Goal: Complete application form: Complete application form

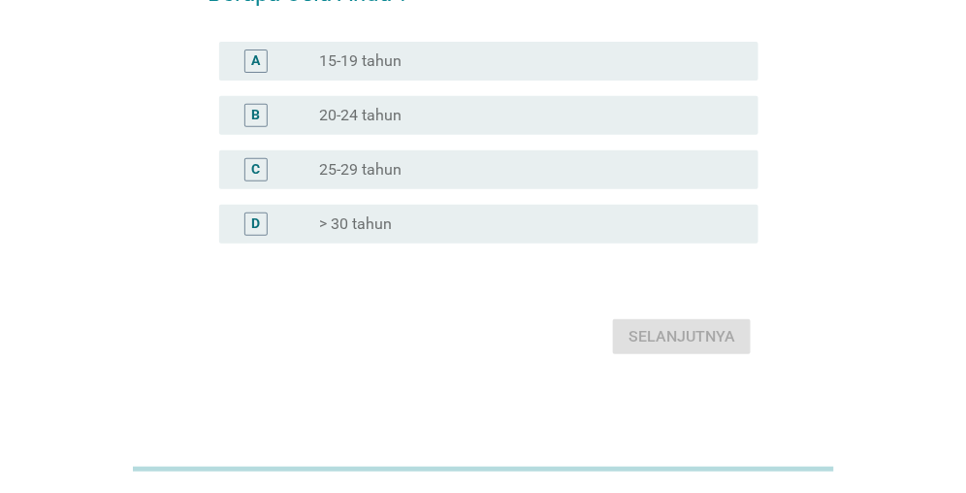
scroll to position [33, 0]
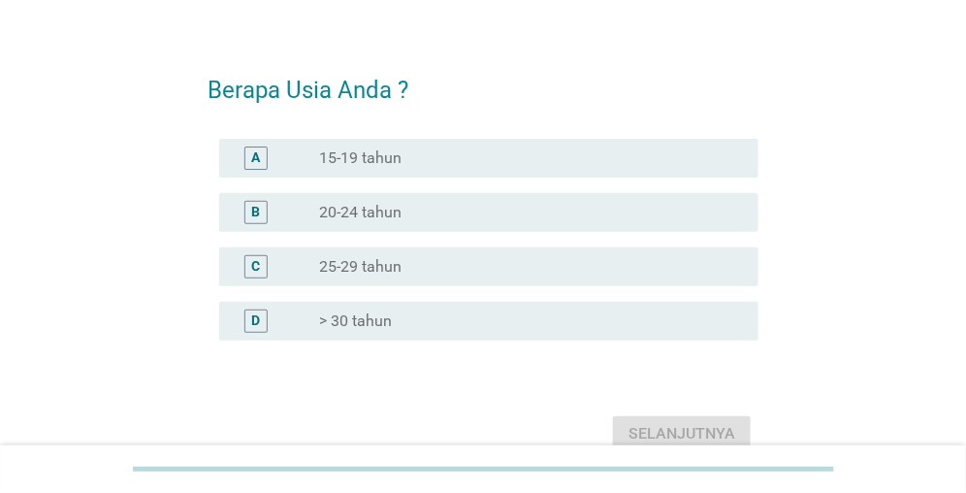
click at [432, 323] on div "radio_button_unchecked > 30 tahun" at bounding box center [523, 320] width 408 height 19
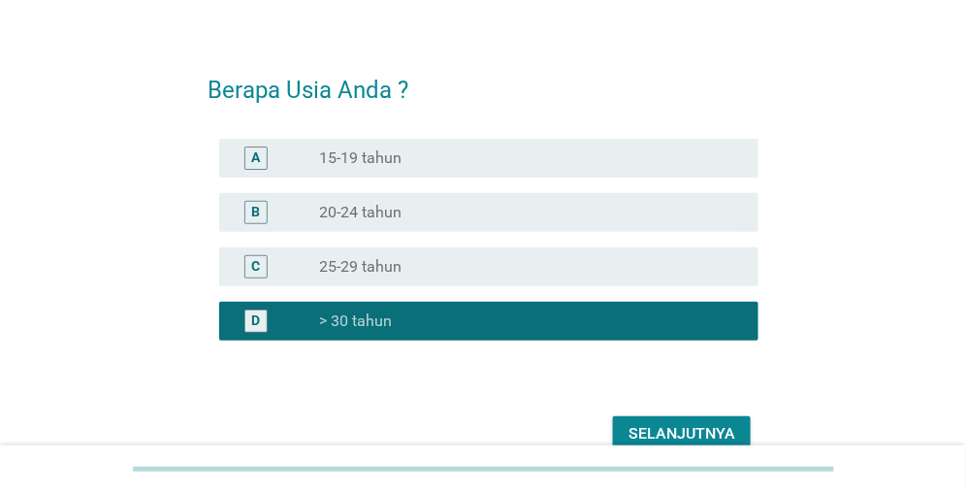
click at [683, 431] on div "Selanjutnya" at bounding box center [682, 433] width 107 height 23
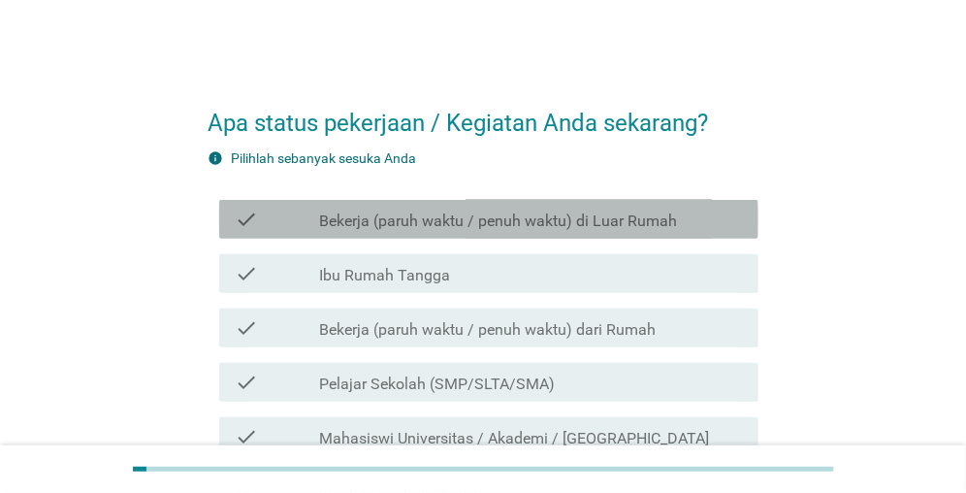
click at [472, 212] on label "Bekerja (paruh waktu / penuh waktu) di Luar Rumah" at bounding box center [498, 220] width 358 height 19
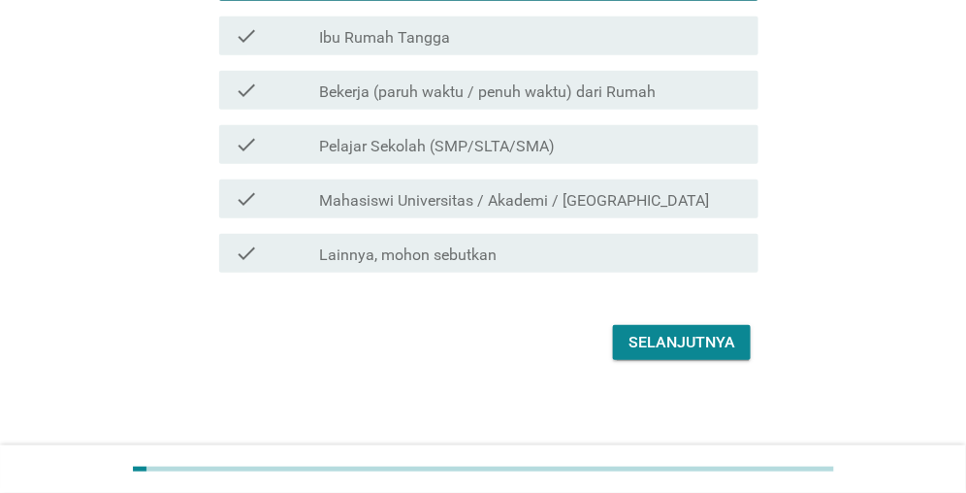
scroll to position [243, 0]
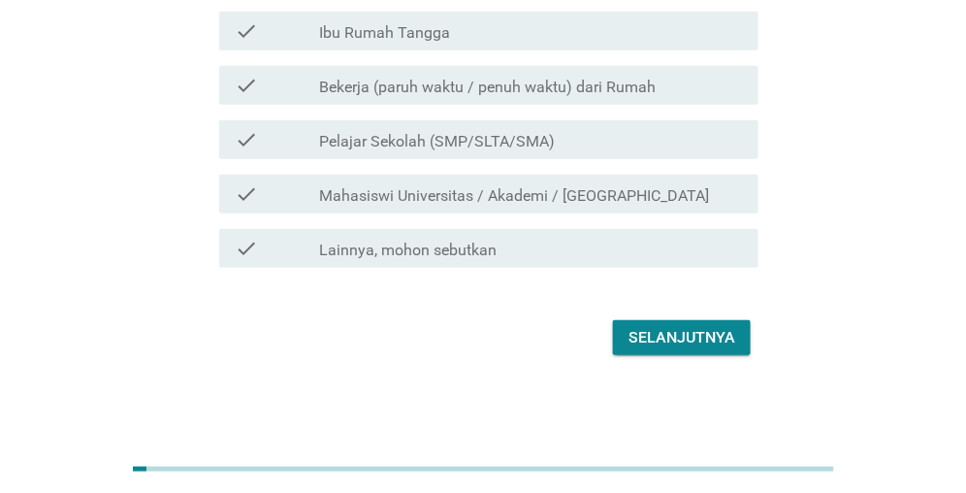
click at [654, 342] on div "Selanjutnya" at bounding box center [682, 337] width 107 height 23
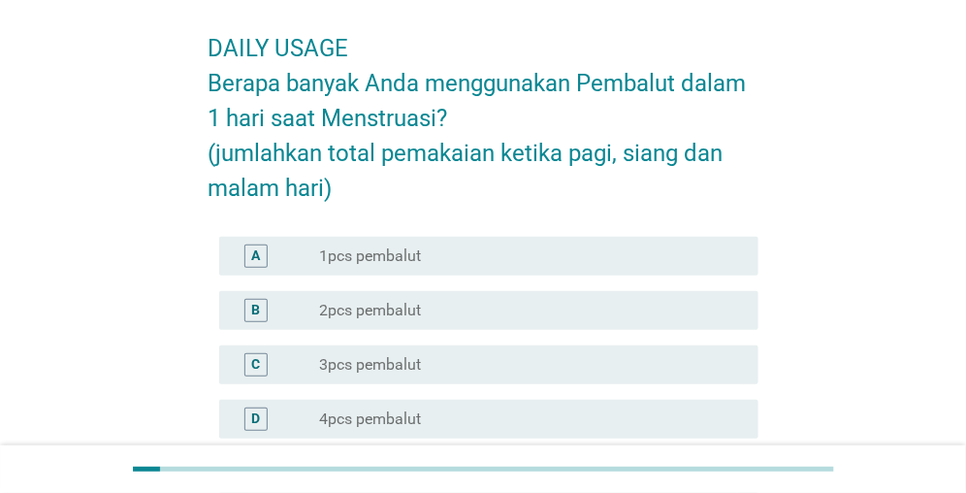
scroll to position [97, 0]
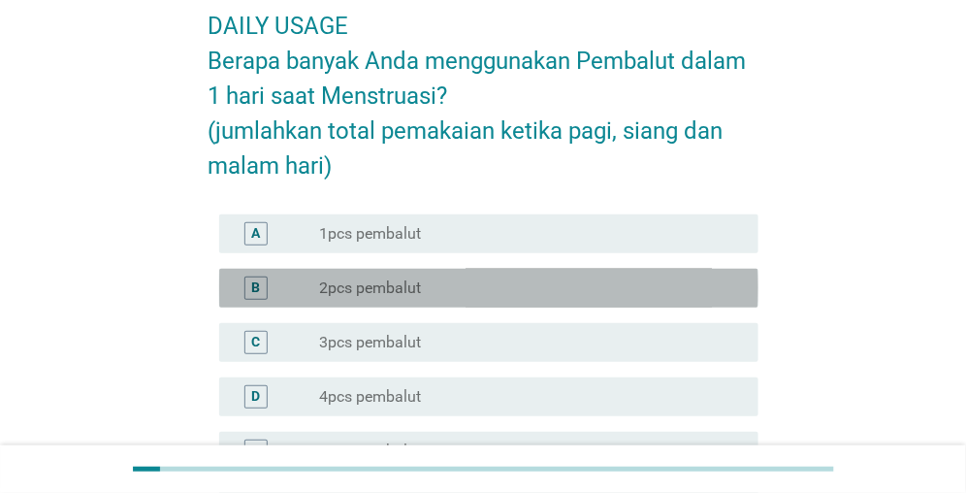
click at [378, 283] on label "2pcs pembalut" at bounding box center [370, 287] width 102 height 19
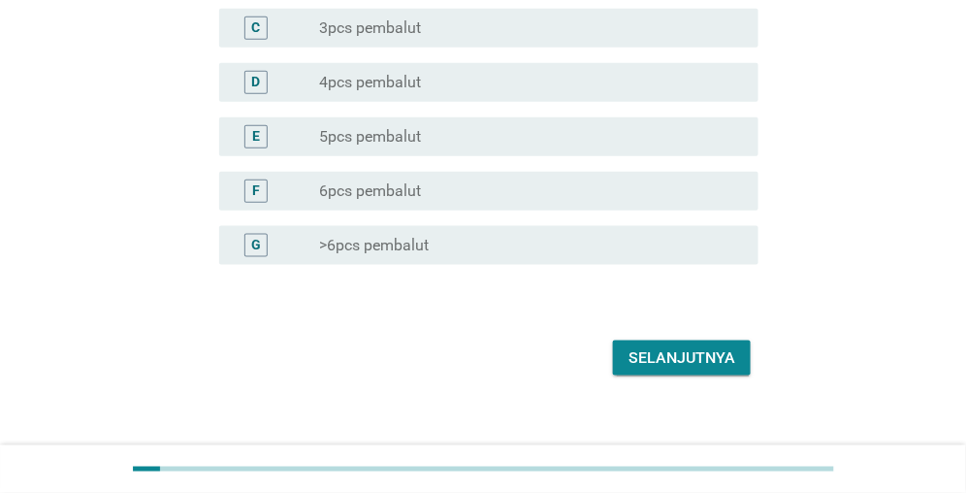
scroll to position [433, 0]
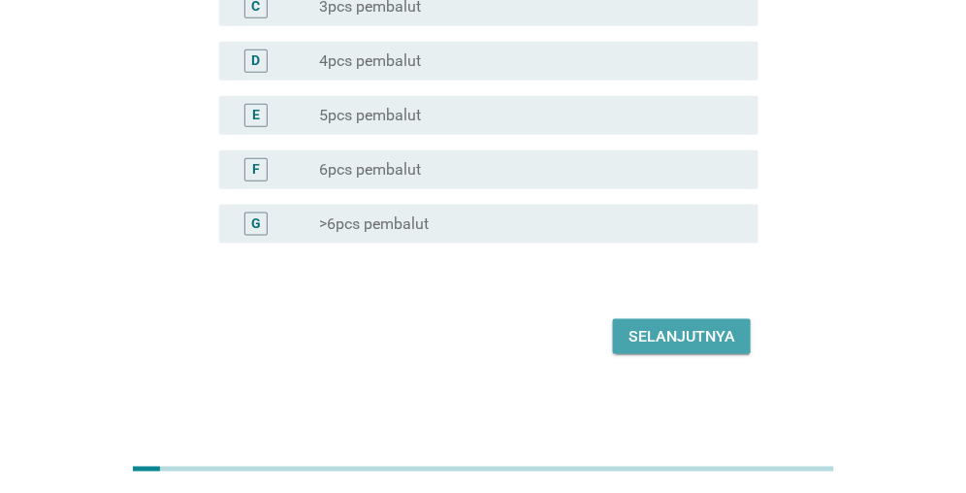
click at [686, 338] on div "Selanjutnya" at bounding box center [682, 336] width 107 height 23
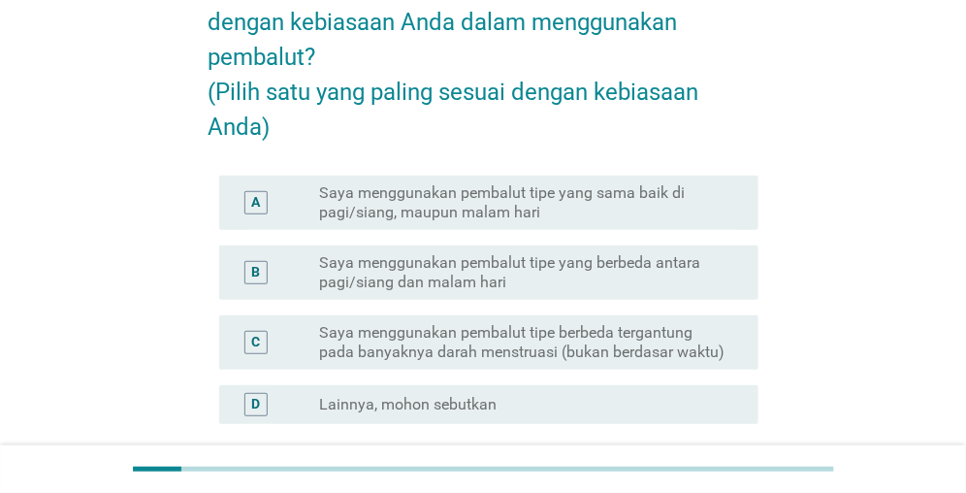
scroll to position [194, 0]
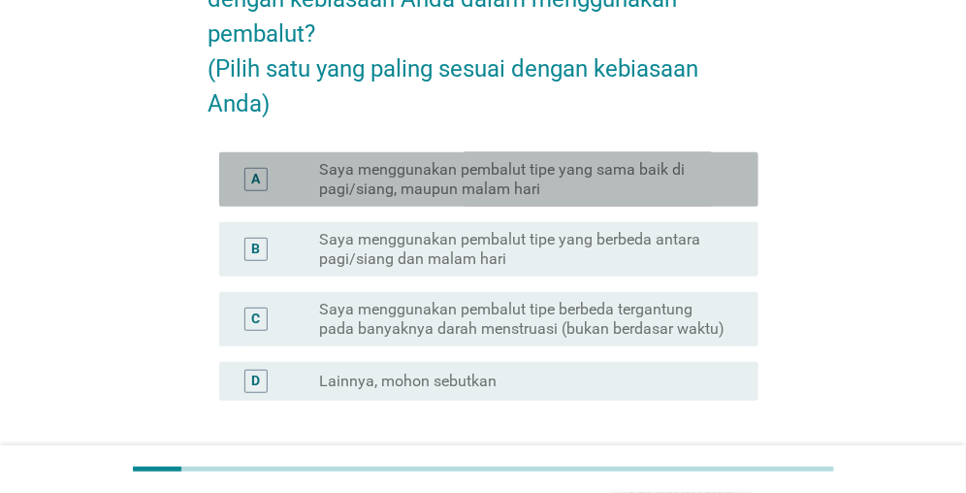
click at [460, 199] on label "Saya menggunakan pembalut tipe yang sama baik di pagi/siang, maupun malam hari" at bounding box center [523, 179] width 408 height 39
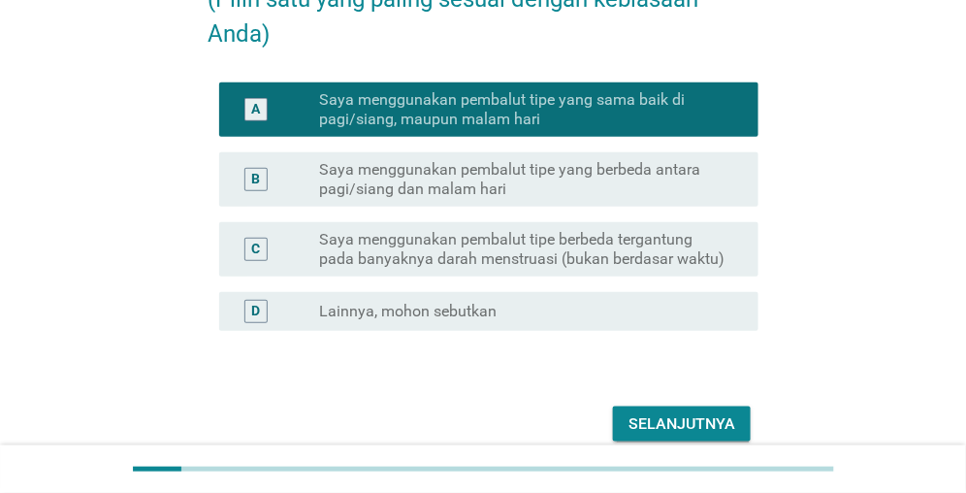
scroll to position [291, 0]
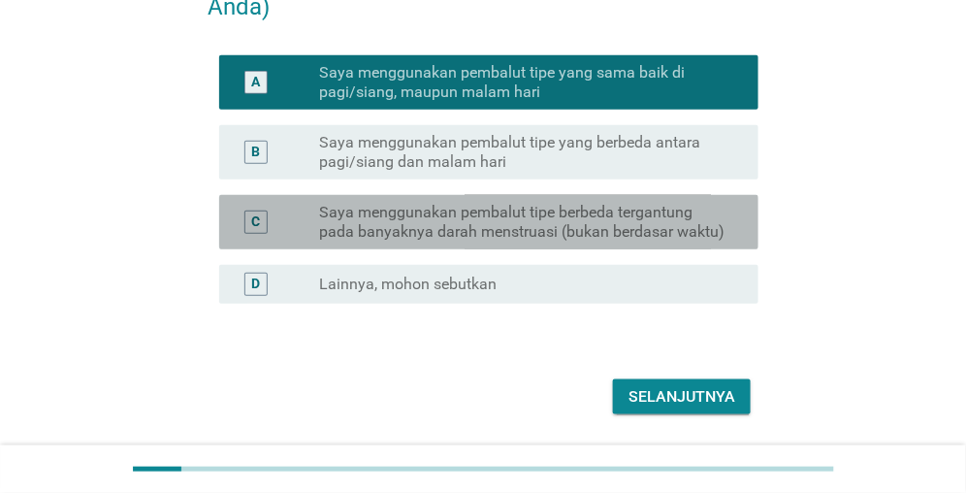
click at [424, 242] on label "Saya menggunakan pembalut tipe berbeda tergantung pada banyaknya darah menstrua…" at bounding box center [523, 222] width 408 height 39
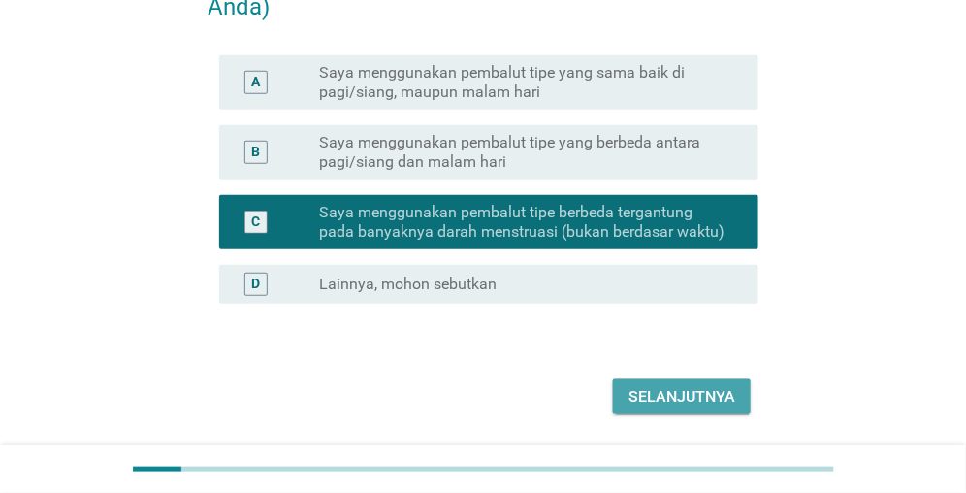
click at [664, 408] on div "Selanjutnya" at bounding box center [682, 396] width 107 height 23
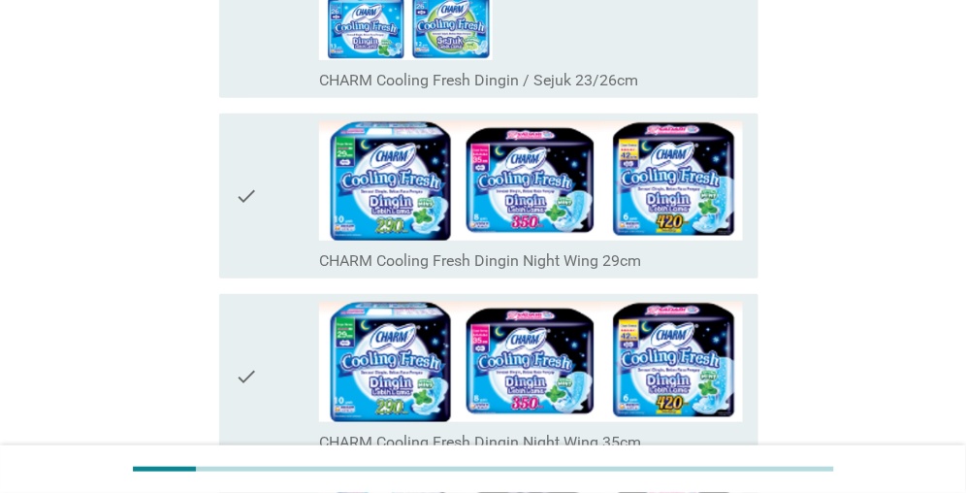
scroll to position [1940, 0]
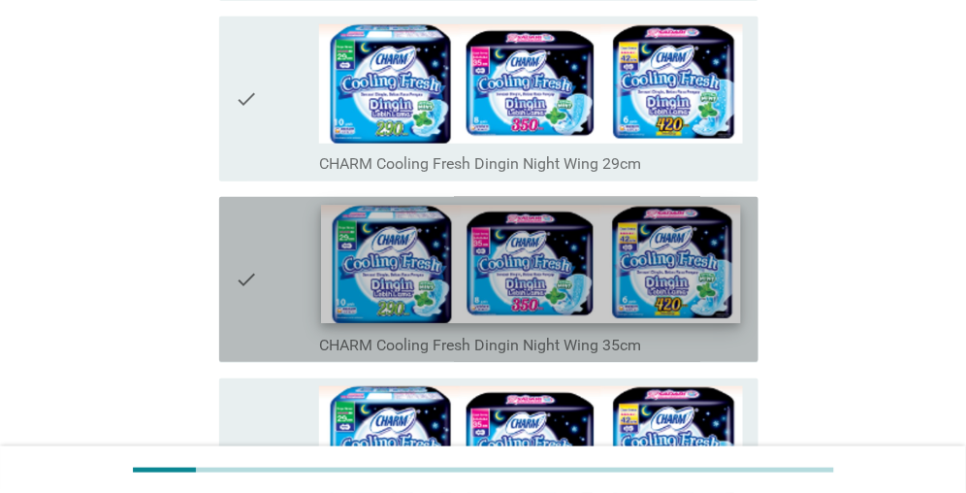
click at [574, 262] on img at bounding box center [531, 265] width 419 height 118
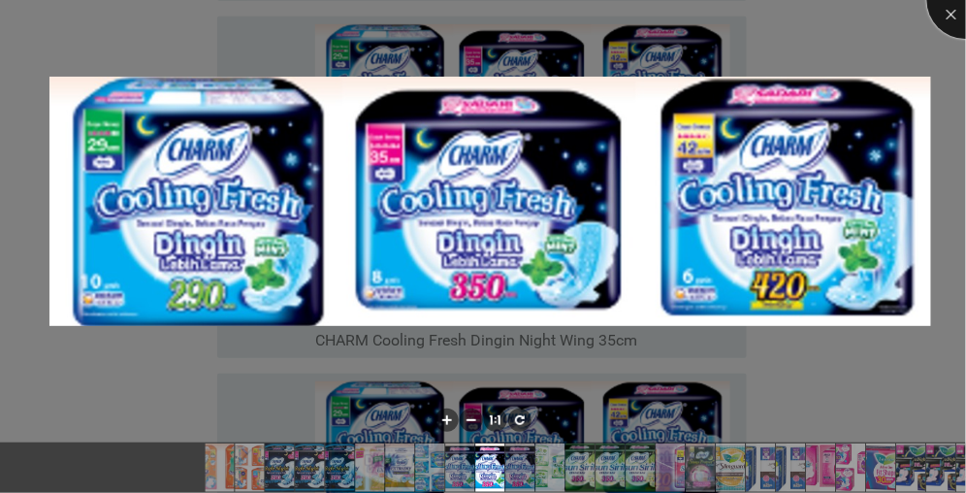
click at [956, 10] on div at bounding box center [966, 0] width 78 height 78
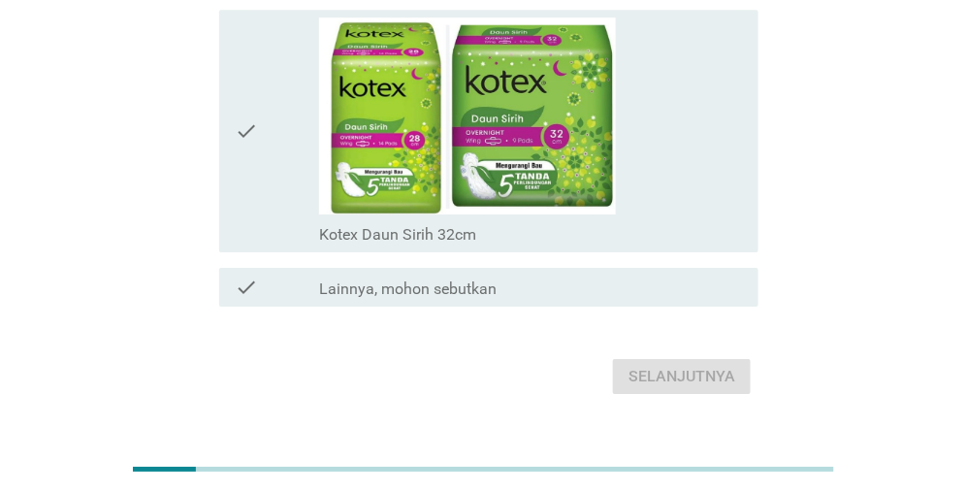
scroll to position [13233, 0]
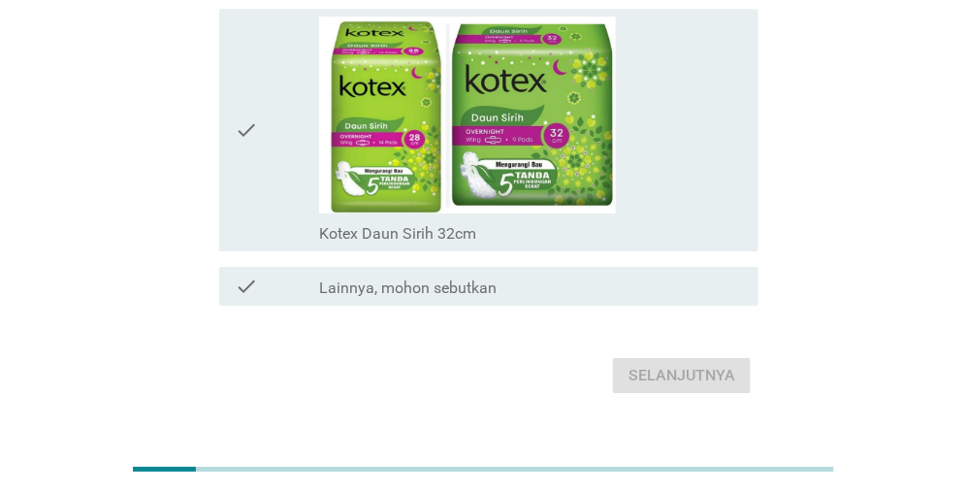
click at [700, 352] on div "Selanjutnya" at bounding box center [483, 375] width 551 height 47
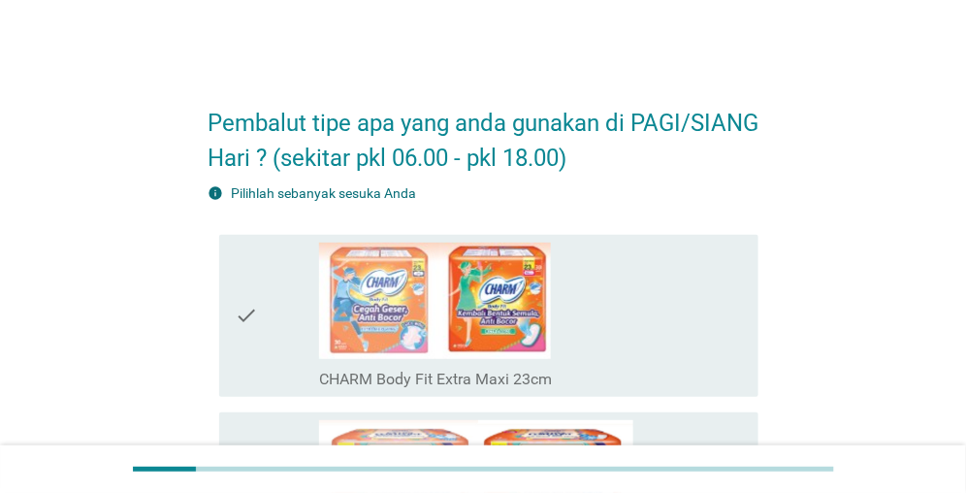
scroll to position [0, 0]
click at [304, 262] on div "check" at bounding box center [277, 316] width 84 height 146
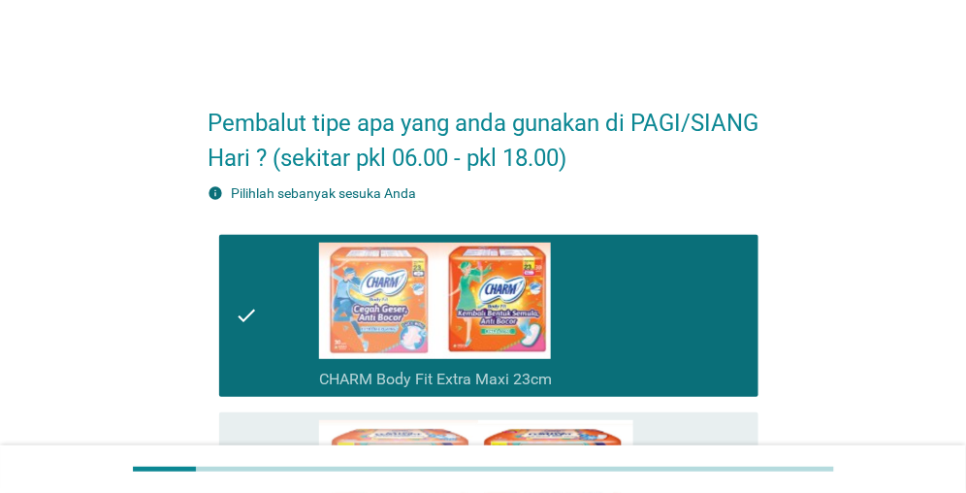
click at [304, 262] on div "check" at bounding box center [277, 316] width 84 height 146
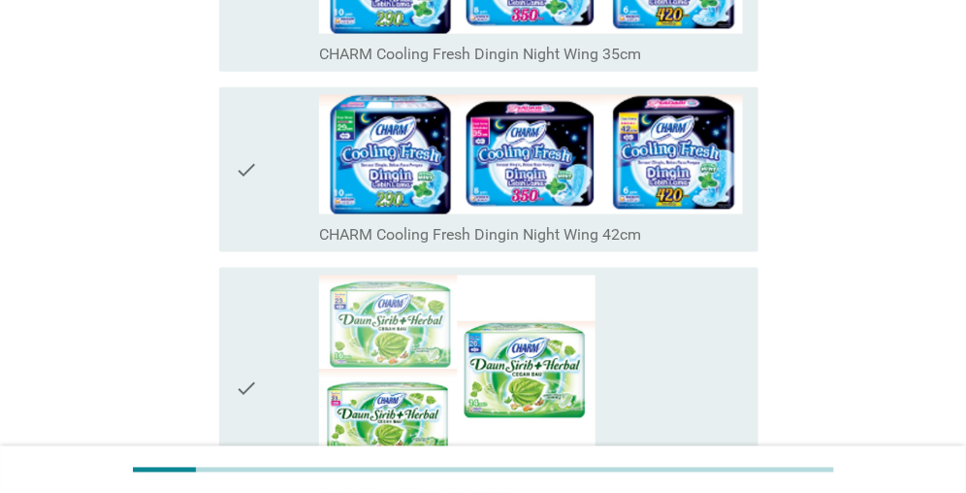
scroll to position [2134, 0]
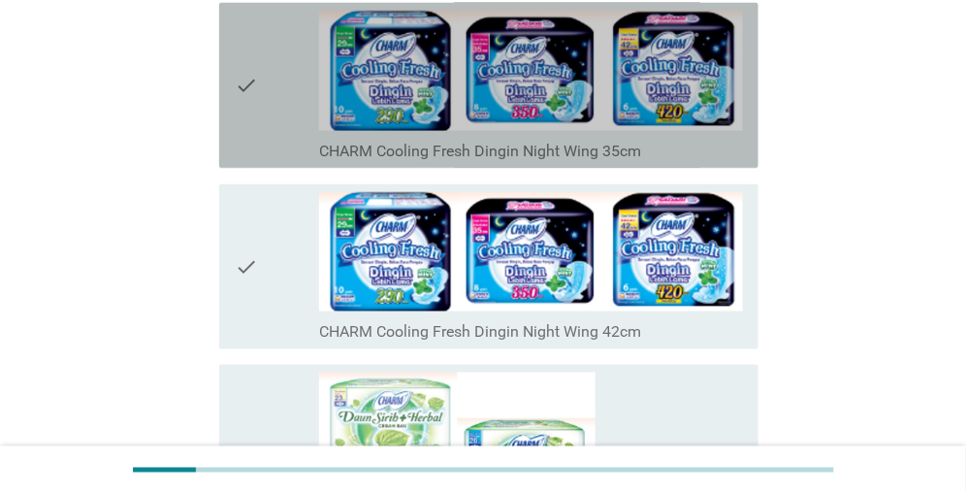
click at [312, 124] on div "check" at bounding box center [277, 85] width 84 height 149
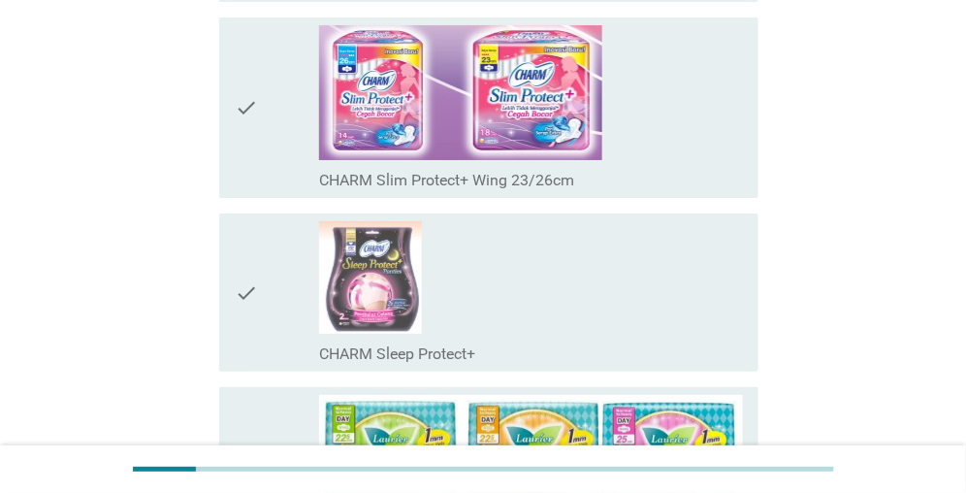
scroll to position [3299, 0]
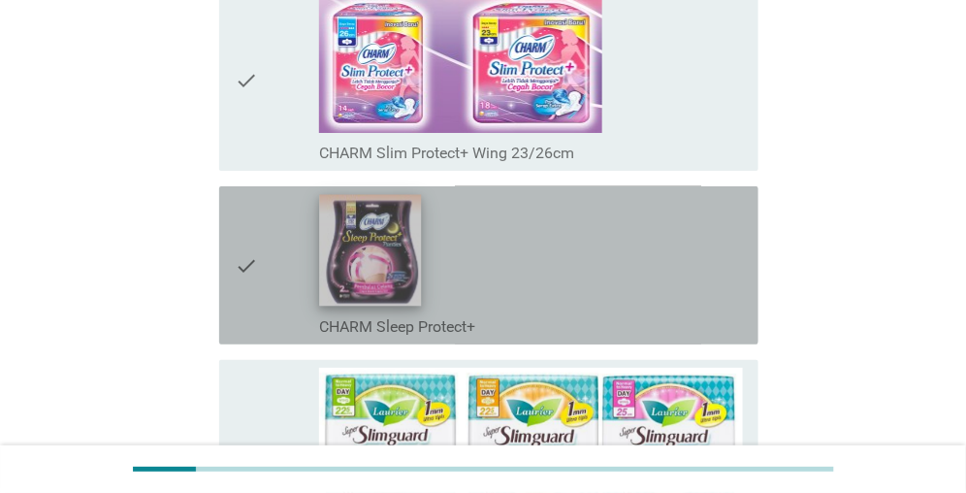
click at [391, 252] on img at bounding box center [371, 251] width 102 height 112
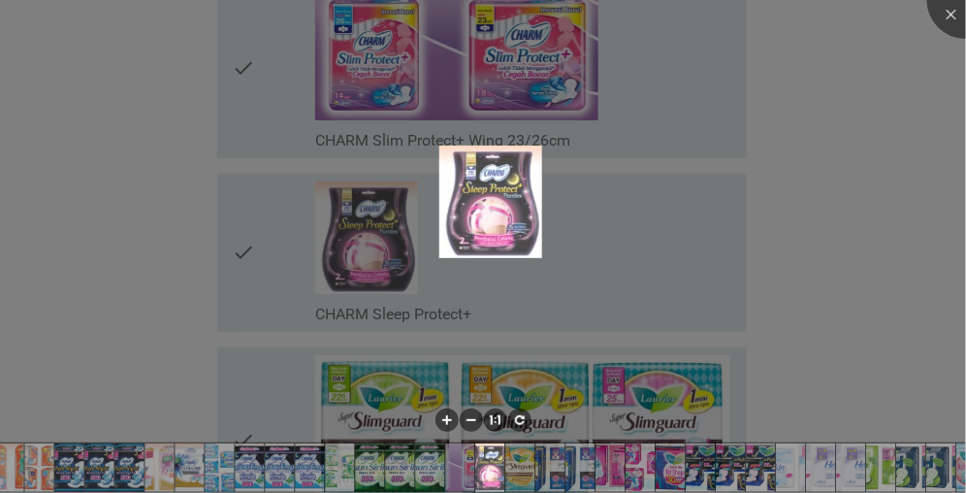
click at [95, 197] on div at bounding box center [483, 246] width 966 height 493
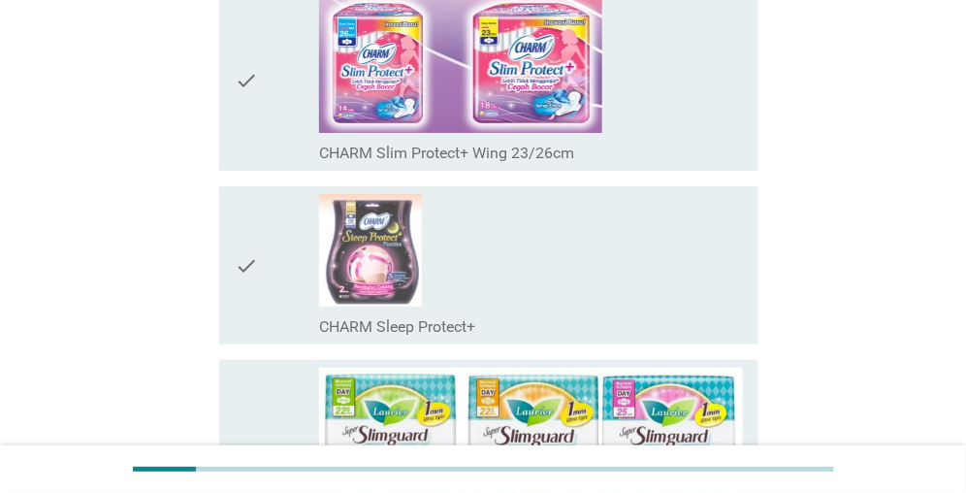
click at [286, 234] on div "check" at bounding box center [277, 265] width 84 height 143
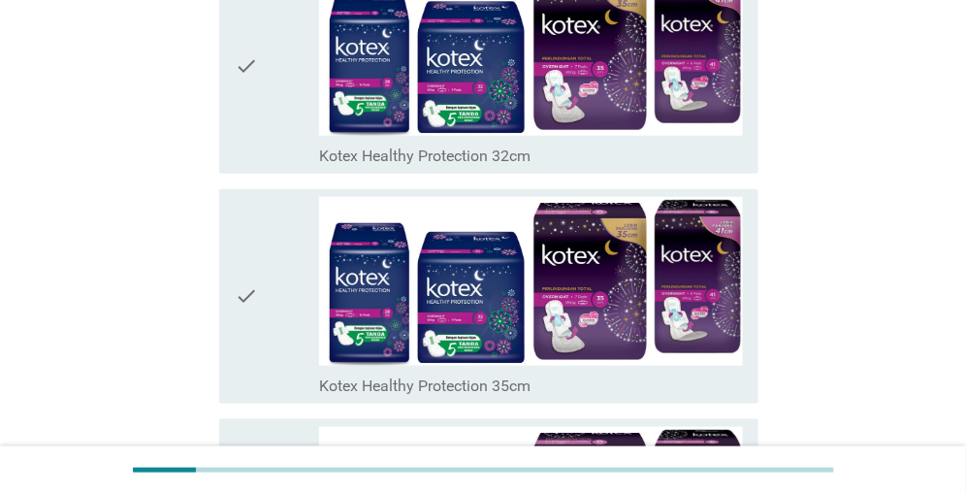
scroll to position [12127, 0]
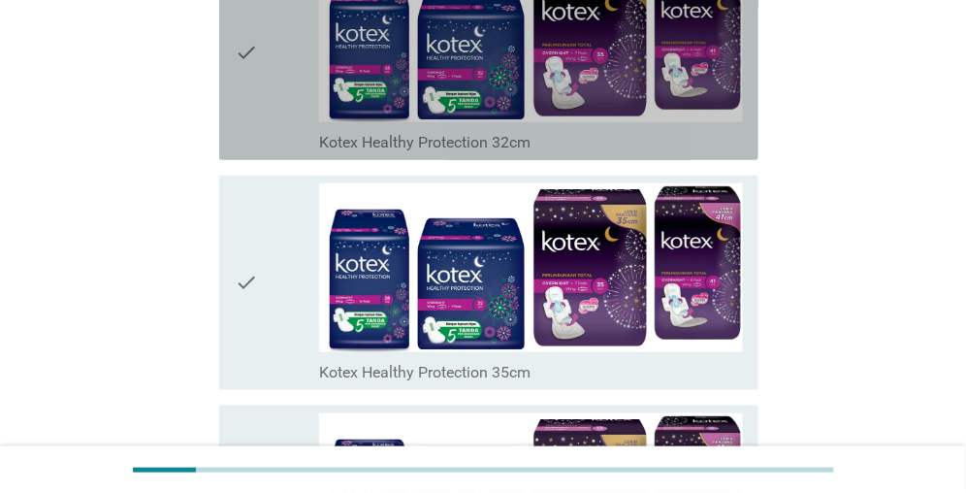
click at [386, 133] on label "Kotex Healthy Protection 32cm" at bounding box center [424, 142] width 211 height 19
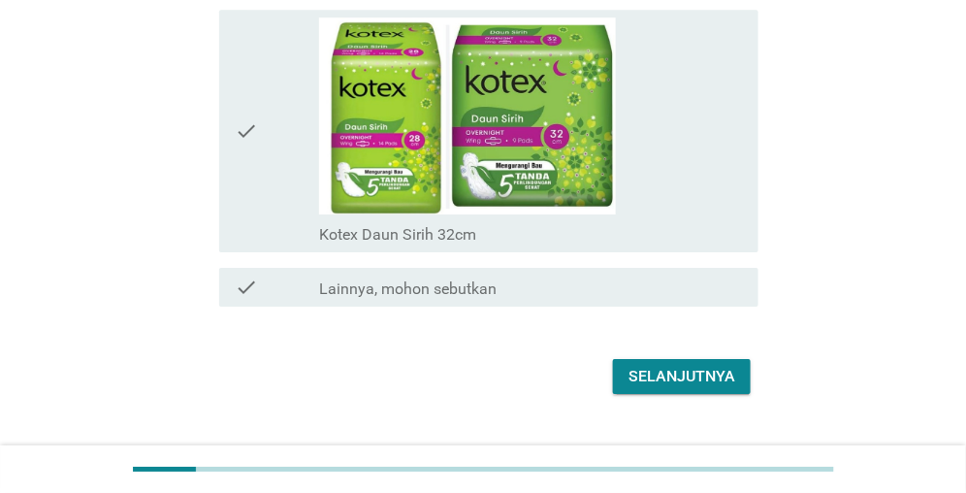
scroll to position [13233, 0]
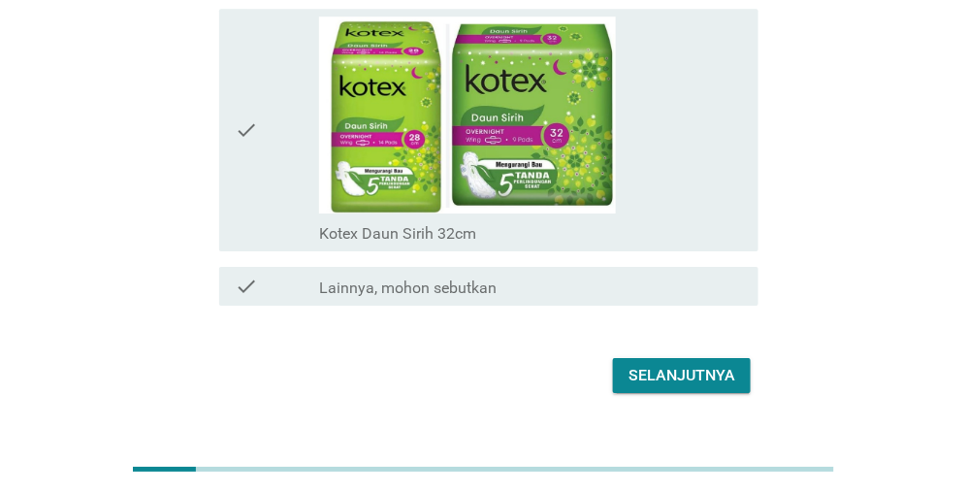
click at [653, 364] on div "Selanjutnya" at bounding box center [682, 375] width 107 height 23
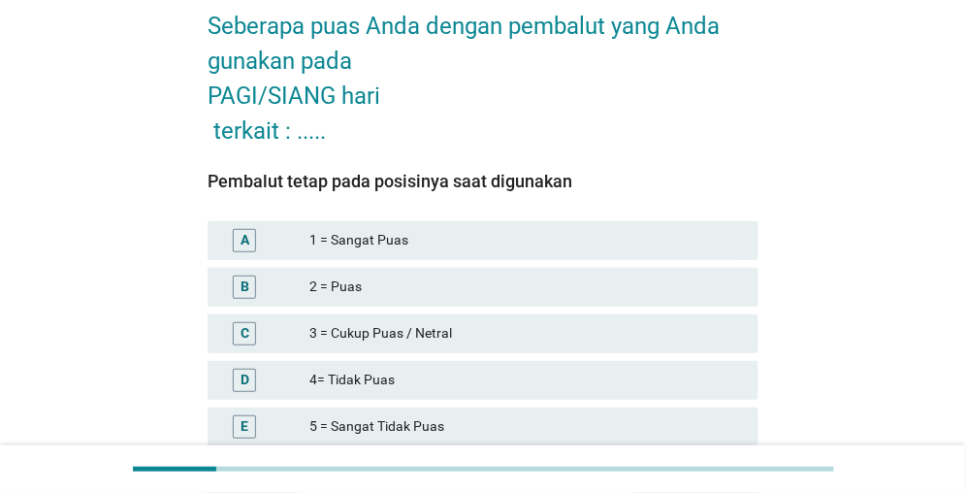
scroll to position [194, 0]
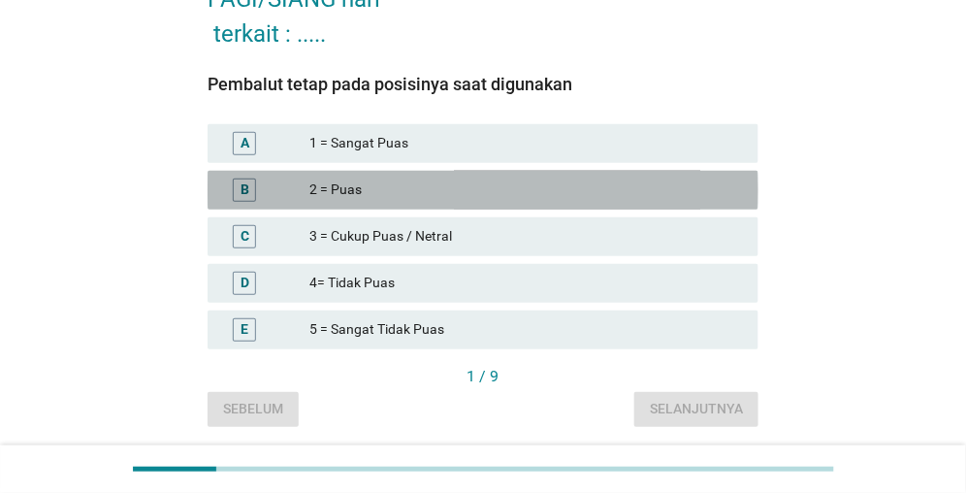
click at [379, 186] on div "2 = Puas" at bounding box center [526, 190] width 434 height 23
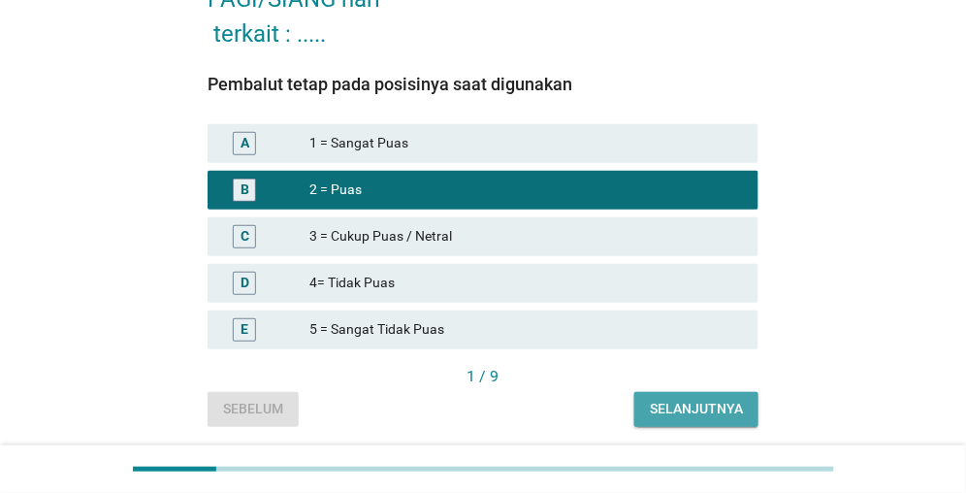
click at [722, 404] on div "Selanjutnya" at bounding box center [696, 409] width 93 height 20
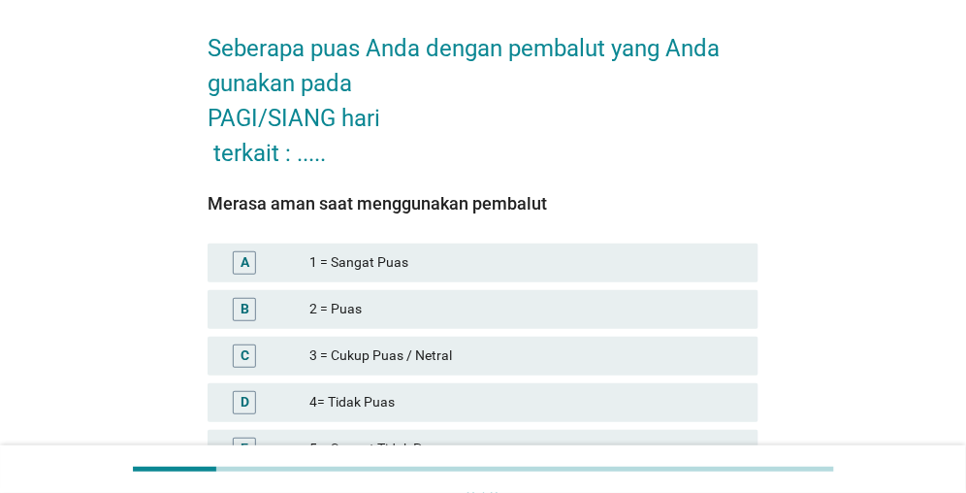
scroll to position [97, 0]
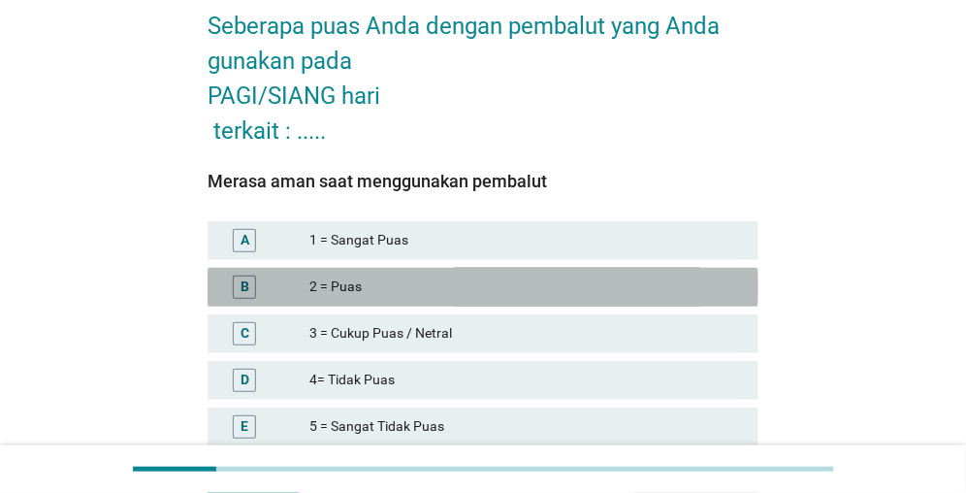
click at [350, 276] on div "2 = Puas" at bounding box center [526, 287] width 434 height 23
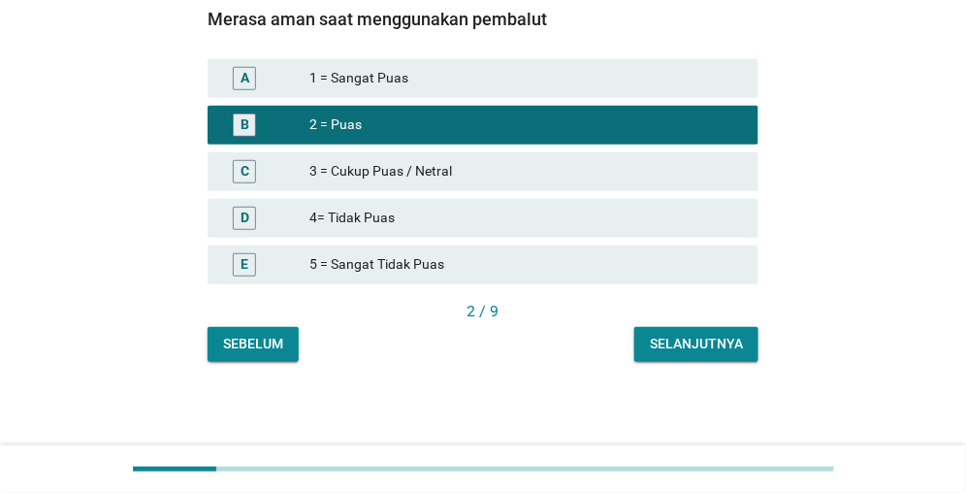
scroll to position [261, 0]
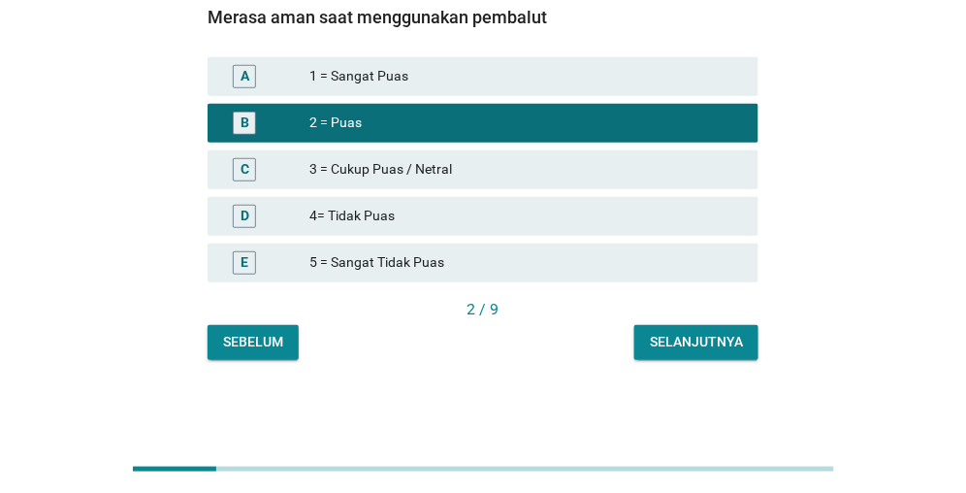
click at [657, 335] on div "Selanjutnya" at bounding box center [696, 342] width 93 height 20
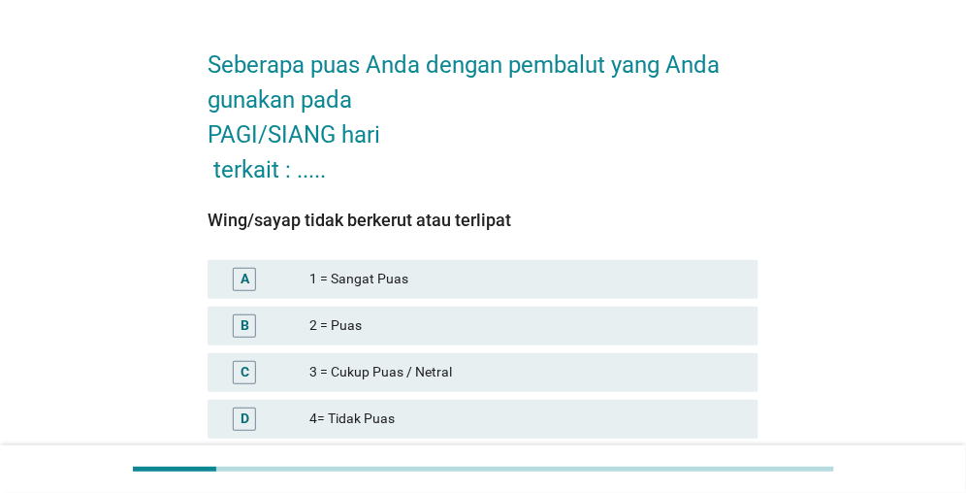
scroll to position [97, 0]
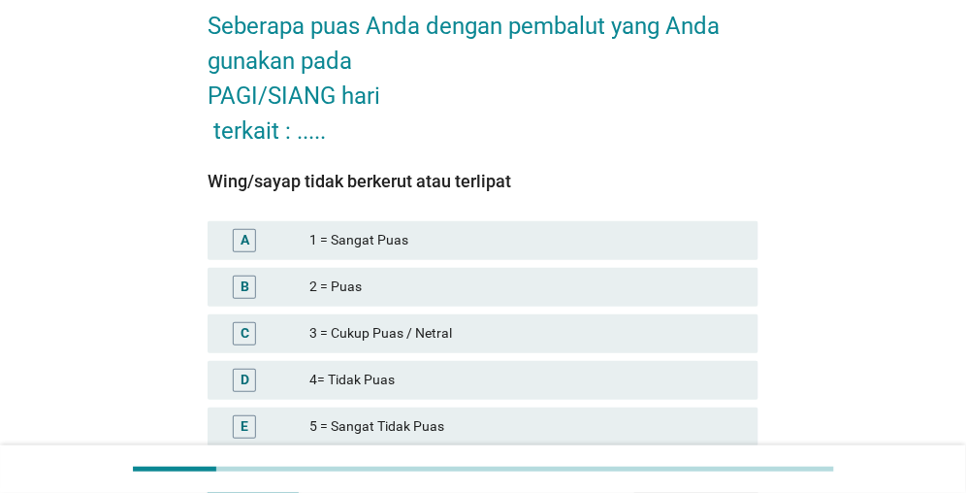
click at [393, 296] on div "2 = Puas" at bounding box center [526, 287] width 434 height 23
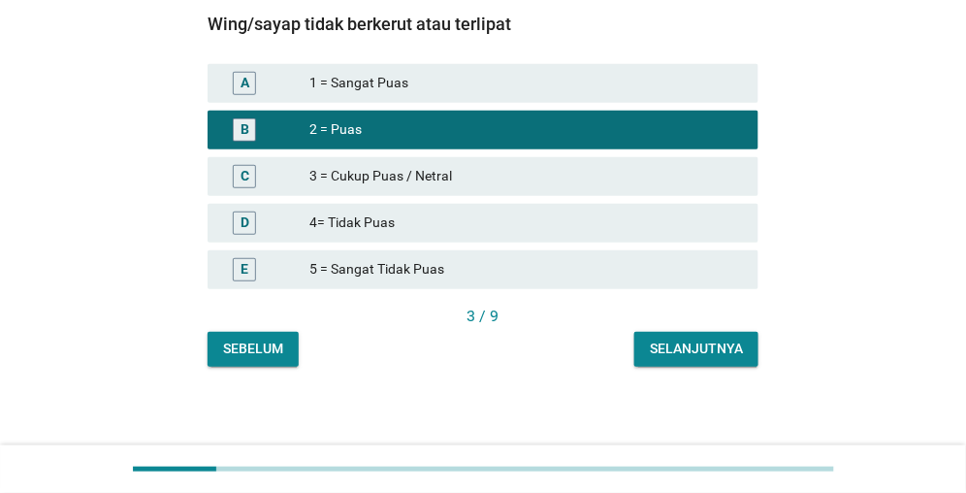
scroll to position [261, 0]
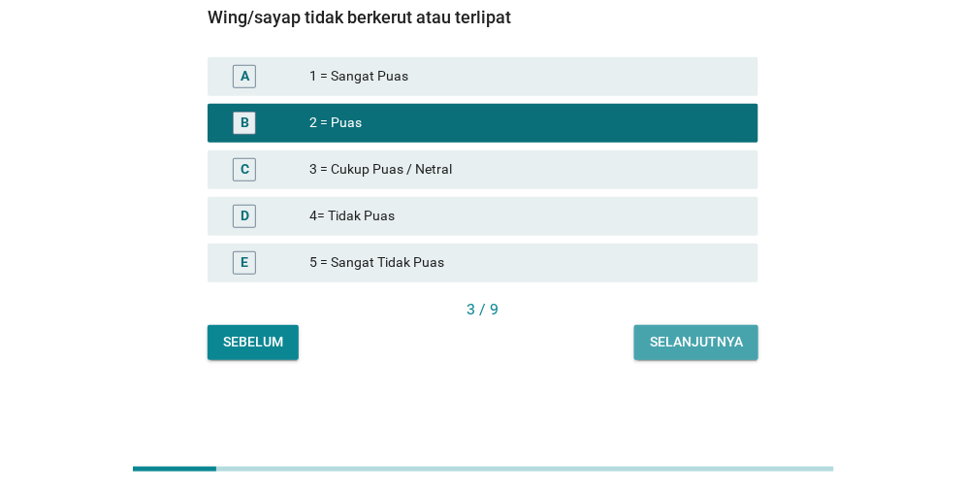
click at [653, 332] on div "Selanjutnya" at bounding box center [696, 342] width 93 height 20
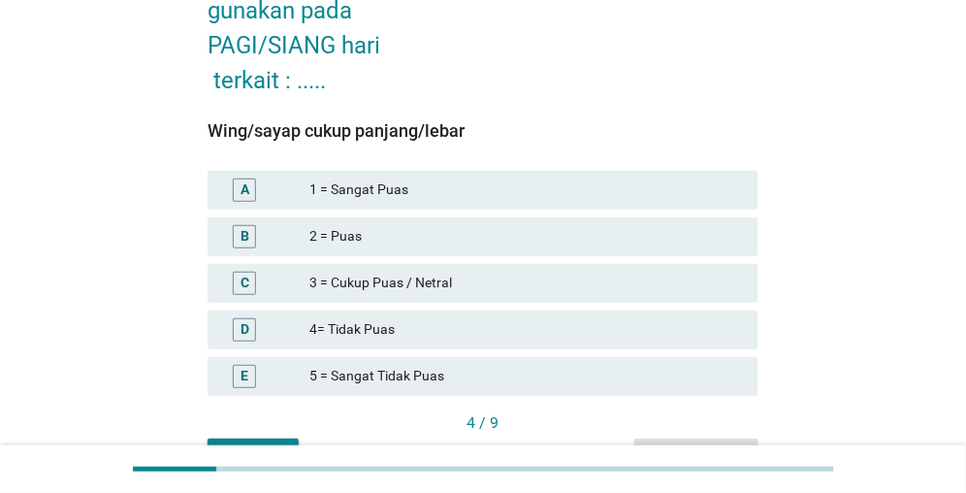
scroll to position [194, 0]
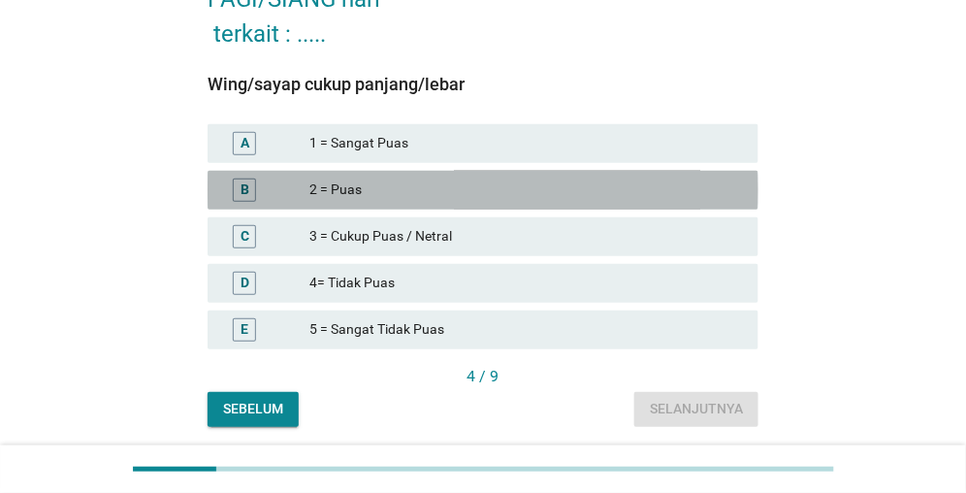
click at [393, 194] on div "2 = Puas" at bounding box center [526, 190] width 434 height 23
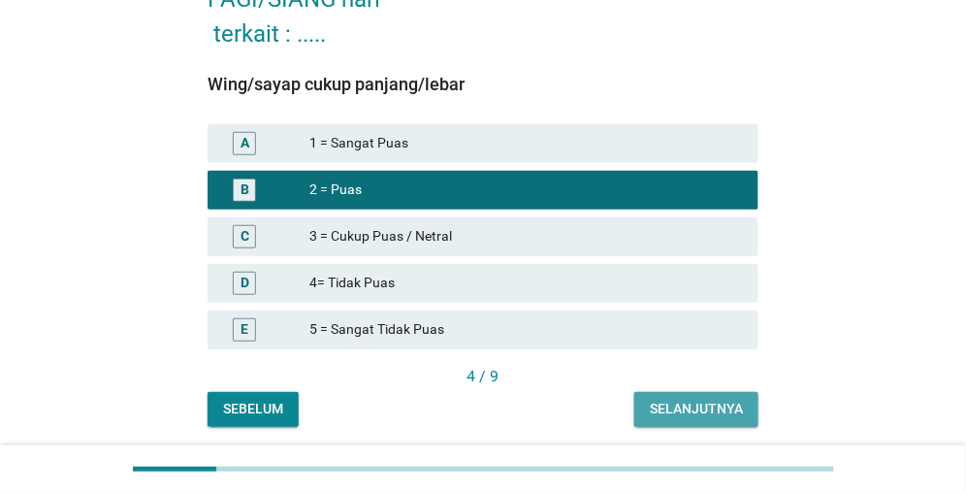
click at [676, 415] on div "Selanjutnya" at bounding box center [696, 409] width 93 height 20
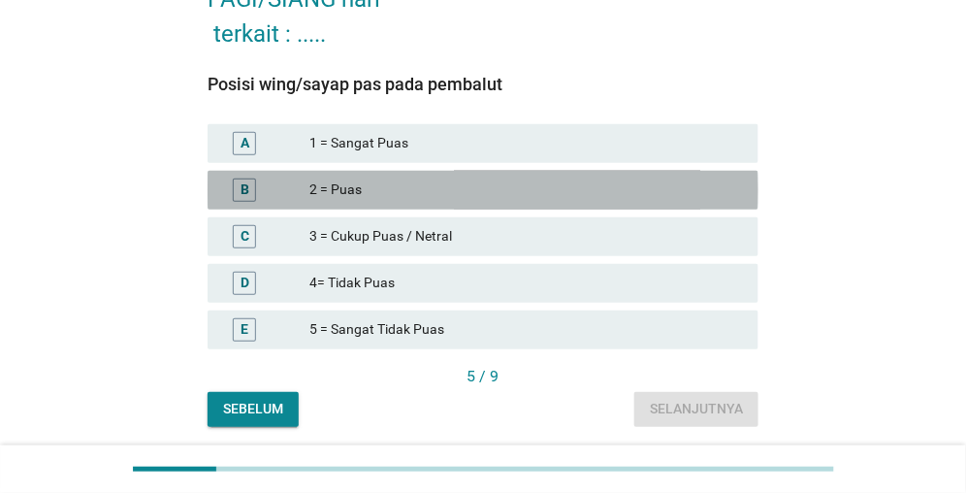
click at [428, 194] on div "2 = Puas" at bounding box center [526, 190] width 434 height 23
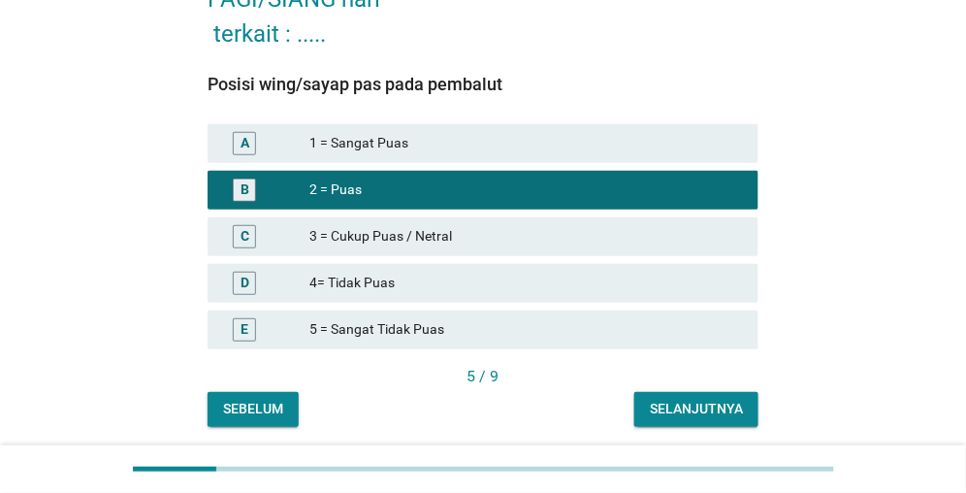
click at [718, 410] on div "Selanjutnya" at bounding box center [696, 409] width 93 height 20
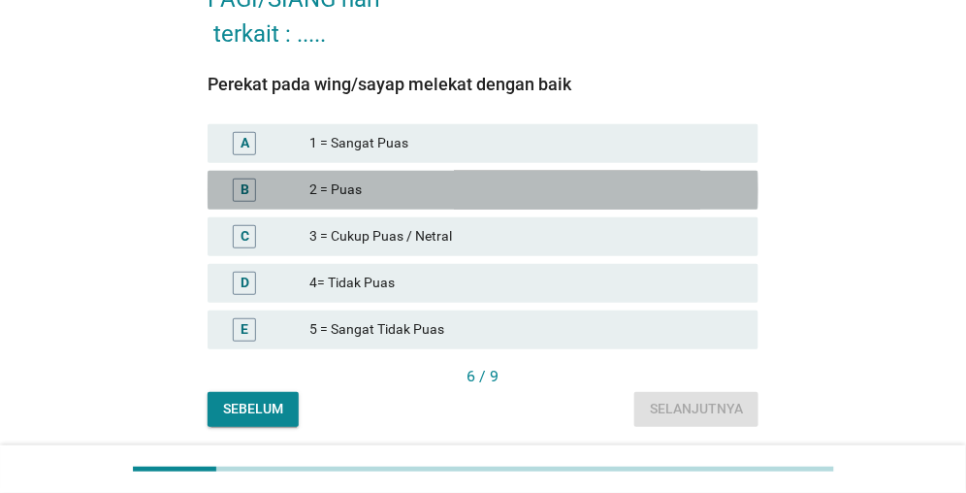
click at [398, 180] on div "2 = Puas" at bounding box center [526, 190] width 434 height 23
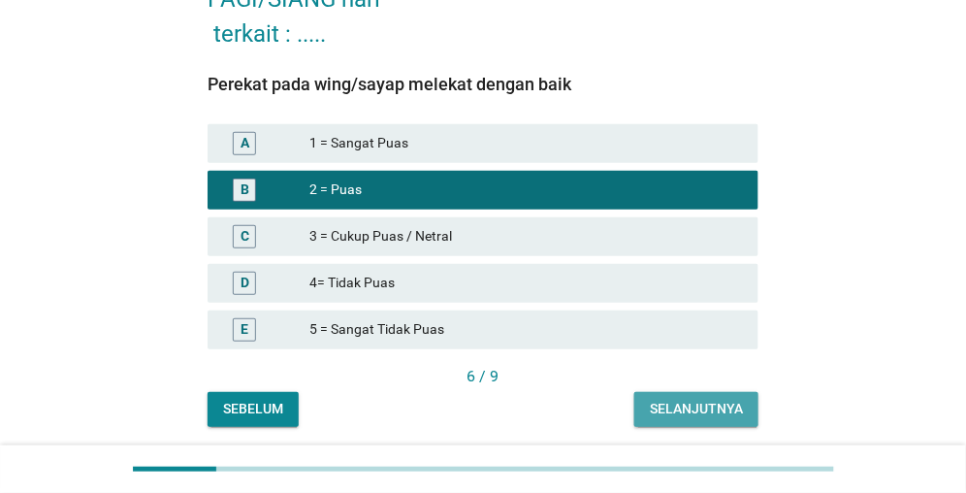
click at [705, 409] on div "Selanjutnya" at bounding box center [696, 409] width 93 height 20
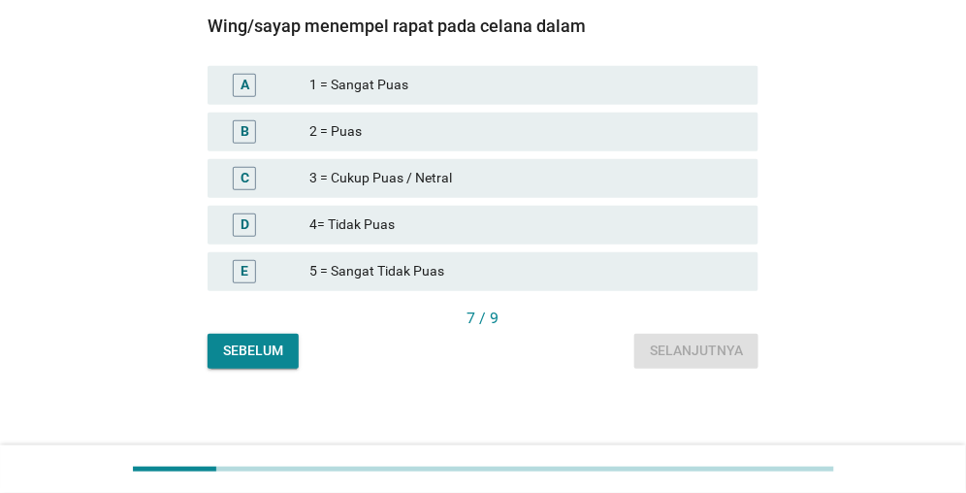
scroll to position [261, 0]
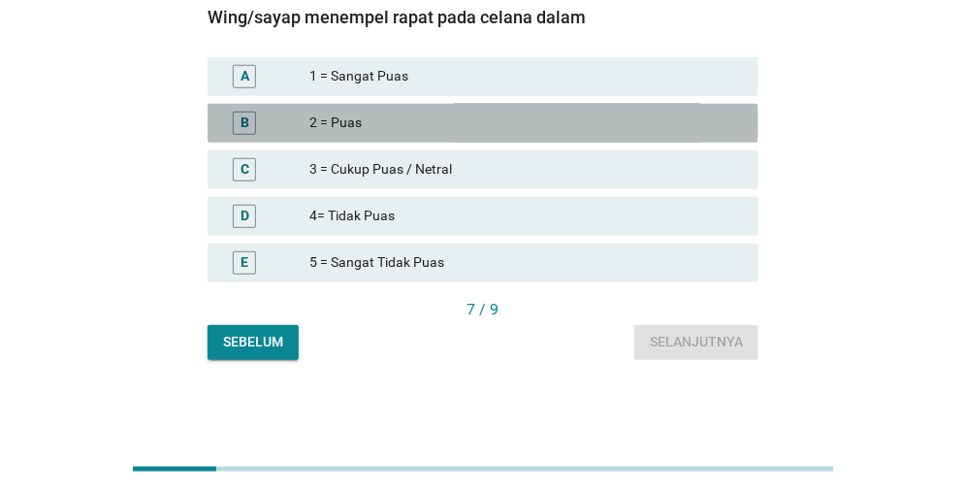
click at [358, 113] on div "2 = Puas" at bounding box center [526, 123] width 434 height 23
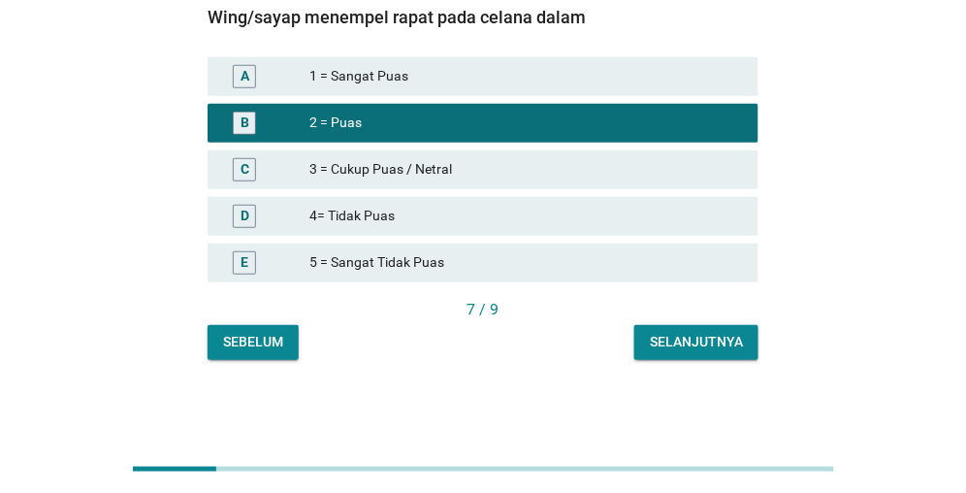
click at [669, 346] on div "Selanjutnya" at bounding box center [696, 342] width 93 height 20
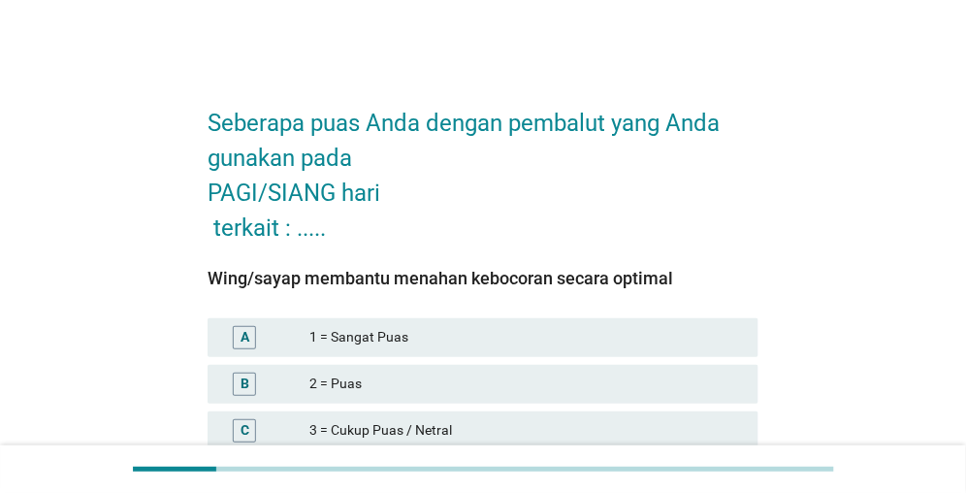
scroll to position [97, 0]
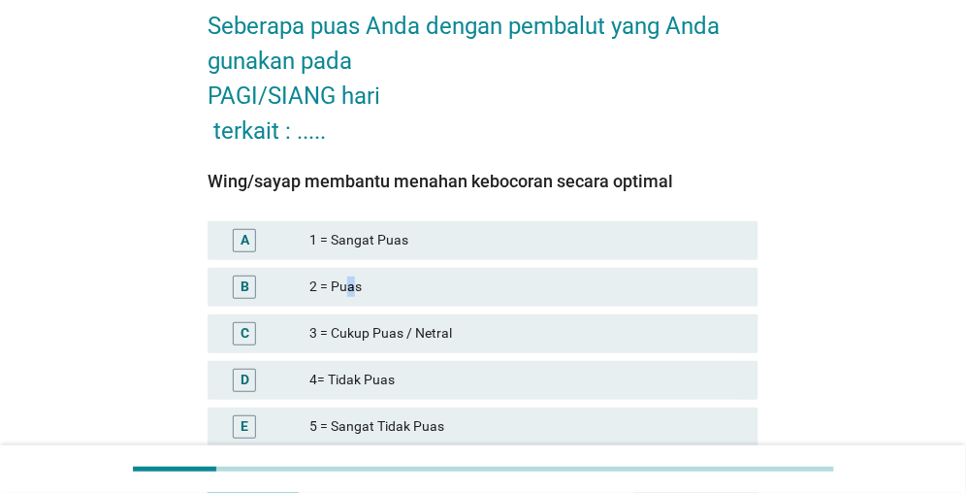
drag, startPoint x: 351, startPoint y: 281, endPoint x: 389, endPoint y: 282, distance: 37.8
click at [350, 283] on div "2 = Puas" at bounding box center [526, 287] width 434 height 23
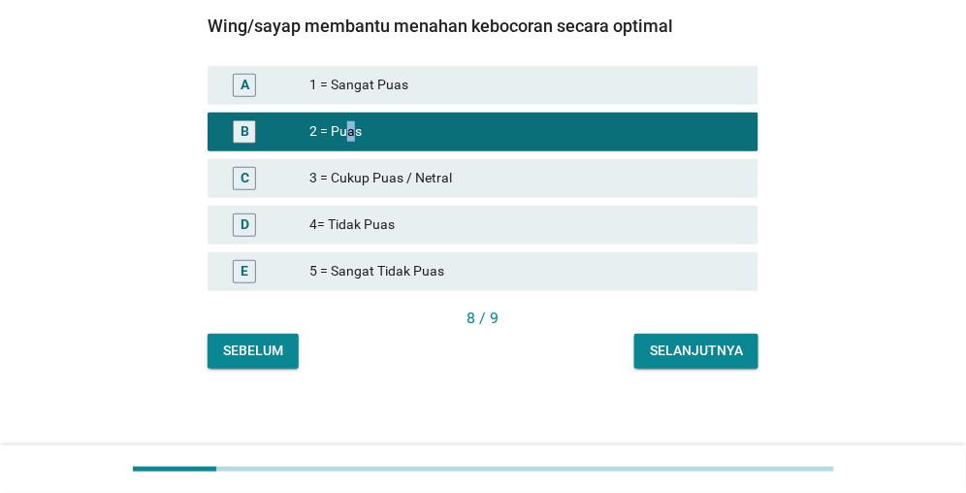
scroll to position [261, 0]
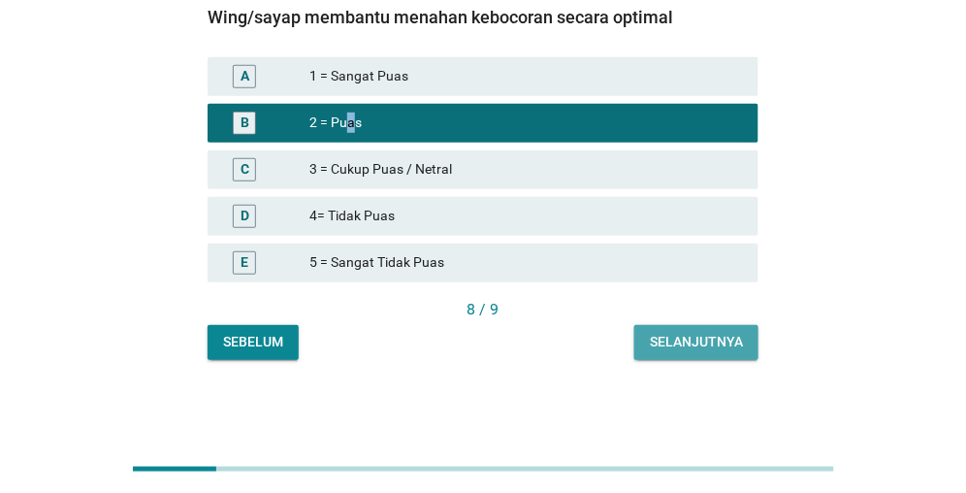
click at [713, 352] on button "Selanjutnya" at bounding box center [696, 342] width 124 height 35
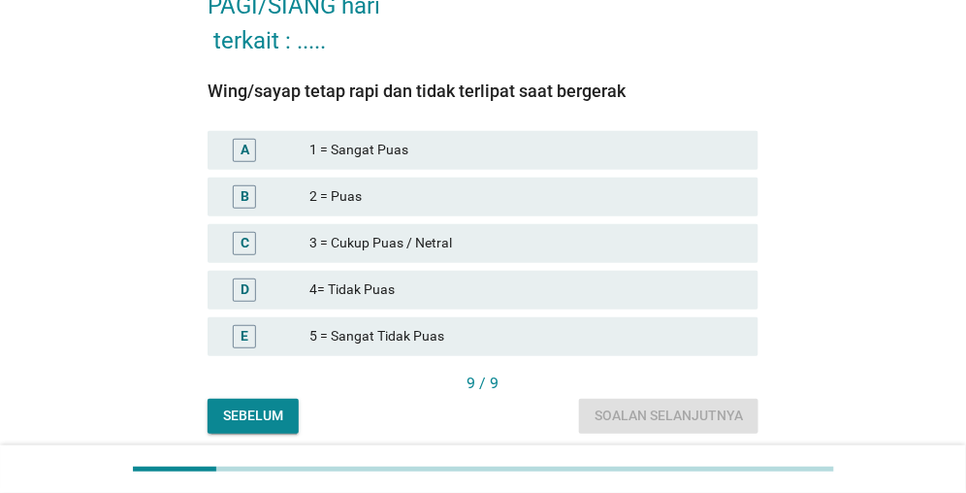
scroll to position [194, 0]
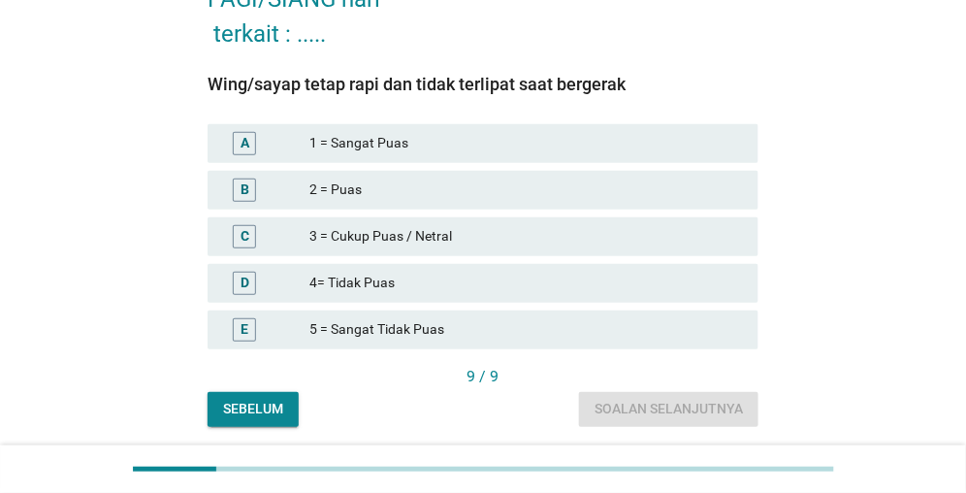
click at [348, 194] on div "2 = Puas" at bounding box center [526, 190] width 434 height 23
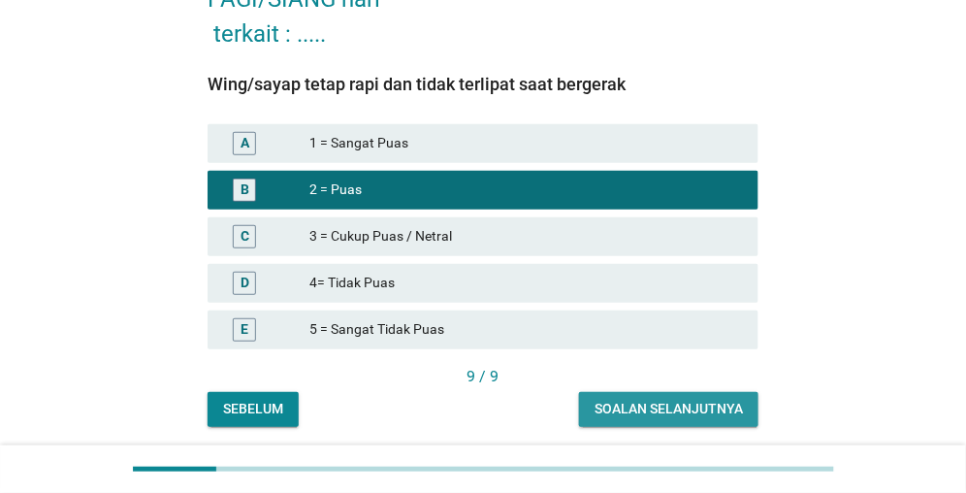
click at [629, 404] on div "Soalan selanjutnya" at bounding box center [669, 409] width 148 height 20
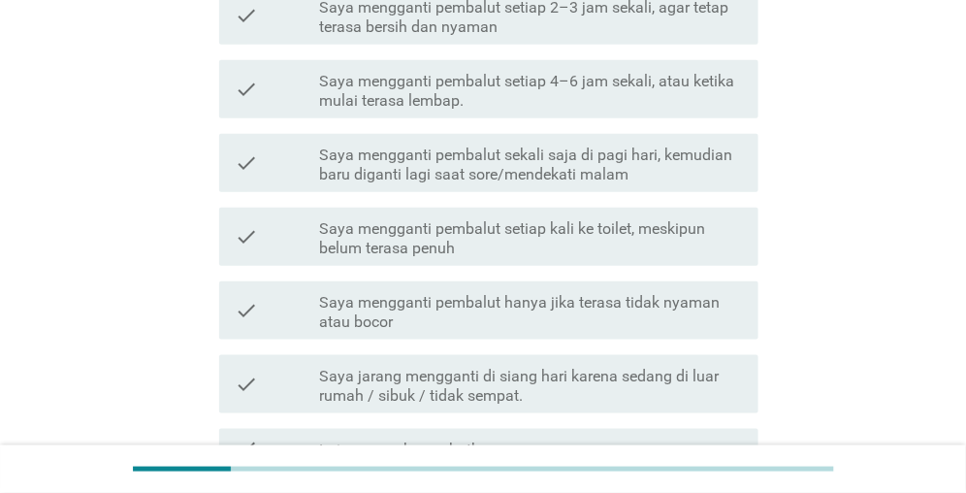
scroll to position [291, 0]
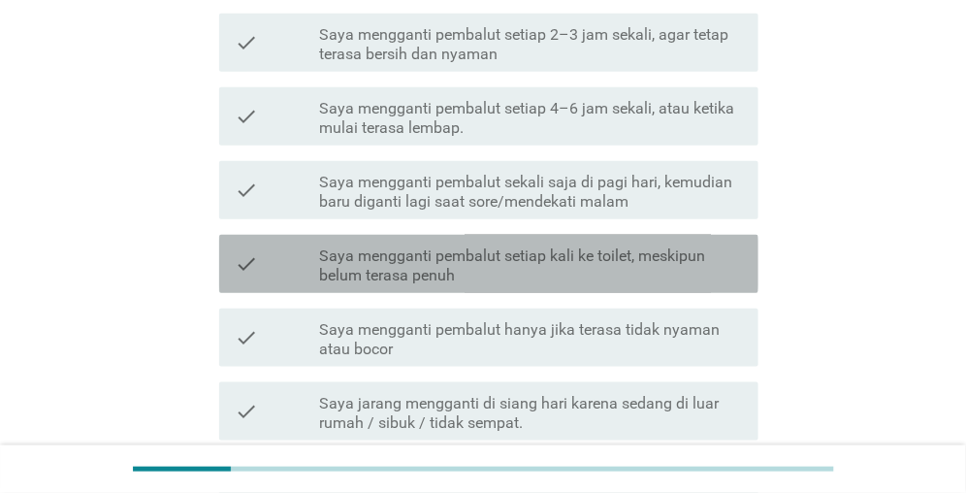
click at [526, 266] on label "Saya mengganti pembalut setiap kali ke toilet, meskipun belum terasa penuh" at bounding box center [531, 265] width 424 height 39
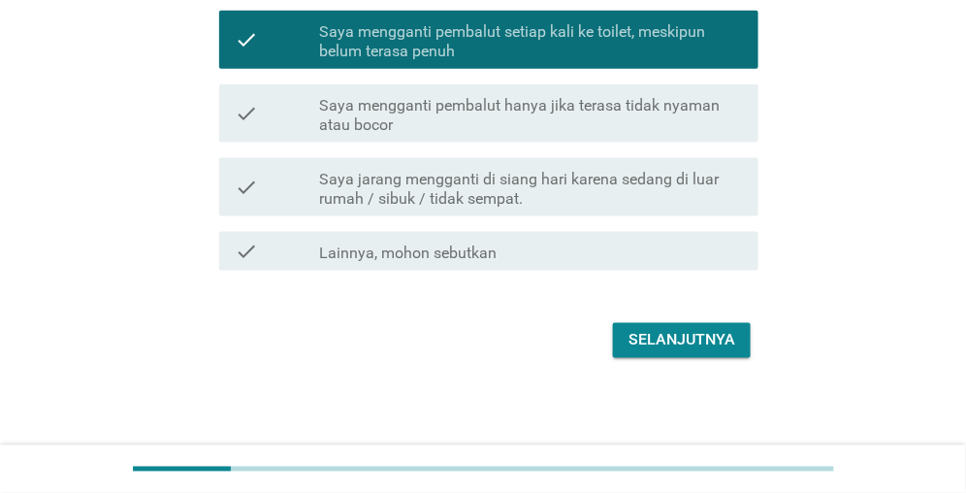
scroll to position [518, 0]
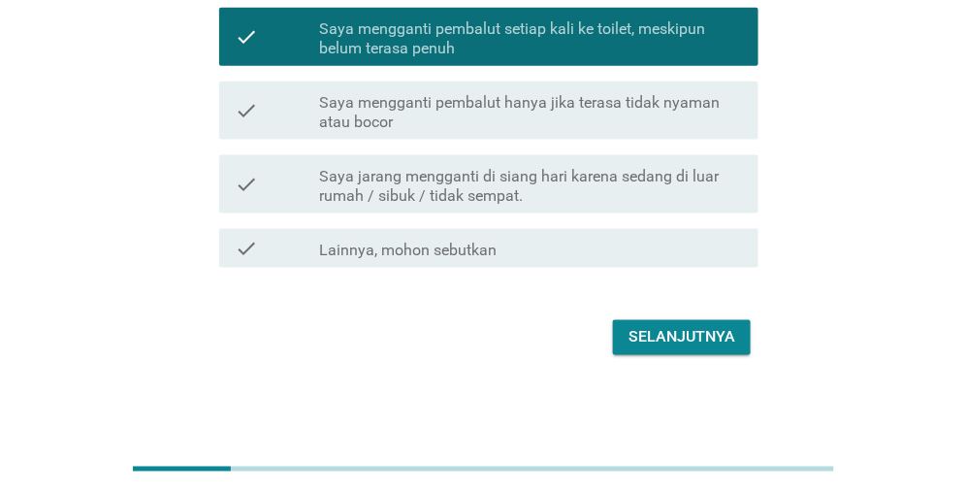
click at [684, 340] on div "Selanjutnya" at bounding box center [682, 337] width 107 height 23
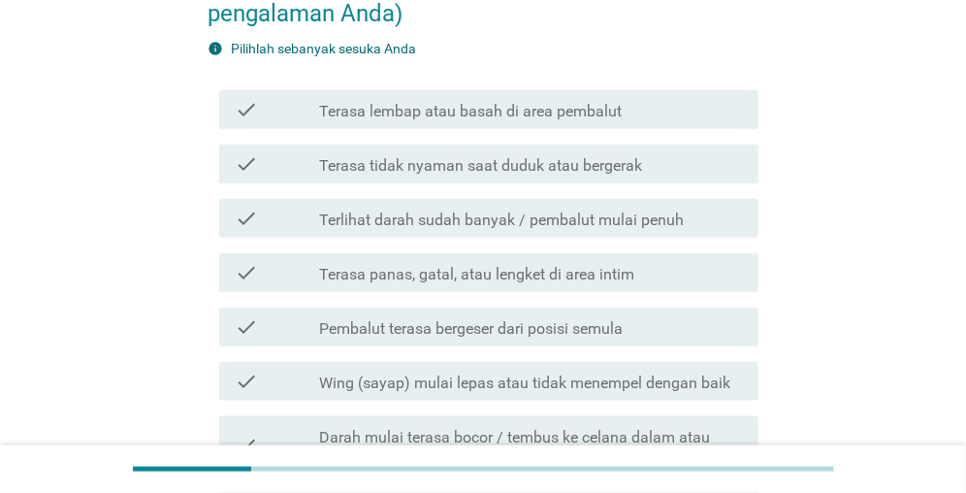
scroll to position [291, 0]
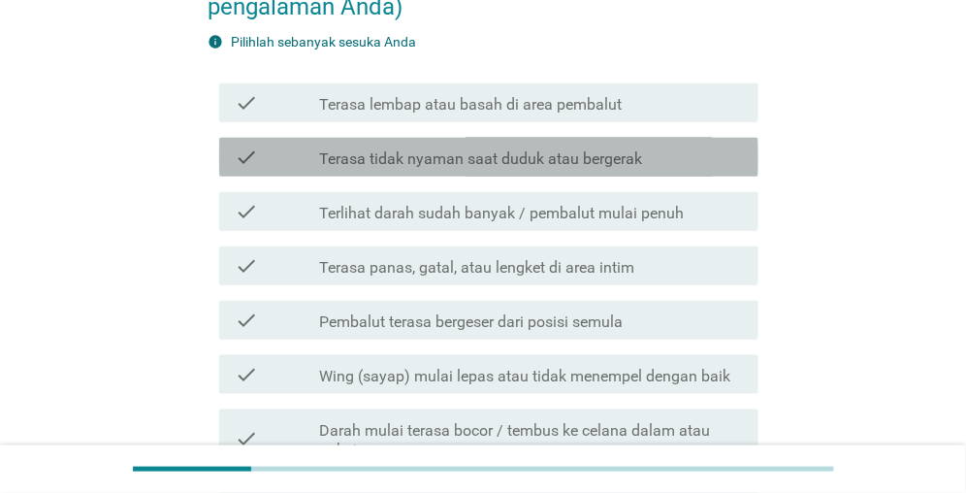
click at [418, 159] on label "Terasa tidak nyaman saat duduk atau bergerak" at bounding box center [480, 158] width 323 height 19
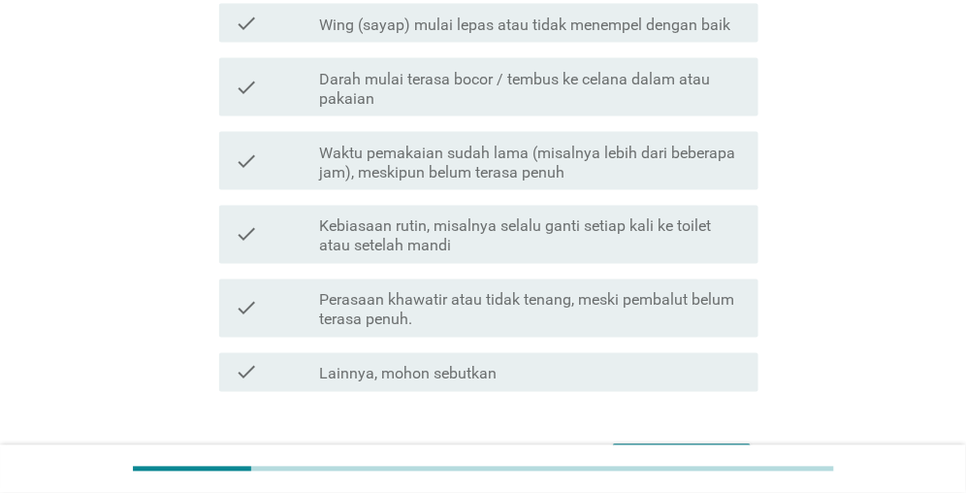
scroll to position [679, 0]
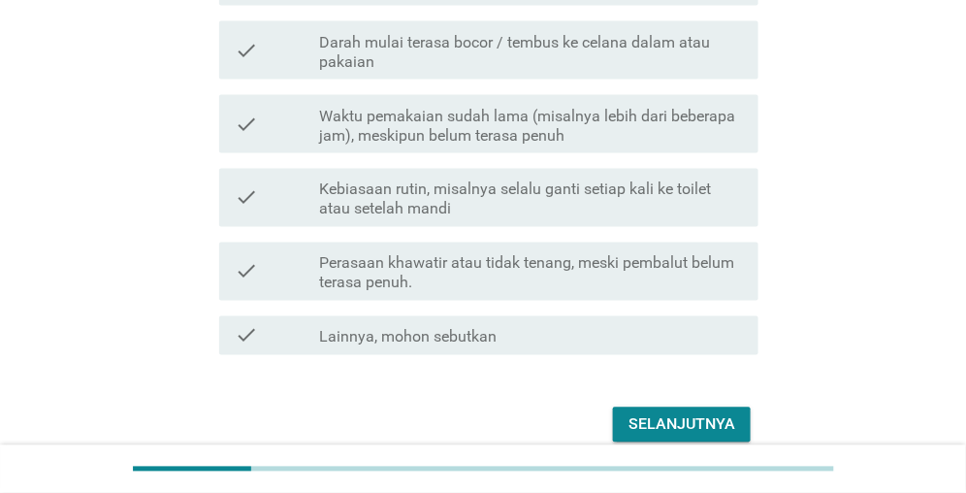
click at [667, 428] on div "Selanjutnya" at bounding box center [682, 424] width 107 height 23
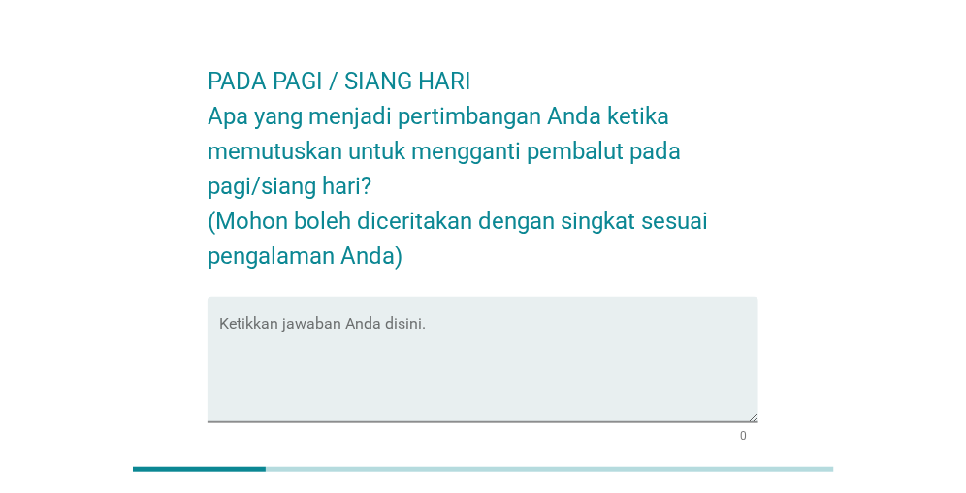
scroll to position [21, 0]
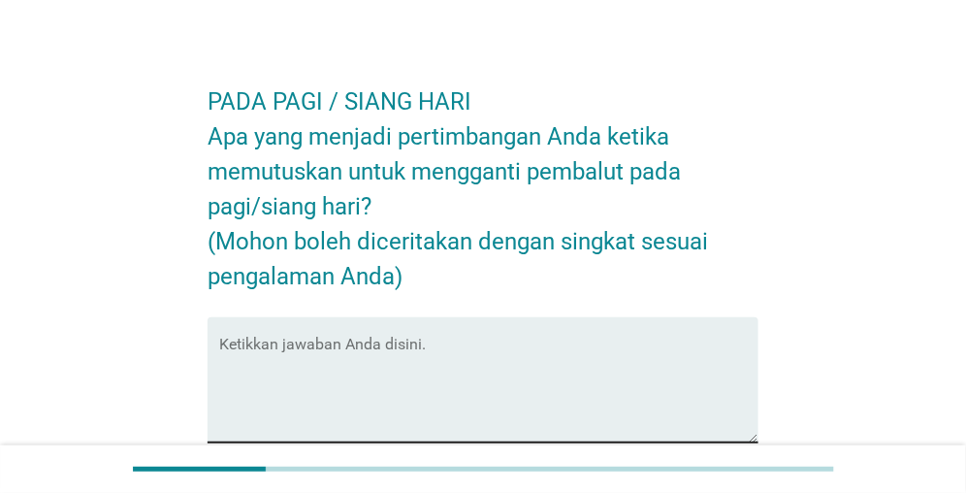
click at [360, 349] on textarea "Ketikkan jawaban Anda disini." at bounding box center [488, 392] width 539 height 102
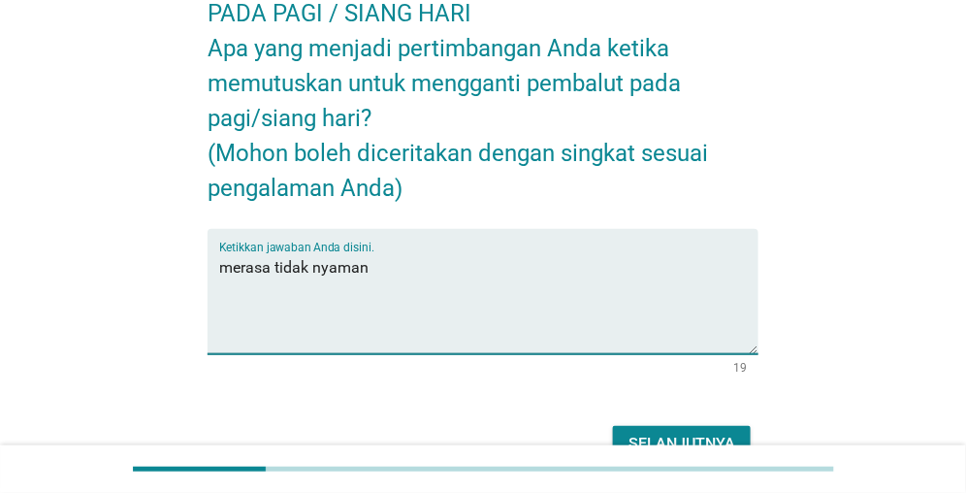
scroll to position [215, 0]
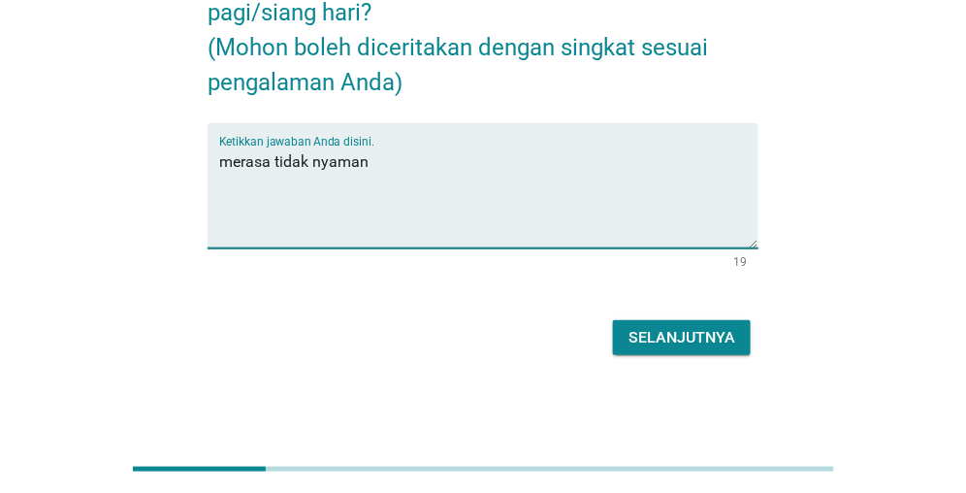
type textarea "merasa tidak nyaman"
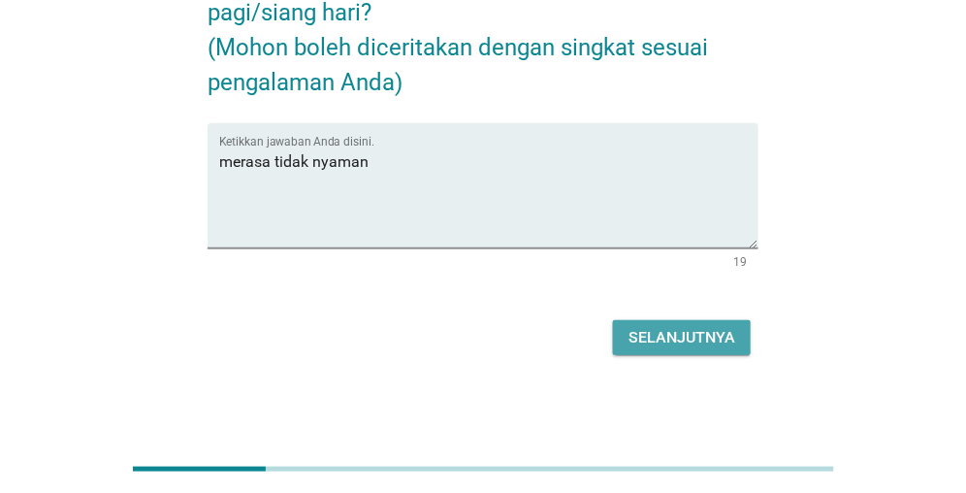
click at [627, 335] on button "Selanjutnya" at bounding box center [682, 337] width 138 height 35
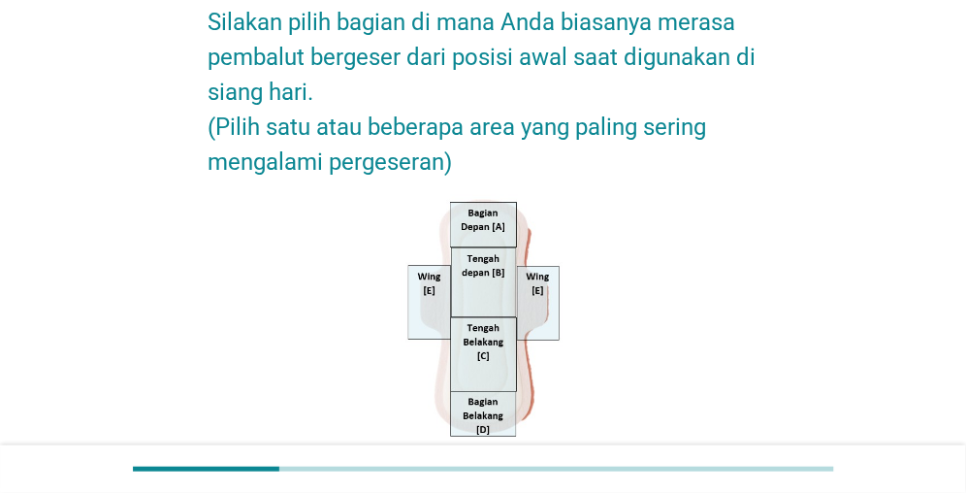
scroll to position [194, 0]
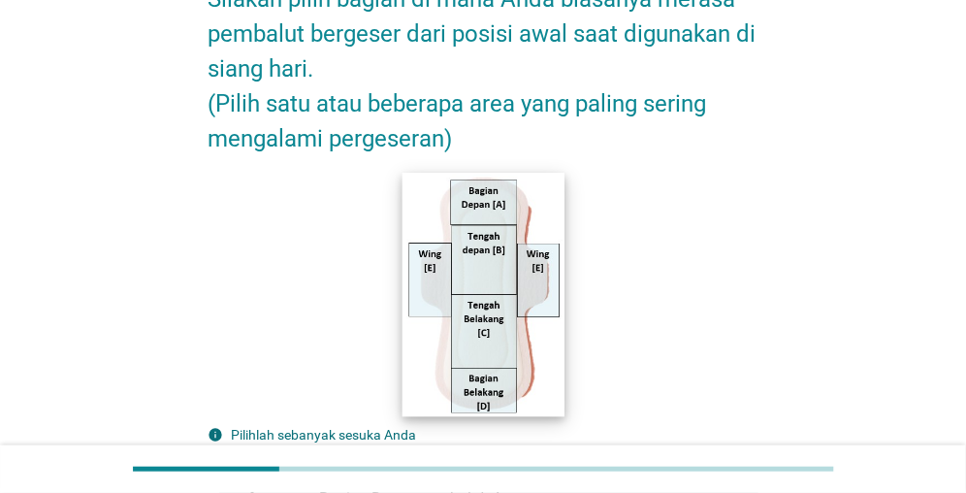
click at [475, 252] on img at bounding box center [483, 295] width 162 height 244
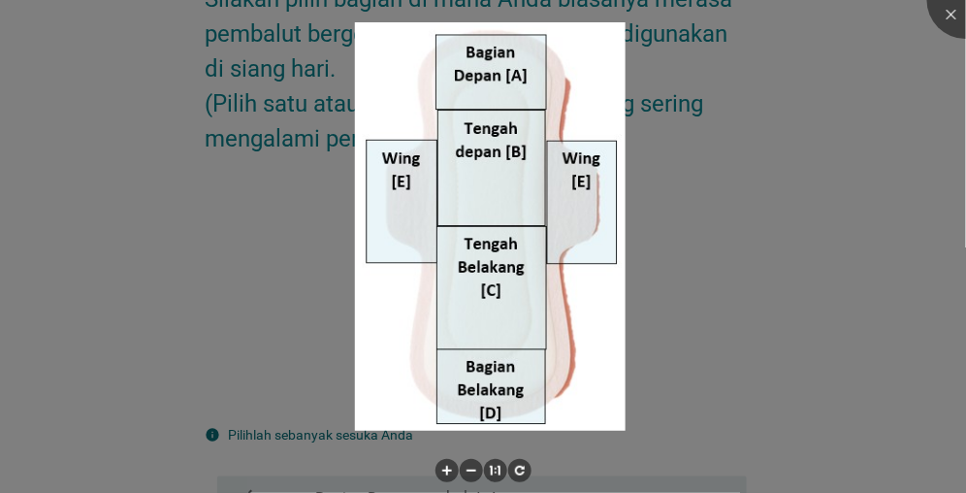
click at [261, 255] on div at bounding box center [483, 246] width 966 height 493
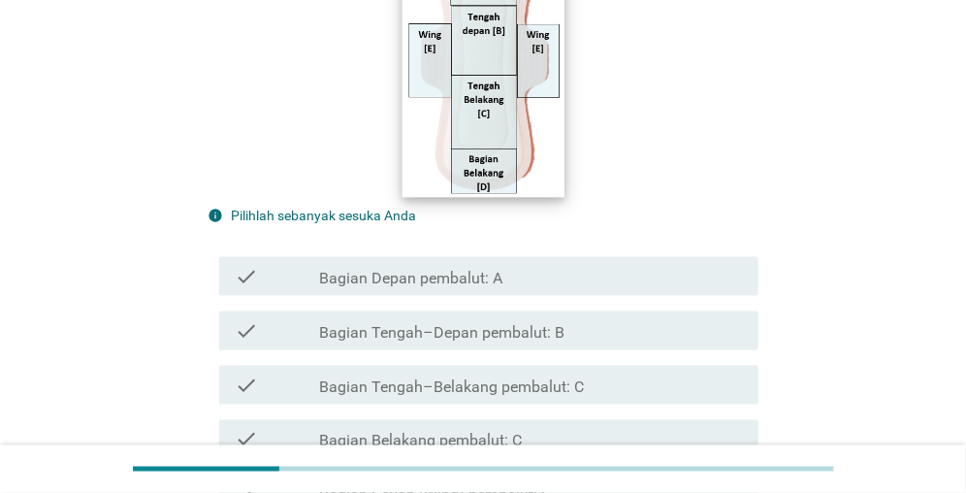
scroll to position [485, 0]
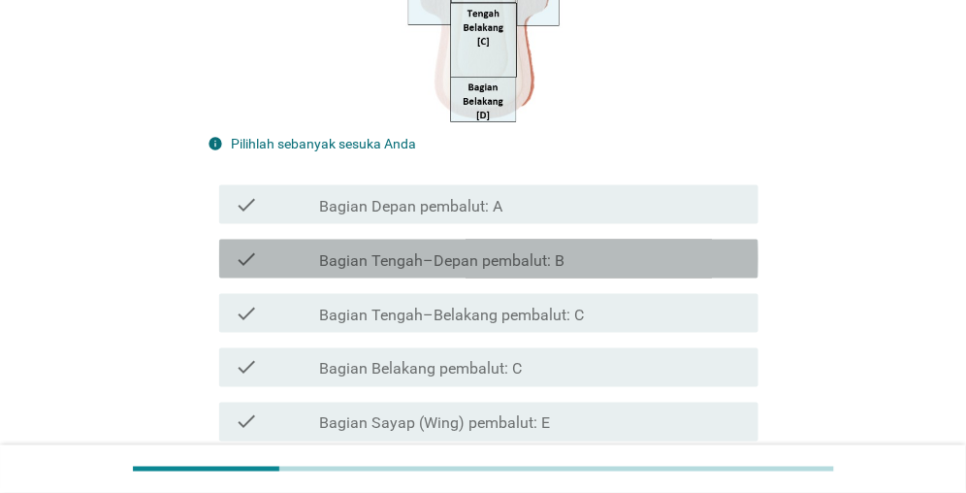
click at [446, 278] on div "check check_box_outline_blank Bagian Tengah–Depan pembalut: B" at bounding box center [488, 259] width 539 height 39
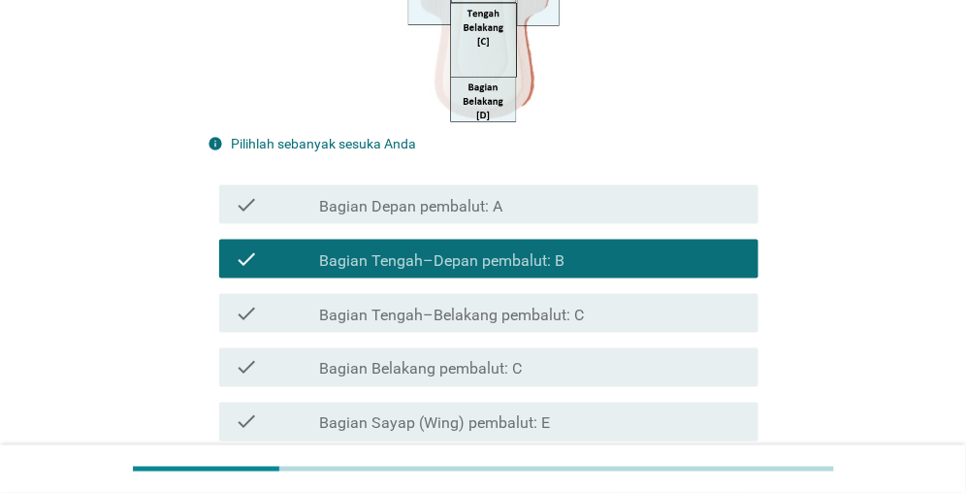
click at [436, 309] on label "Bagian Tengah–Belakang pembalut: C" at bounding box center [451, 315] width 265 height 19
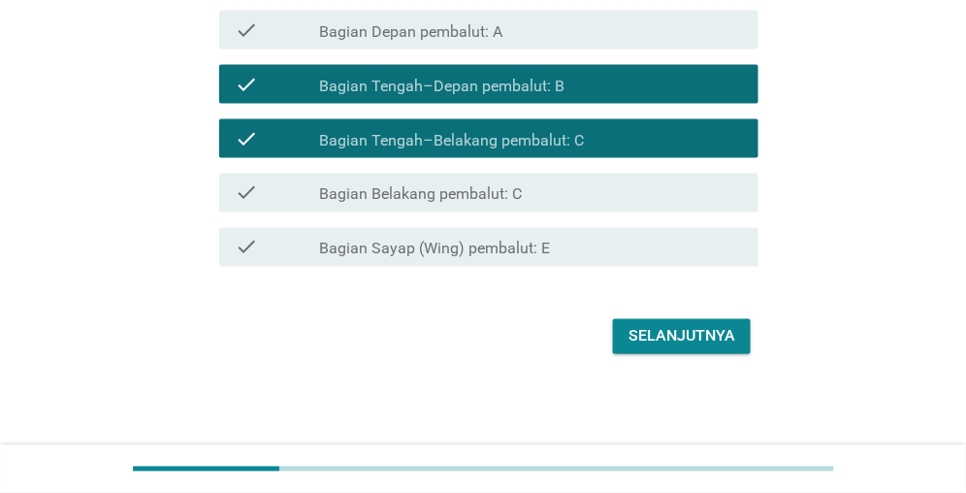
scroll to position [661, 0]
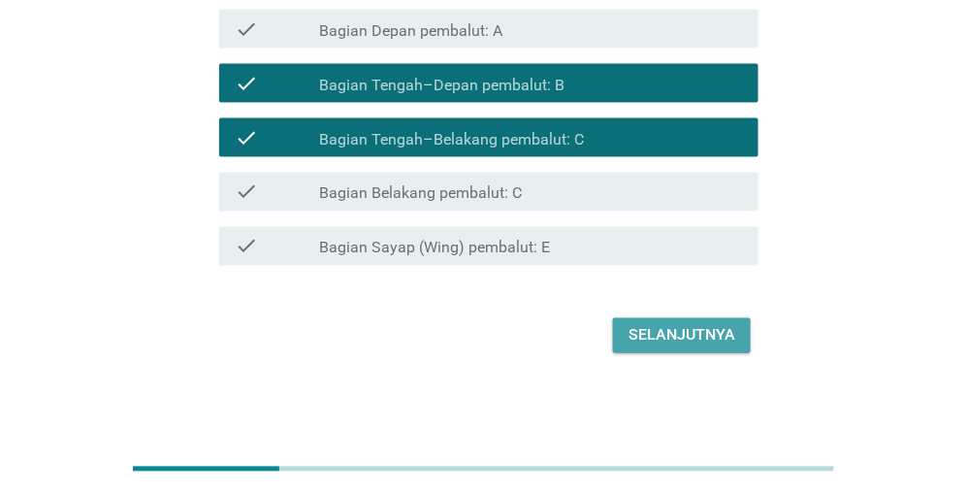
click at [660, 332] on div "Selanjutnya" at bounding box center [682, 335] width 107 height 23
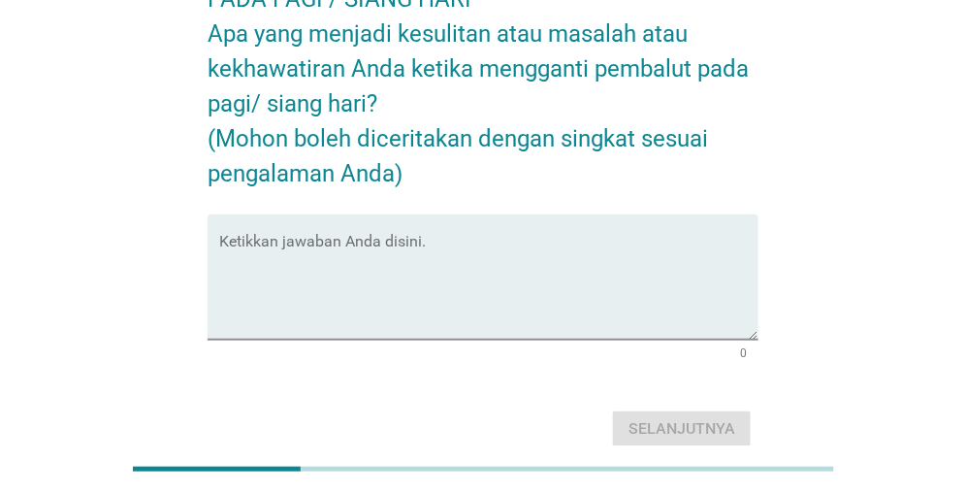
scroll to position [97, 0]
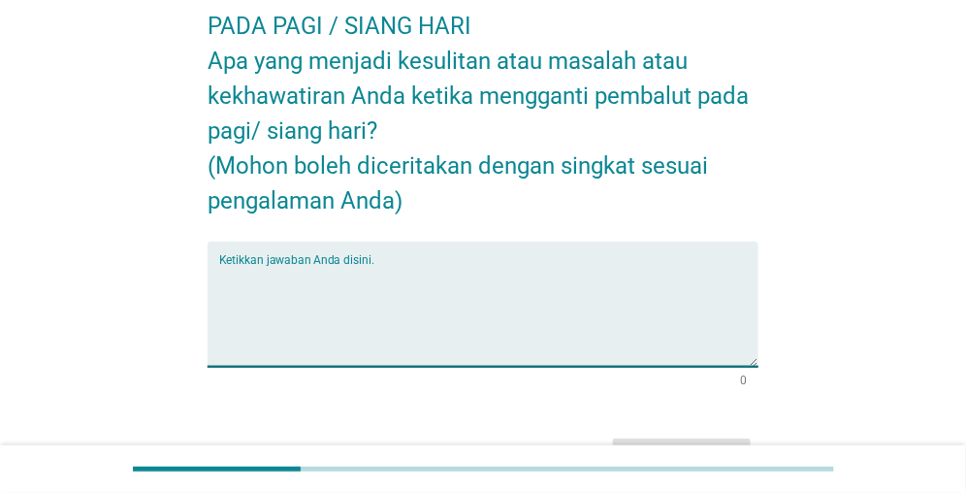
click at [268, 287] on textarea "Ketikkan jawaban Anda disini." at bounding box center [488, 316] width 539 height 102
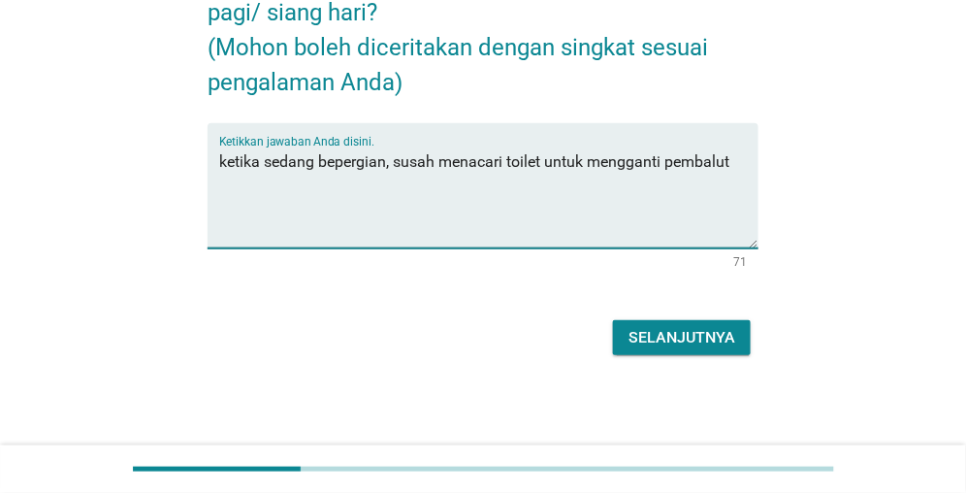
scroll to position [215, 0]
type textarea "ketika sedang bepergian, susah menacari toilet untuk mengganti pembalut"
click at [663, 334] on div "Selanjutnya" at bounding box center [682, 337] width 107 height 23
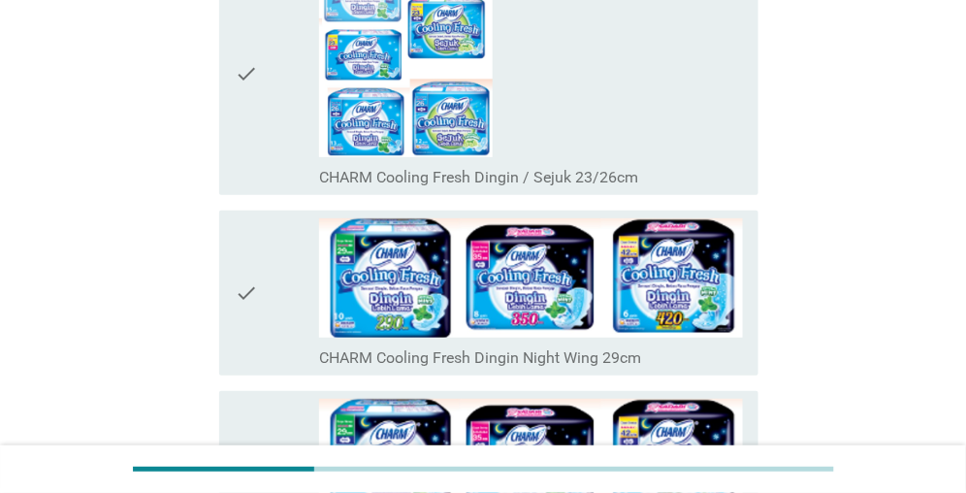
scroll to position [1843, 0]
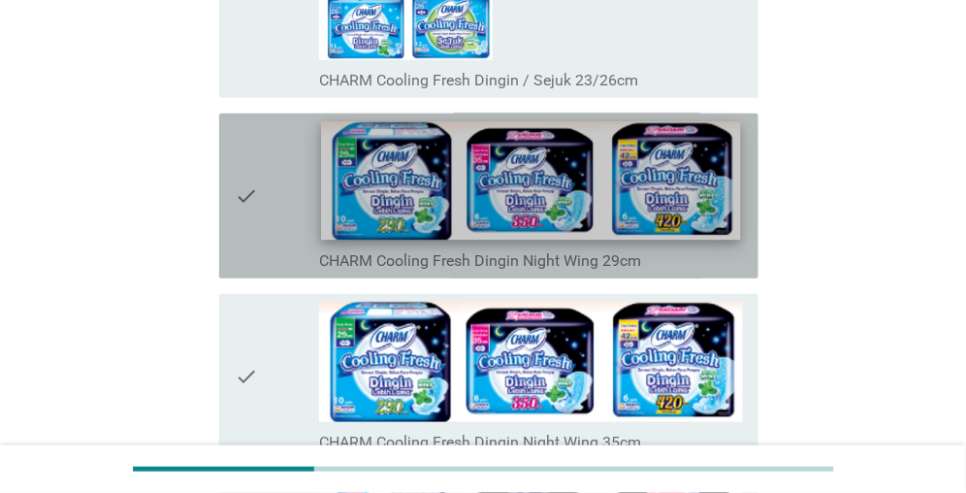
click at [561, 185] on img at bounding box center [531, 181] width 419 height 118
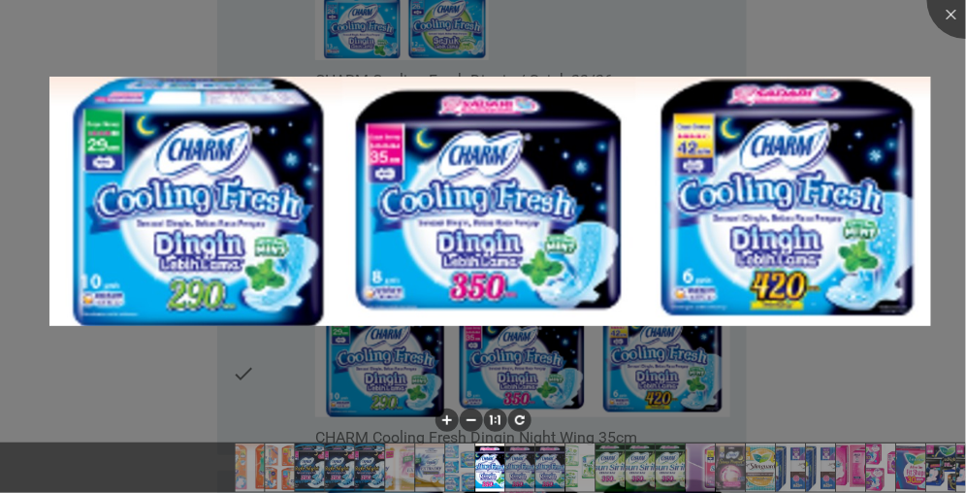
click at [720, 16] on div at bounding box center [483, 246] width 966 height 493
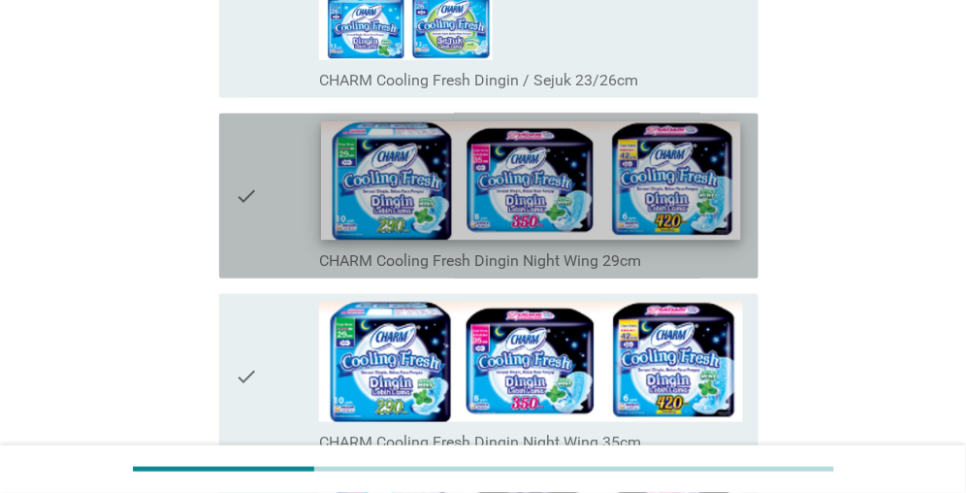
click at [522, 167] on img at bounding box center [531, 181] width 419 height 118
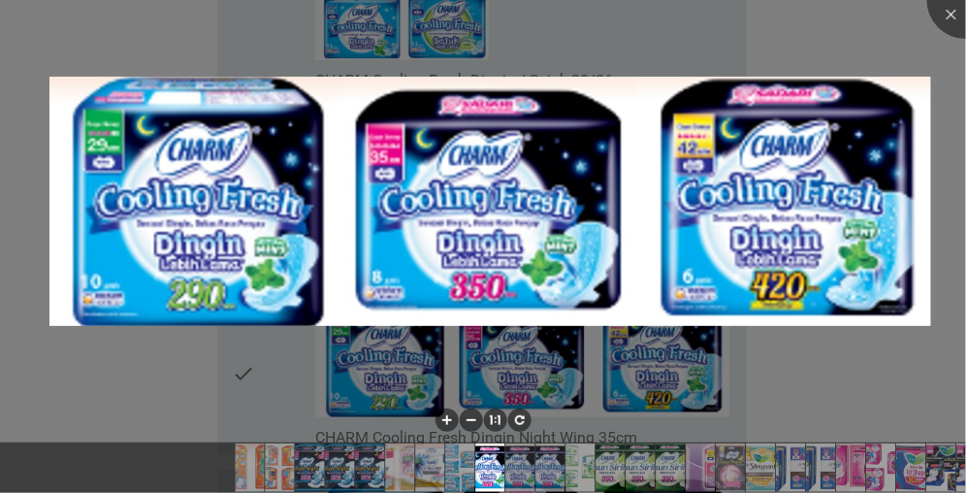
click at [695, 40] on div at bounding box center [483, 246] width 966 height 493
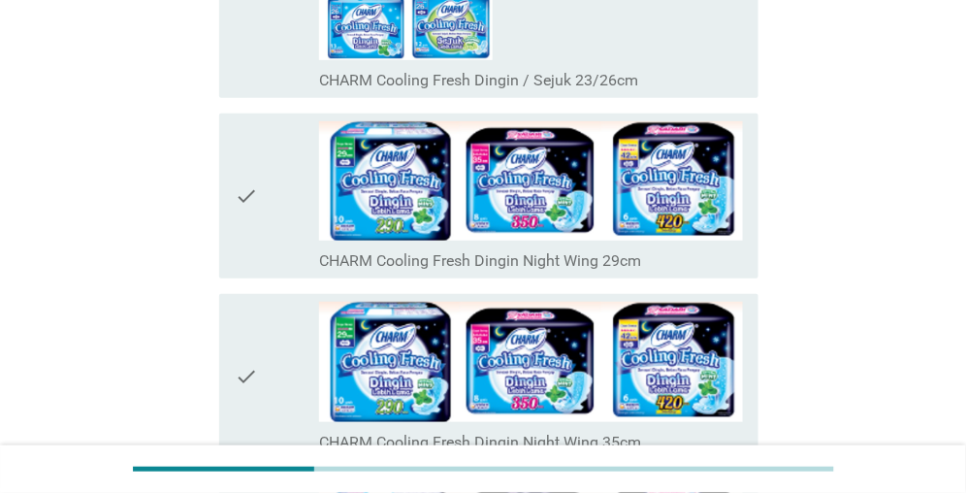
click at [278, 198] on div "check" at bounding box center [277, 195] width 84 height 149
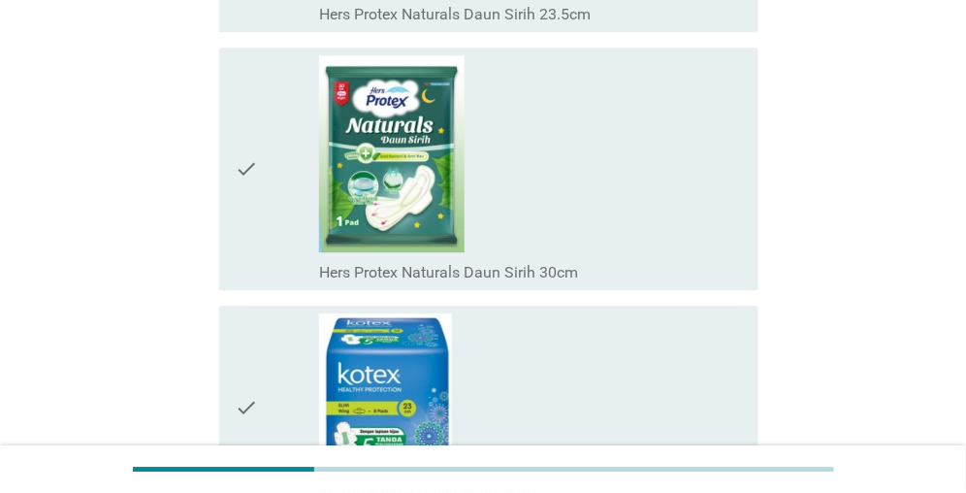
scroll to position [13184, 0]
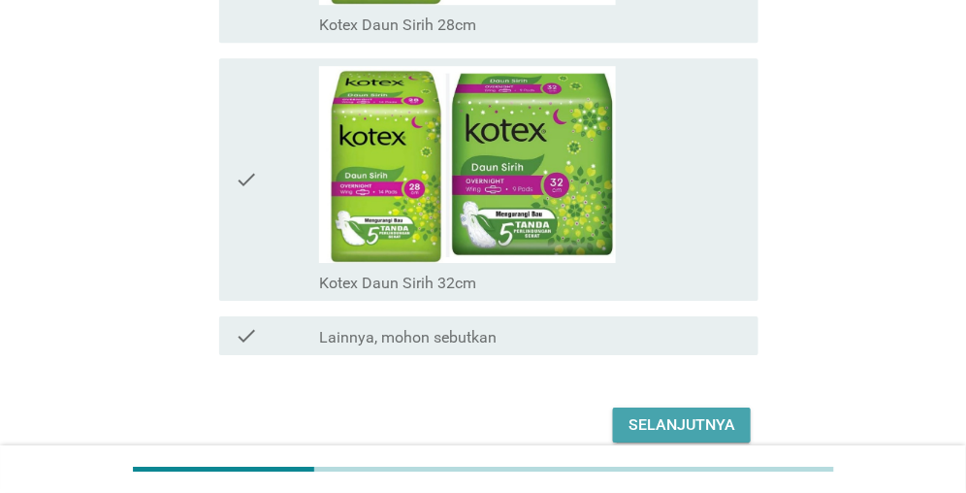
click at [668, 413] on div "Selanjutnya" at bounding box center [682, 424] width 107 height 23
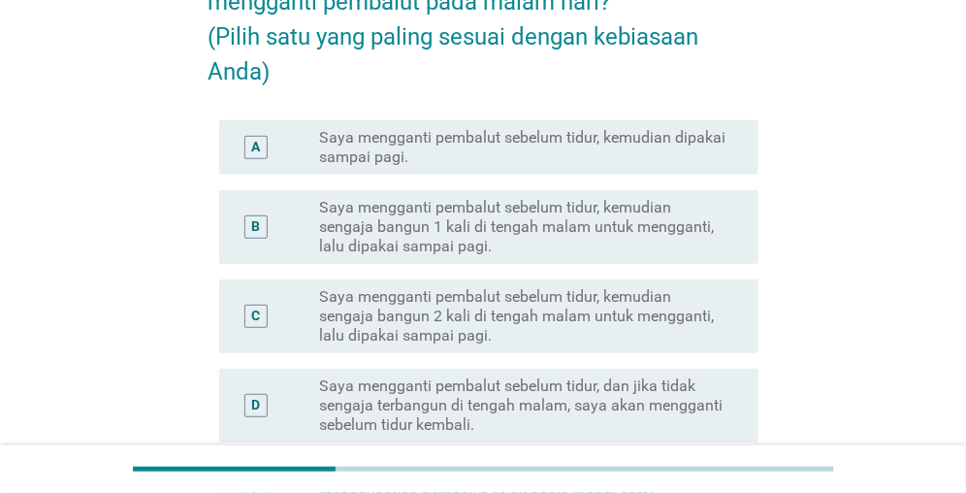
scroll to position [194, 0]
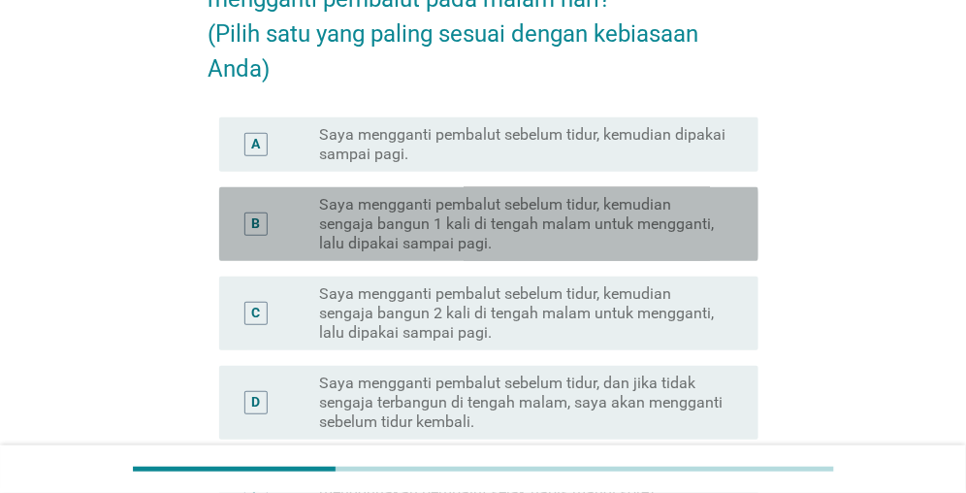
click at [359, 241] on label "Saya mengganti pembalut sebelum tidur, kemudian sengaja bangun 1 kali di tengah…" at bounding box center [523, 224] width 408 height 58
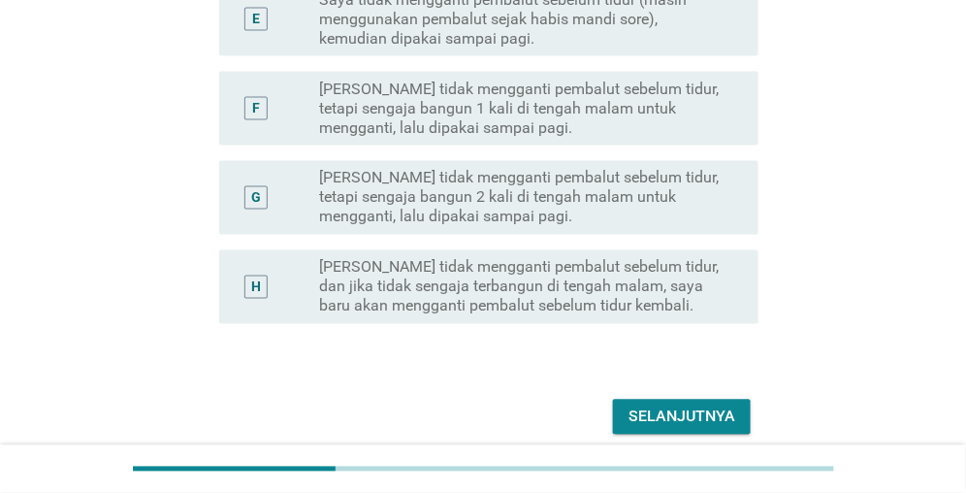
scroll to position [679, 0]
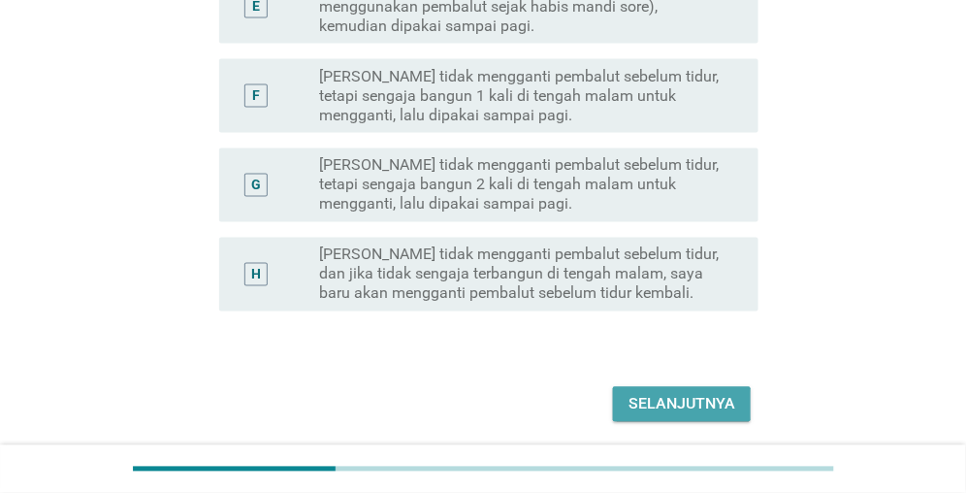
click at [687, 404] on div "Selanjutnya" at bounding box center [682, 404] width 107 height 23
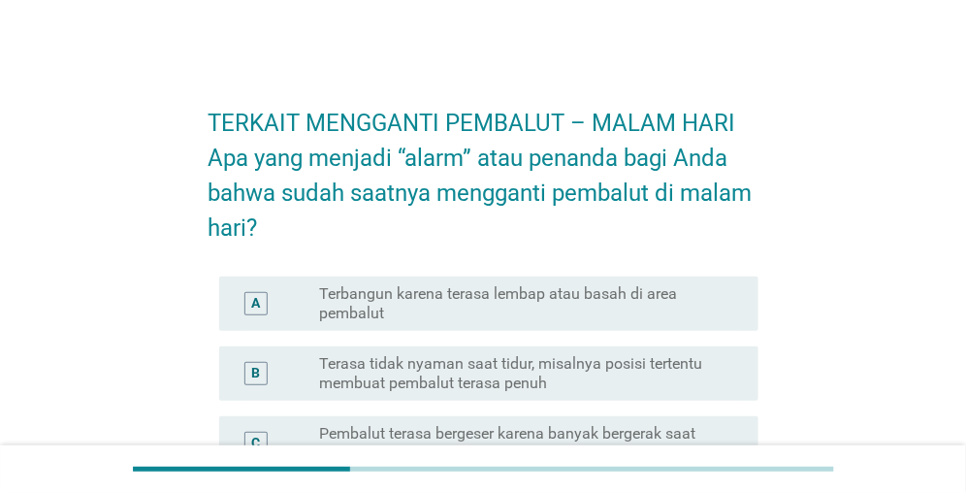
scroll to position [97, 0]
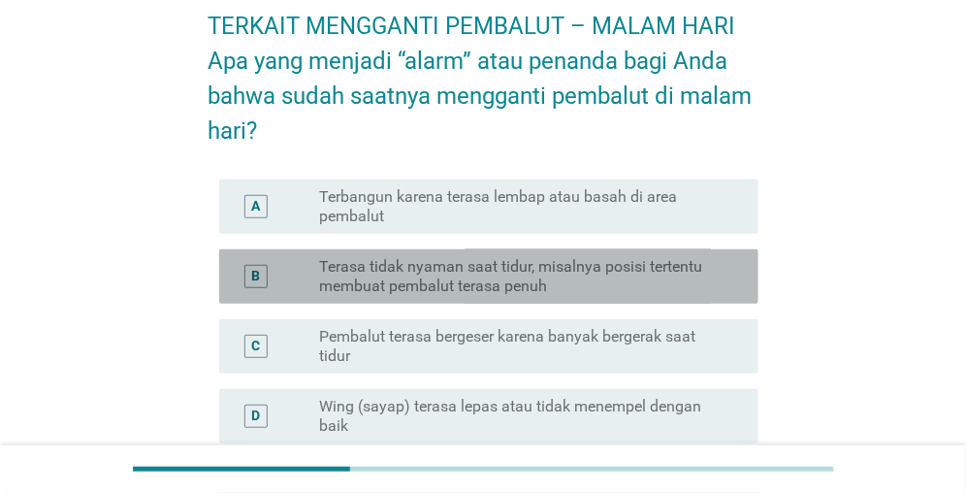
click at [370, 291] on label "Terasa tidak nyaman saat tidur, misalnya posisi tertentu membuat pembalut teras…" at bounding box center [523, 276] width 408 height 39
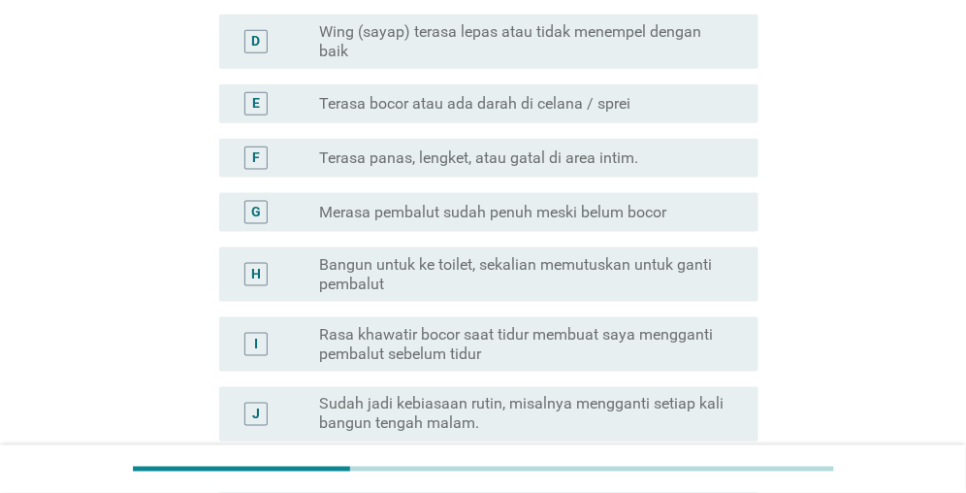
scroll to position [724, 0]
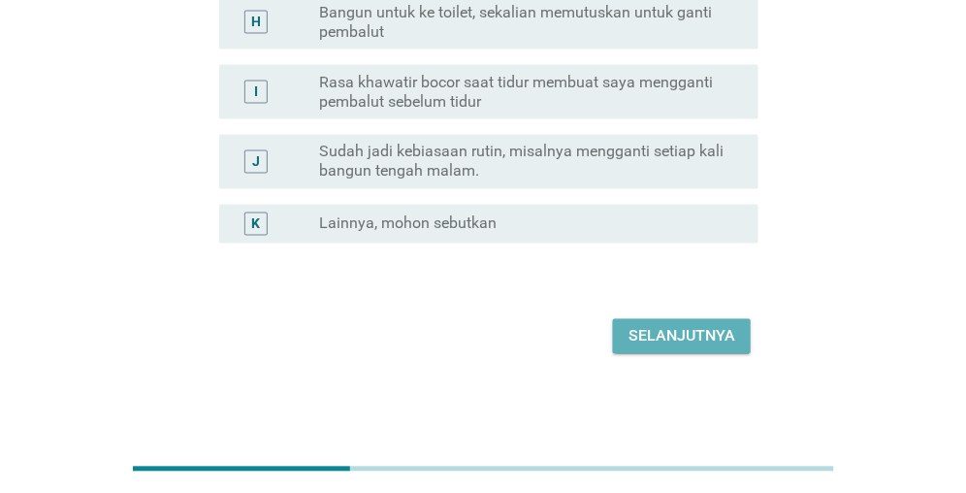
click at [660, 345] on div "Selanjutnya" at bounding box center [682, 336] width 107 height 23
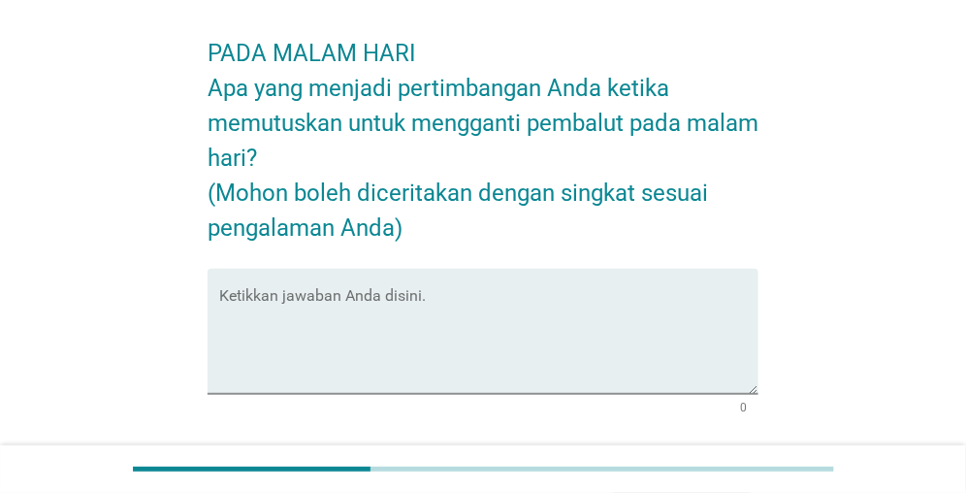
scroll to position [97, 0]
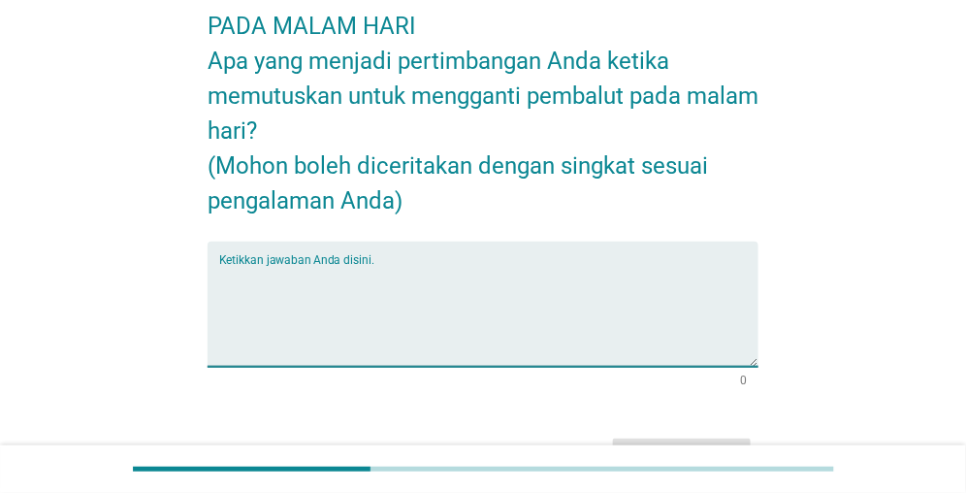
click at [317, 273] on textarea "Ketikkan jawaban Anda disini." at bounding box center [488, 316] width 539 height 102
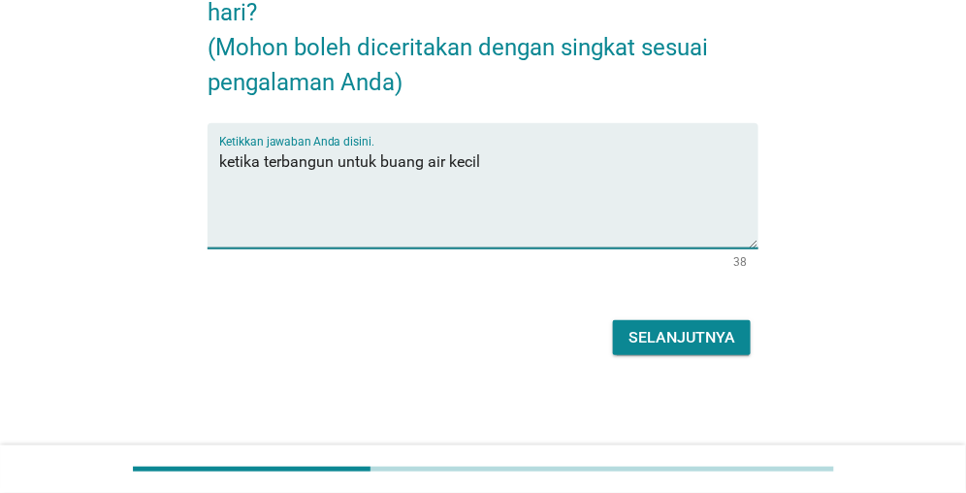
scroll to position [215, 0]
type textarea "ketika terbangun untuk buang air kecil"
click at [672, 329] on div "Selanjutnya" at bounding box center [682, 337] width 107 height 23
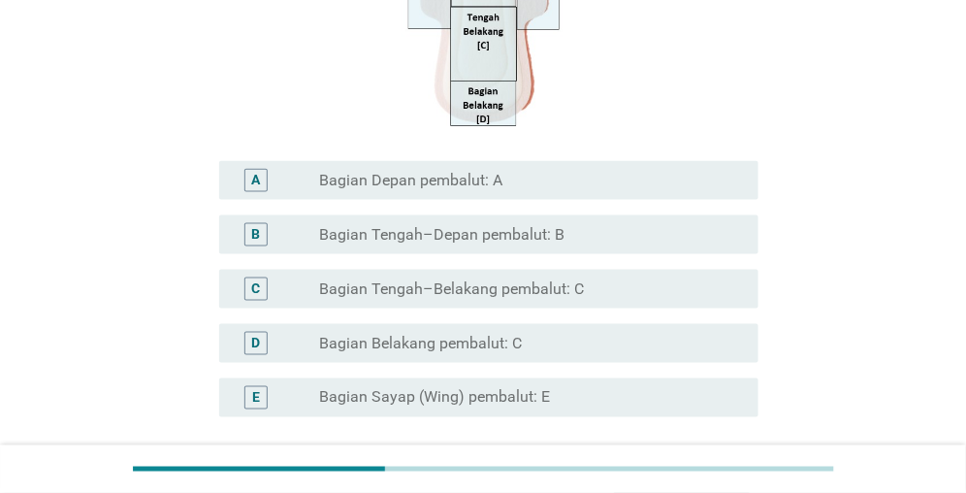
scroll to position [485, 0]
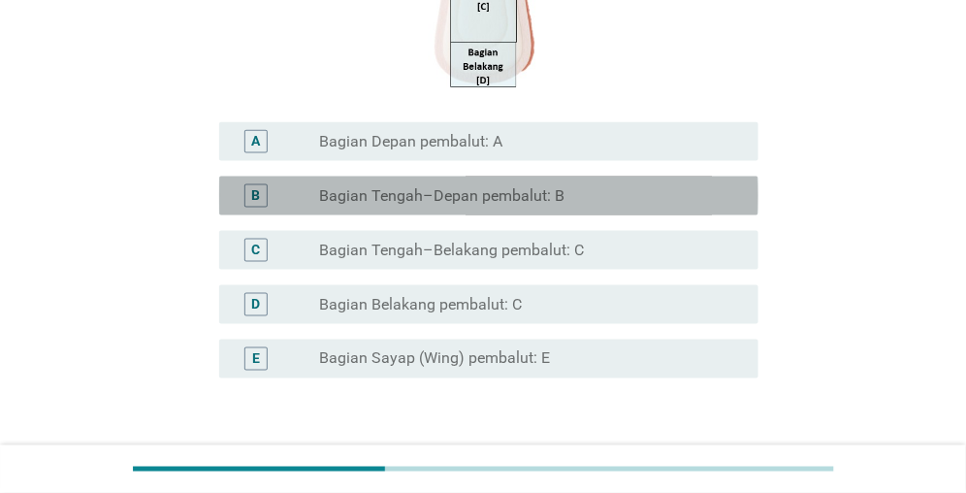
click at [434, 214] on div "B radio_button_unchecked Bagian Tengah–Depan pembalut: B" at bounding box center [488, 196] width 539 height 39
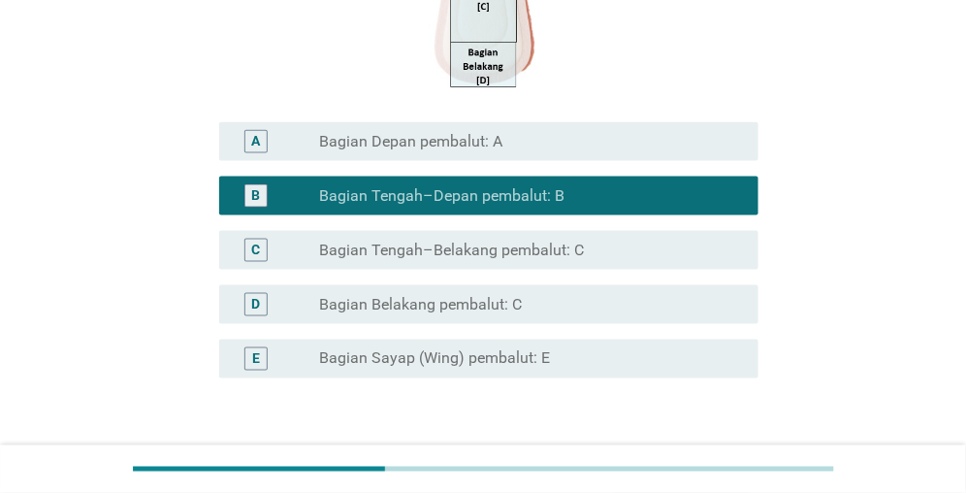
click at [420, 264] on div "C radio_button_unchecked Bagian Tengah–Belakang pembalut: C" at bounding box center [488, 250] width 539 height 39
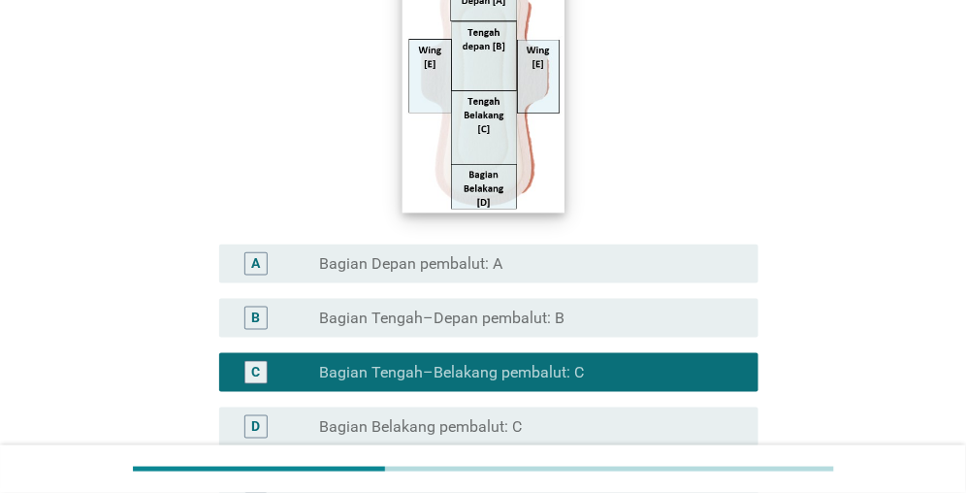
scroll to position [388, 0]
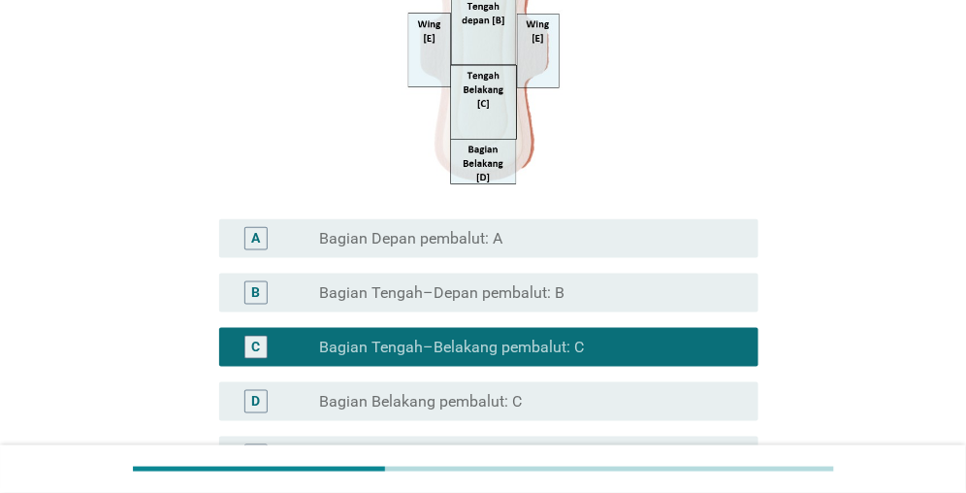
click at [424, 276] on div "B radio_button_unchecked Bagian Tengah–Depan pembalut: B" at bounding box center [488, 293] width 539 height 39
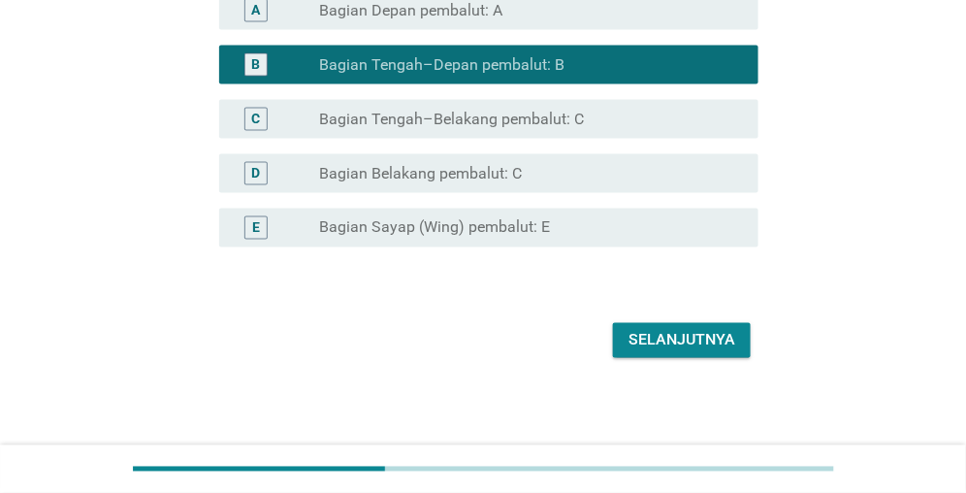
scroll to position [621, 0]
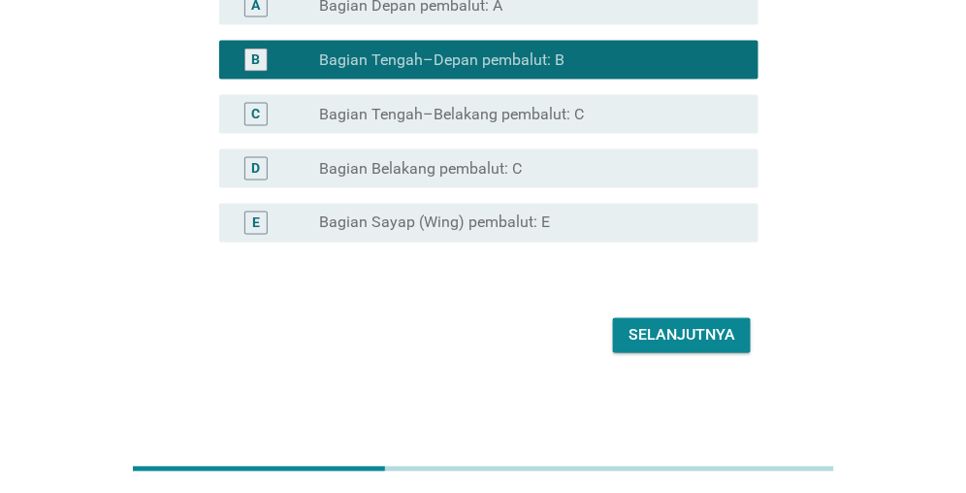
click at [652, 340] on div "Selanjutnya" at bounding box center [682, 335] width 107 height 23
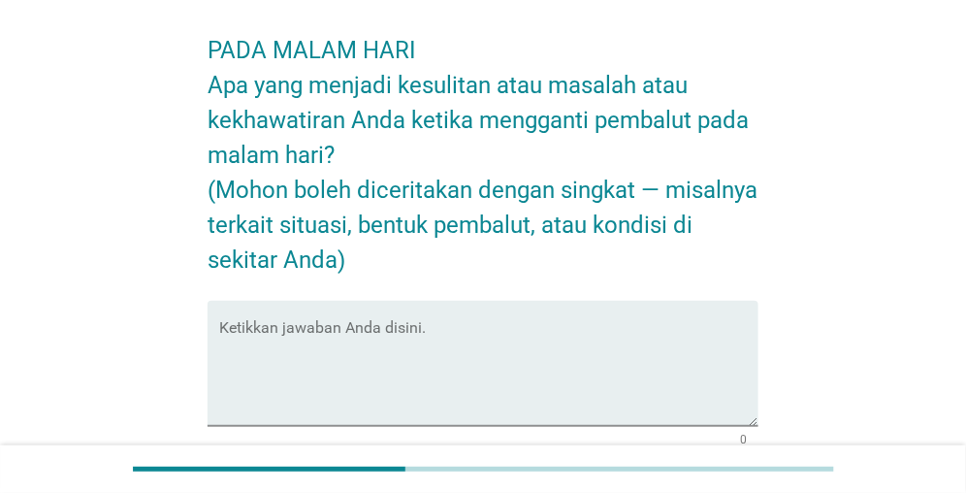
scroll to position [97, 0]
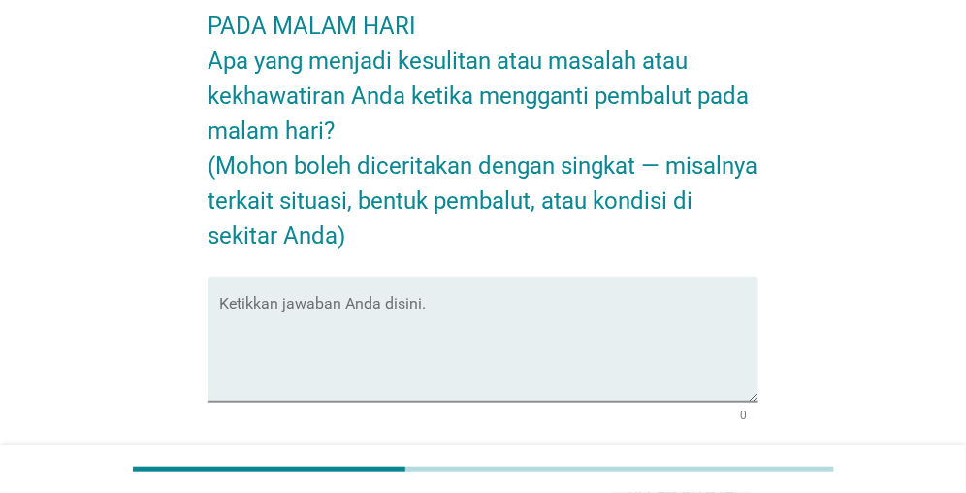
click at [317, 305] on textarea "Ketikkan jawaban Anda disini." at bounding box center [488, 351] width 539 height 102
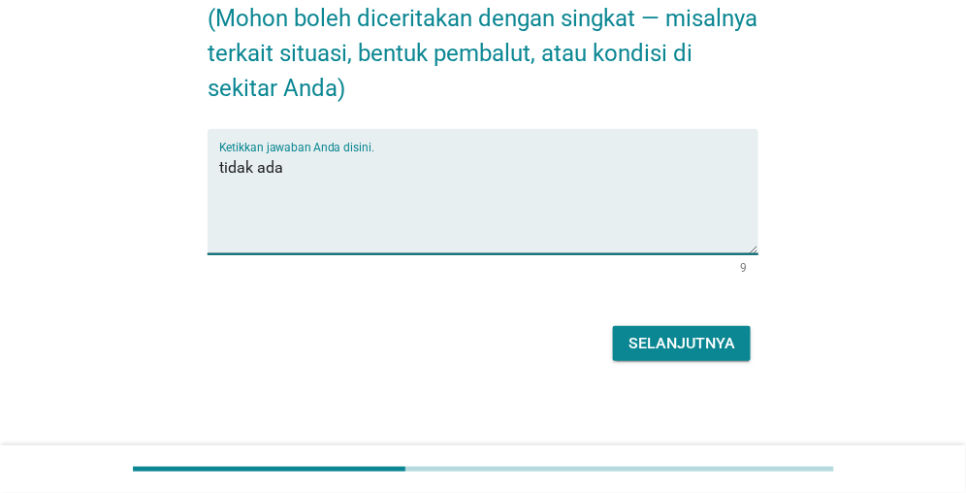
scroll to position [250, 0]
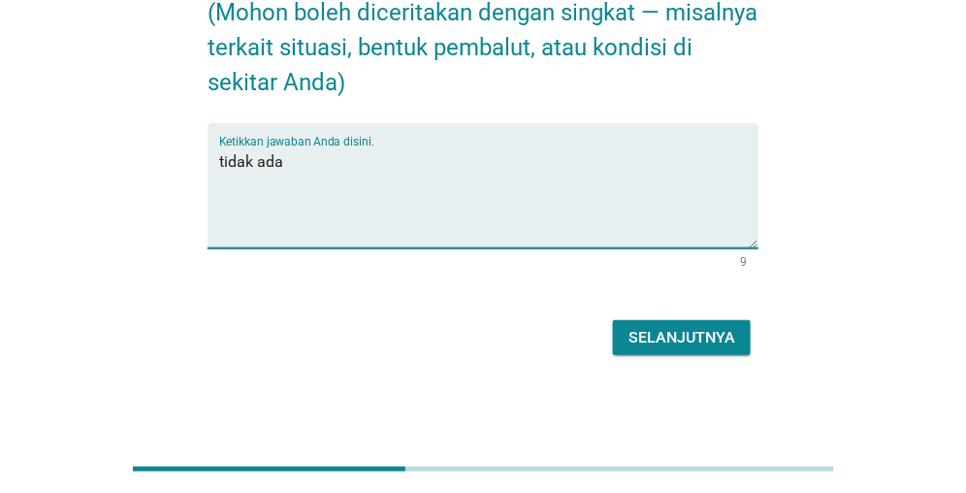
type textarea "tidak ada"
click at [645, 339] on div "Selanjutnya" at bounding box center [682, 337] width 107 height 23
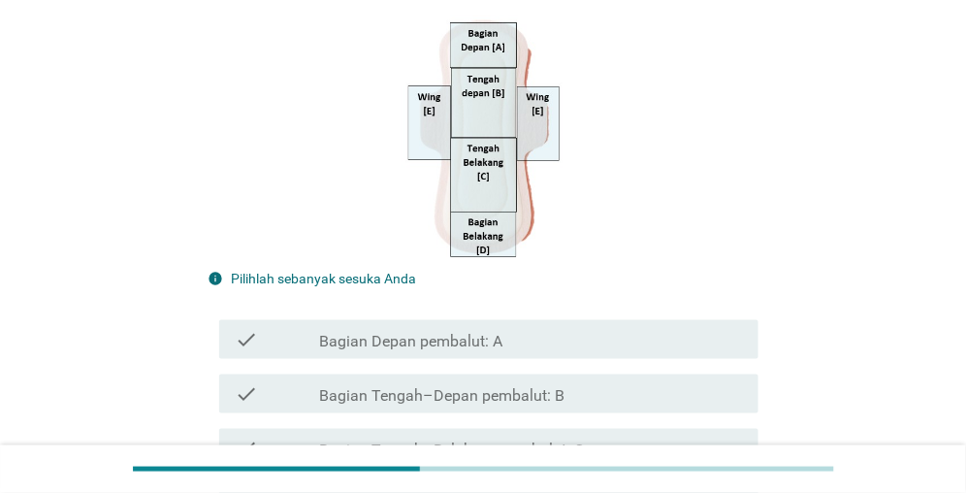
scroll to position [388, 0]
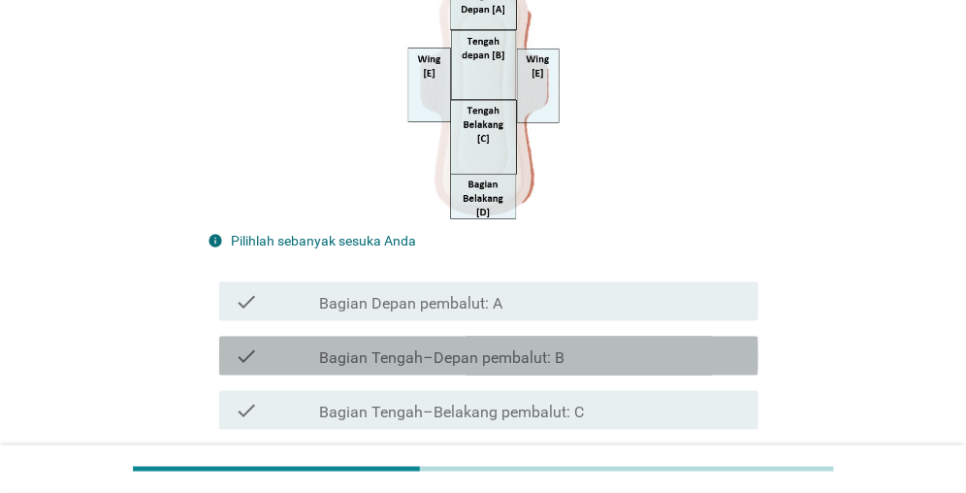
click at [417, 346] on div "check_box_outline_blank Bagian Tengah–Depan pembalut: B" at bounding box center [531, 355] width 424 height 23
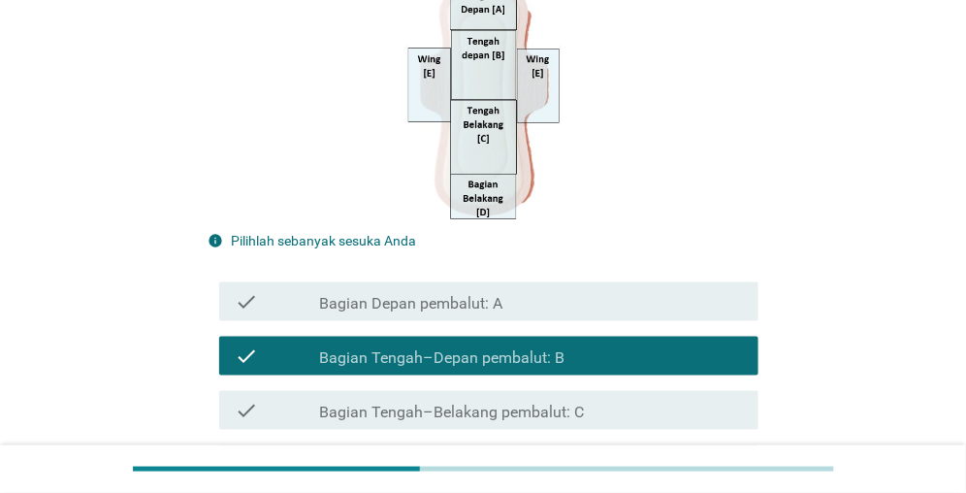
drag, startPoint x: 426, startPoint y: 400, endPoint x: 434, endPoint y: 392, distance: 11.0
click at [430, 395] on div "check check_box_outline_blank Bagian Tengah–Belakang pembalut: C" at bounding box center [488, 410] width 539 height 39
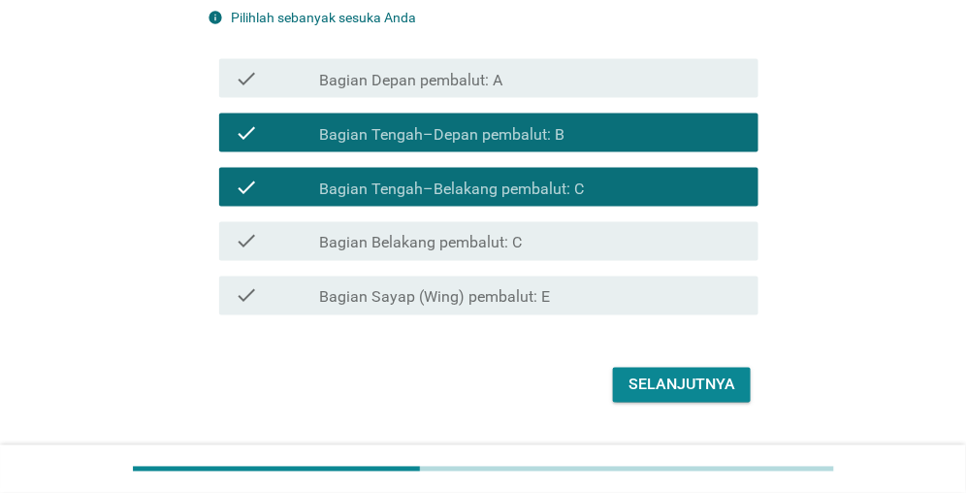
scroll to position [661, 0]
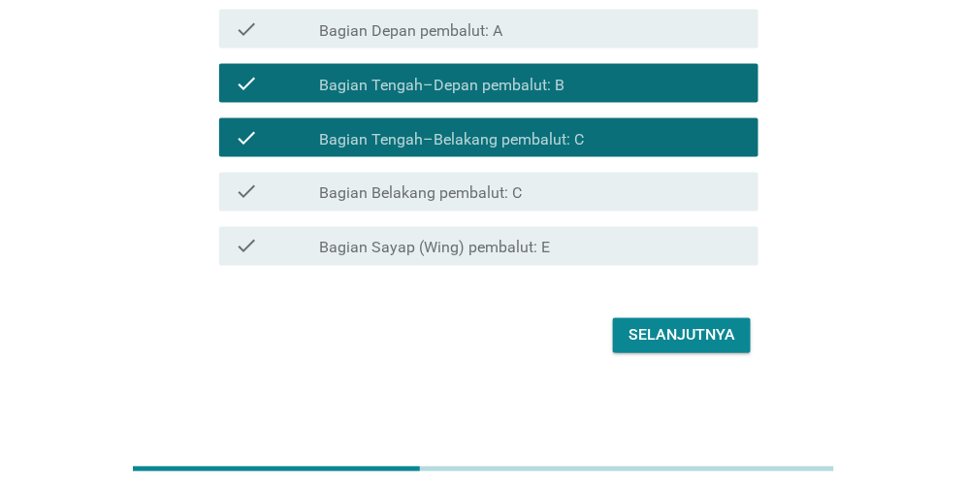
click at [629, 337] on button "Selanjutnya" at bounding box center [682, 335] width 138 height 35
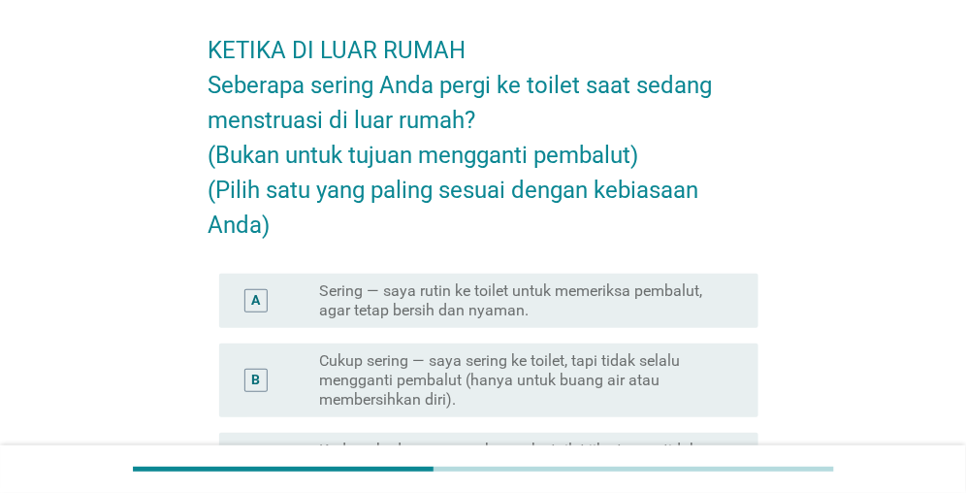
scroll to position [194, 0]
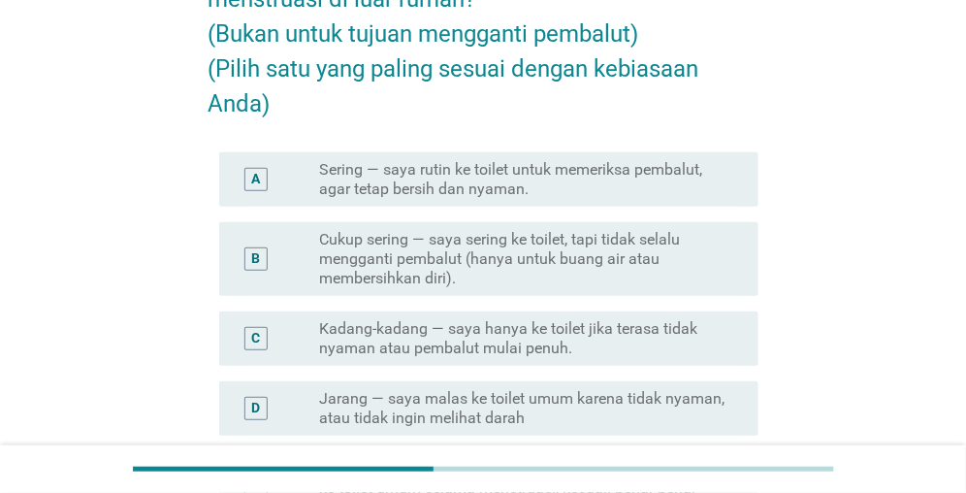
click at [572, 340] on label "Kadang-kadang — saya hanya ke toilet jika terasa tidak nyaman atau pembalut mul…" at bounding box center [523, 338] width 408 height 39
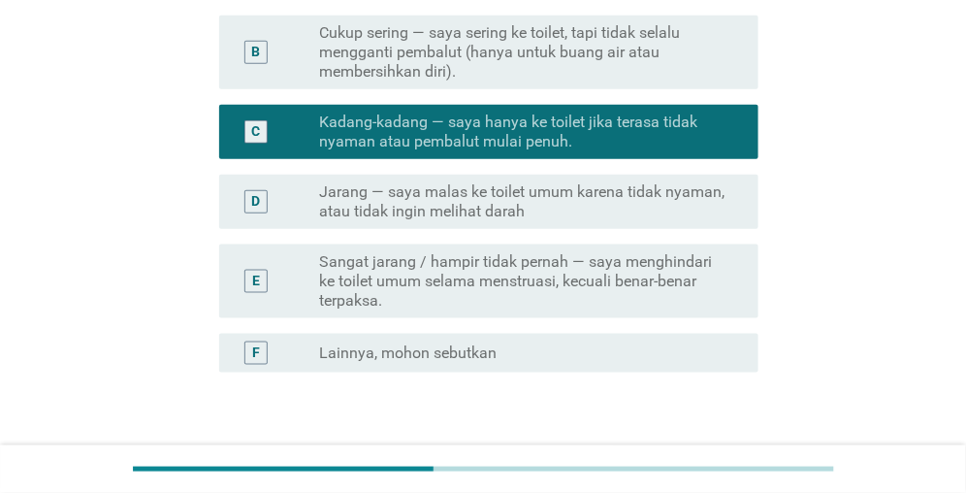
scroll to position [485, 0]
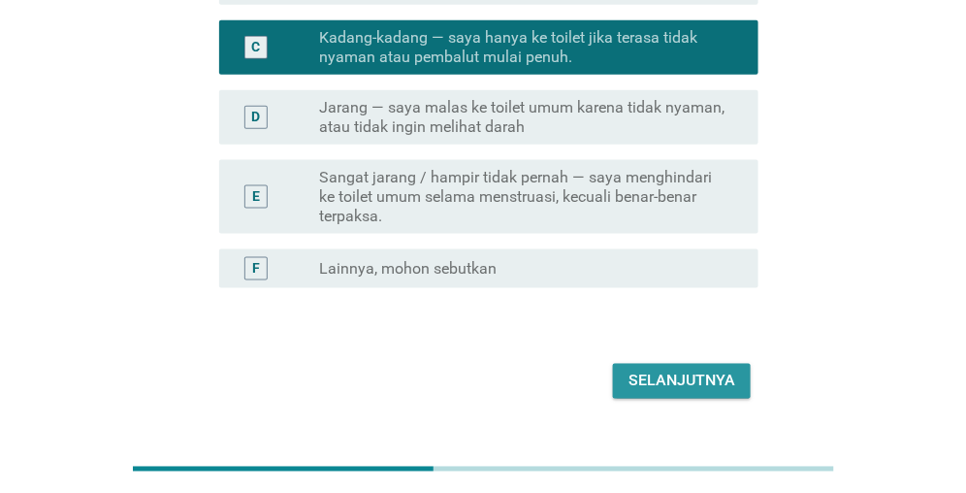
click at [683, 374] on div "Selanjutnya" at bounding box center [682, 381] width 107 height 23
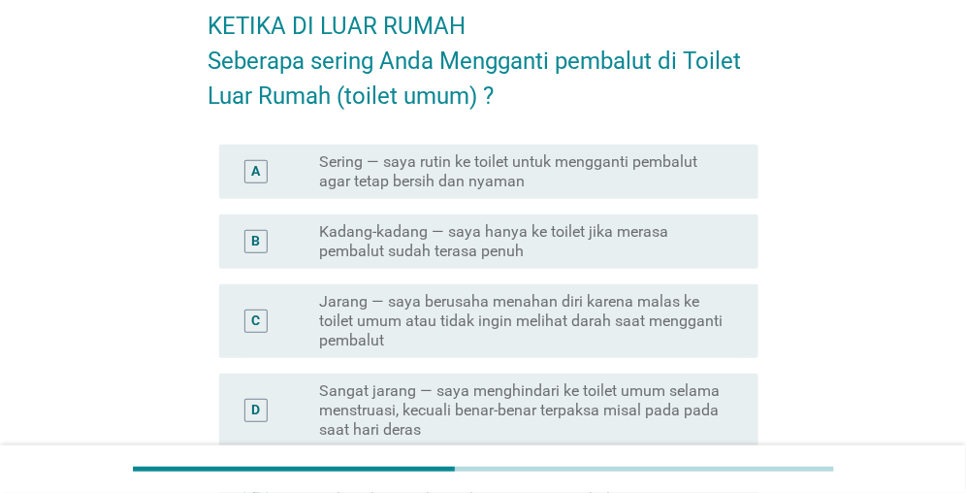
scroll to position [194, 0]
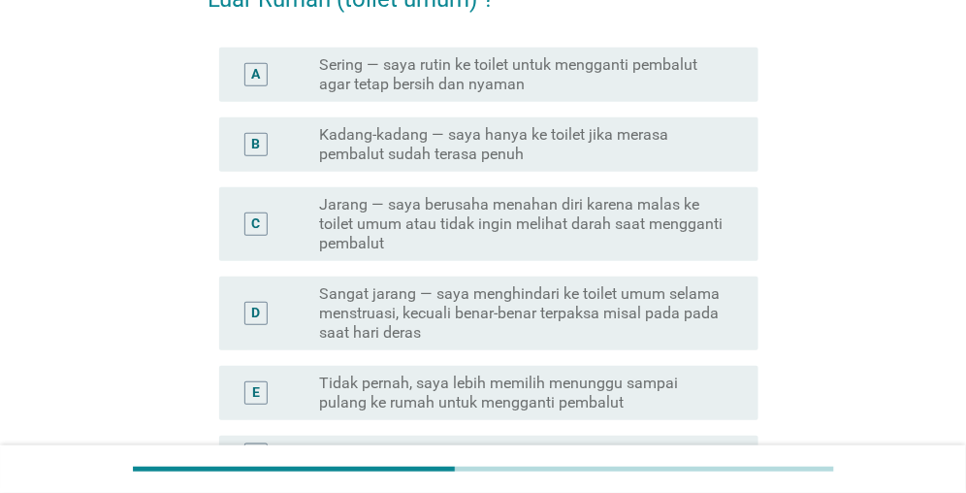
click at [499, 210] on label "Jarang — saya berusaha menahan diri karena malas ke toilet umum atau tidak ingi…" at bounding box center [523, 224] width 408 height 58
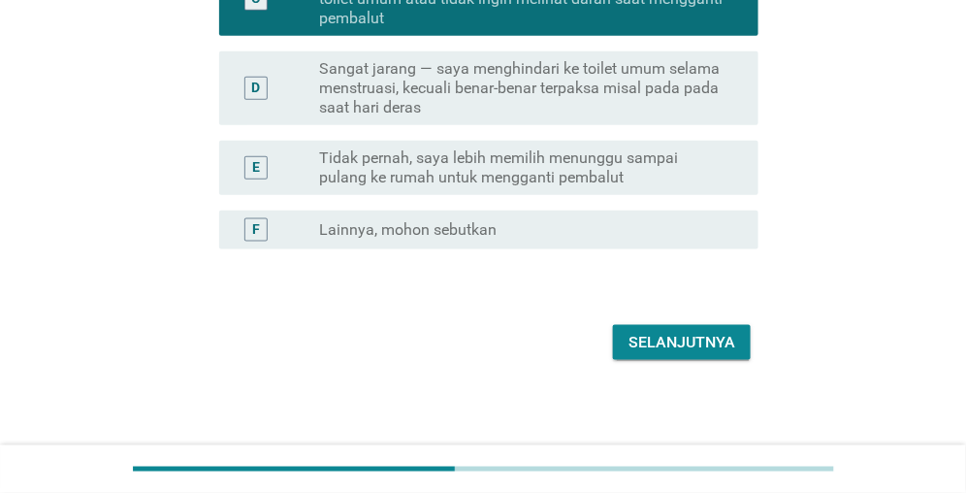
scroll to position [425, 0]
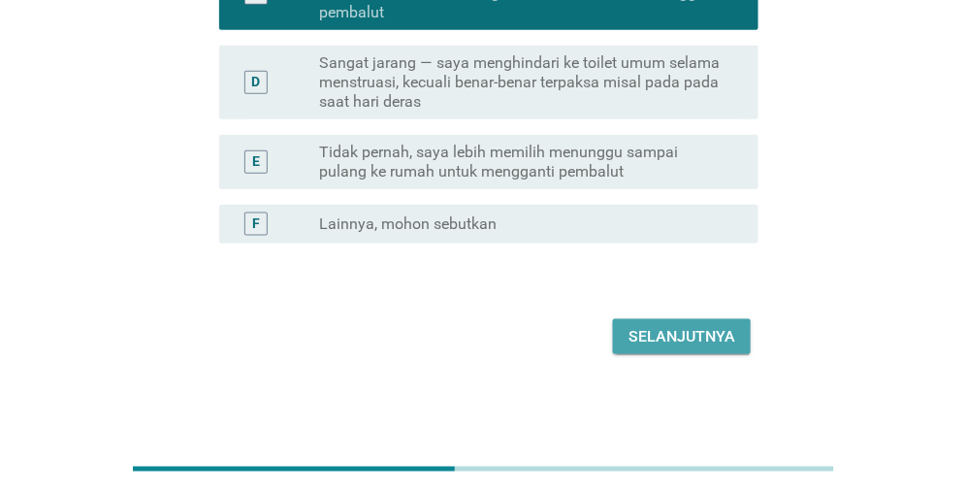
click at [694, 340] on div "Selanjutnya" at bounding box center [682, 336] width 107 height 23
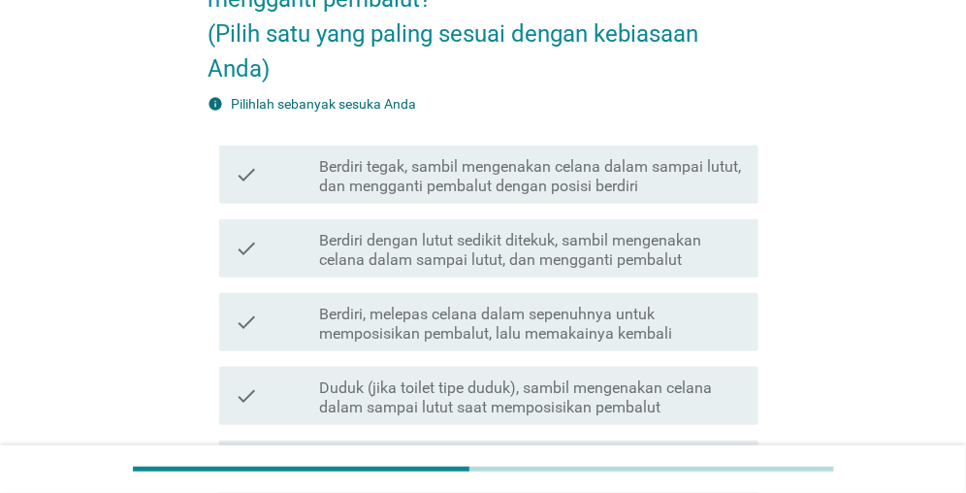
scroll to position [291, 0]
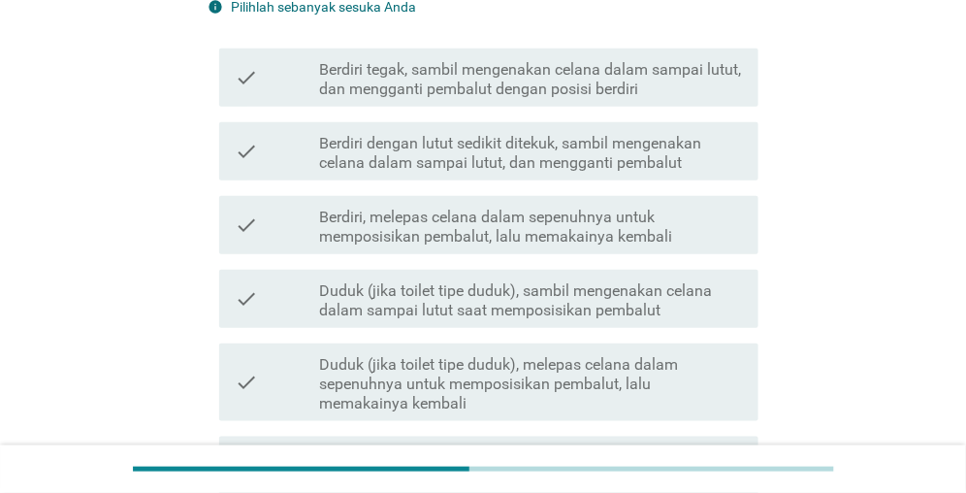
click at [512, 303] on label "Duduk (jika toilet tipe duduk), sambil mengenakan celana dalam sampai lutut saa…" at bounding box center [531, 300] width 424 height 39
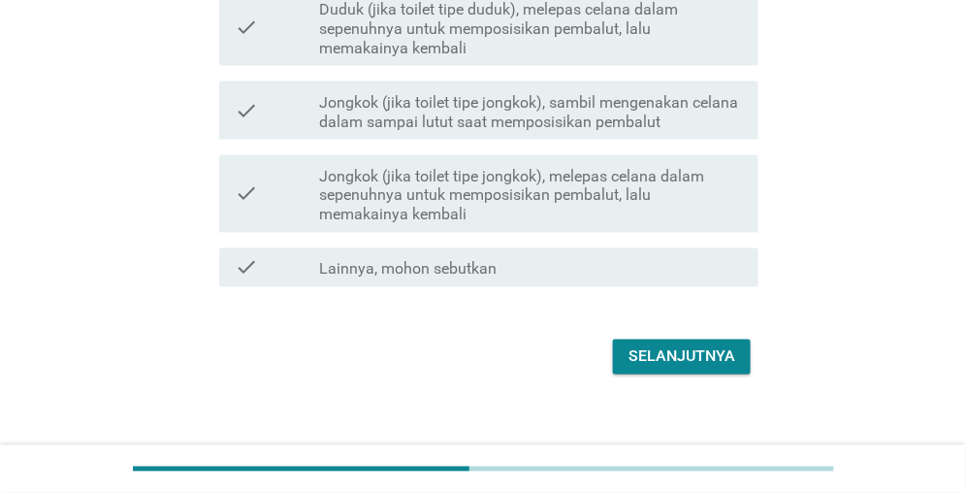
scroll to position [666, 0]
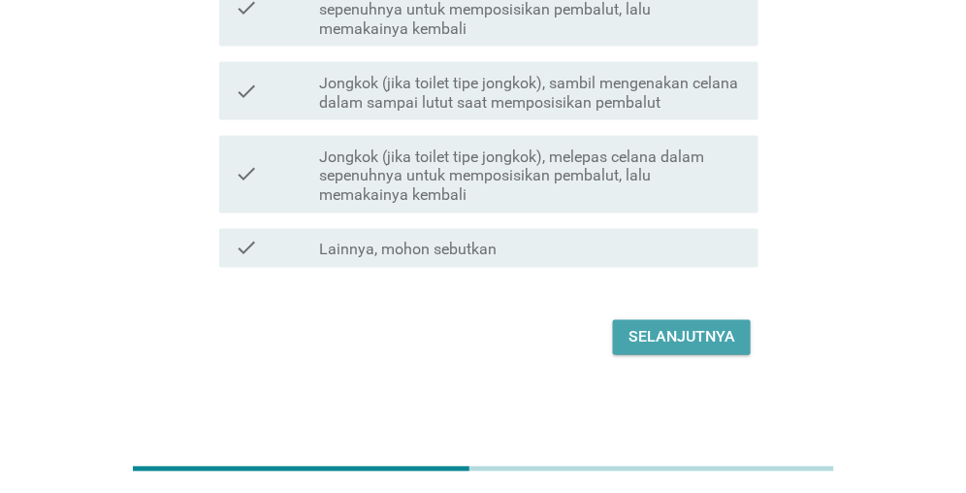
click at [672, 335] on div "Selanjutnya" at bounding box center [682, 337] width 107 height 23
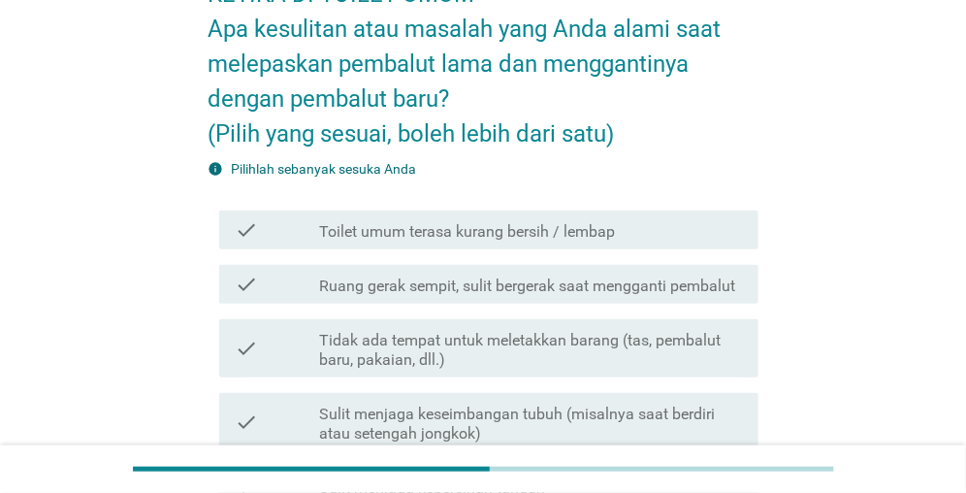
scroll to position [194, 0]
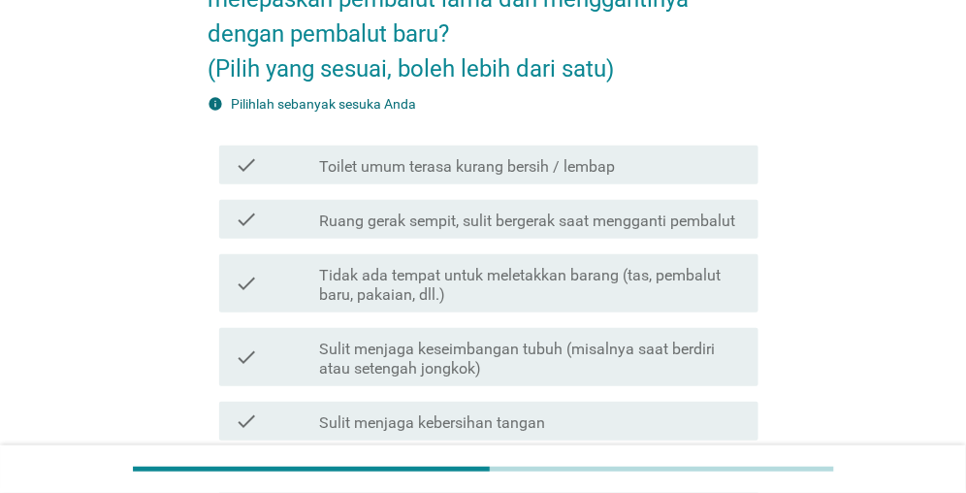
click at [379, 180] on div "check check_box_outline_blank Toilet umum terasa kurang bersih / lembap" at bounding box center [488, 165] width 539 height 39
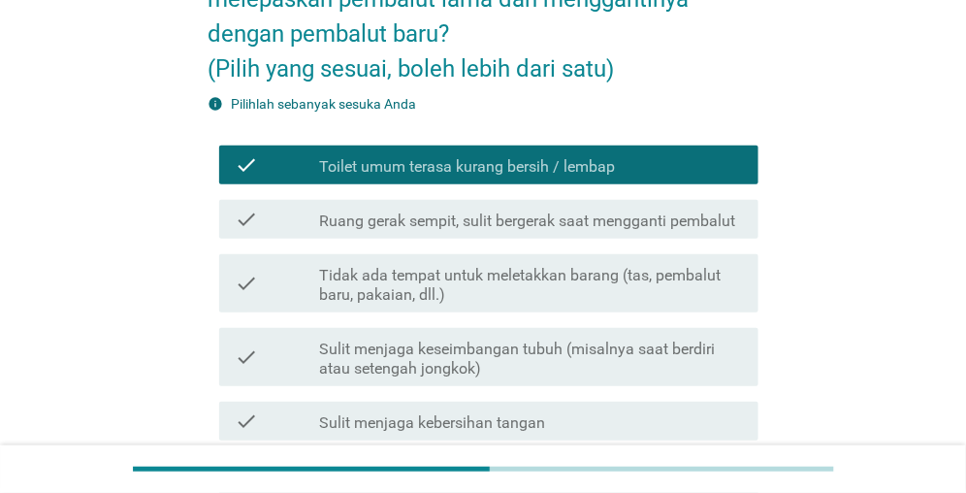
click at [365, 221] on label "Ruang gerak sempit, sulit bergerak saat mengganti pembalut" at bounding box center [527, 220] width 416 height 19
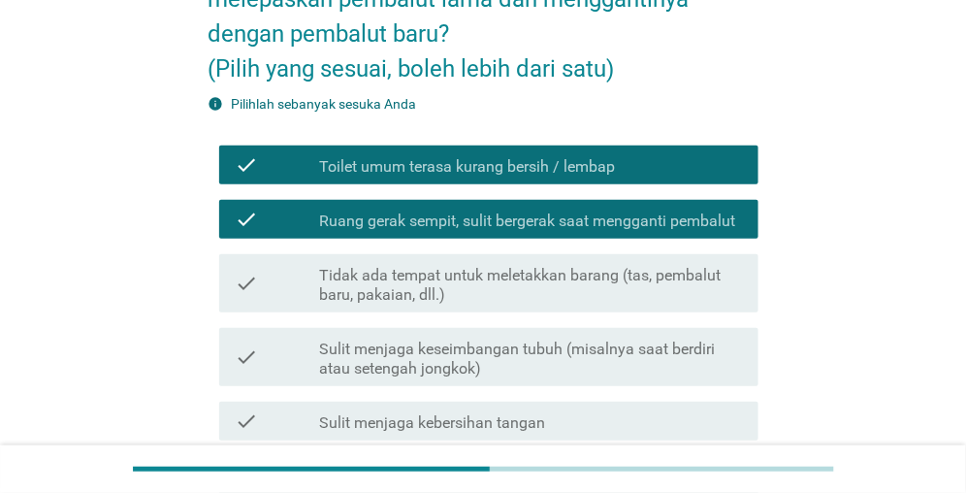
click at [352, 283] on label "Tidak ada tempat untuk meletakkan barang (tas, pembalut baru, pakaian, dll.)" at bounding box center [531, 285] width 424 height 39
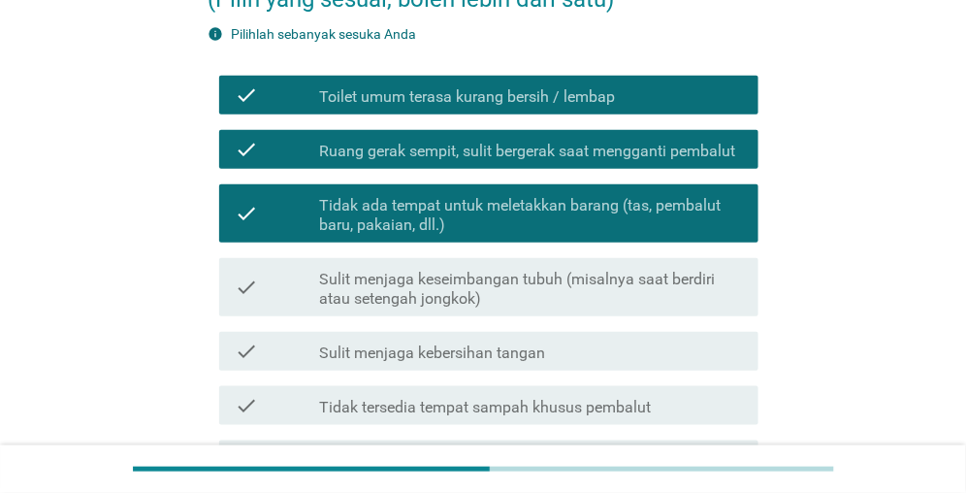
scroll to position [388, 0]
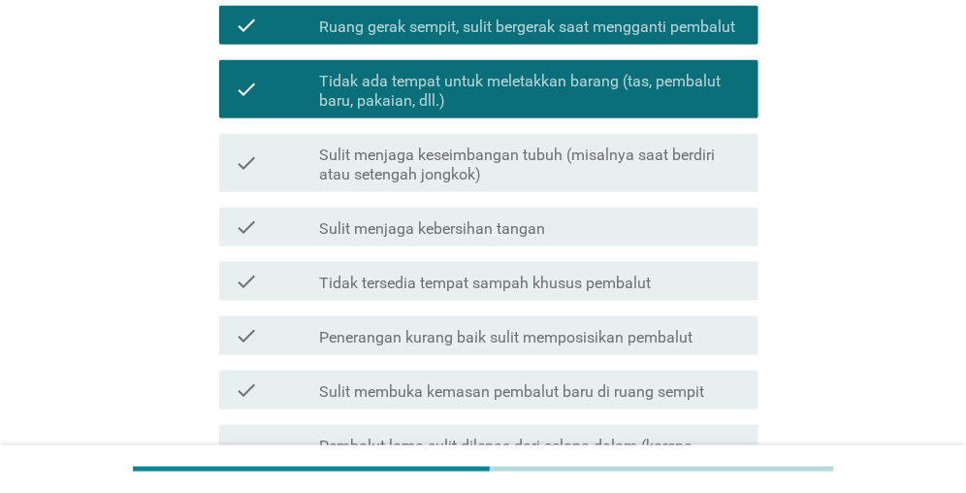
click at [407, 194] on div "check check_box_outline_blank Sulit menjaga keseimbangan tubuh (misalnya saat b…" at bounding box center [483, 163] width 551 height 74
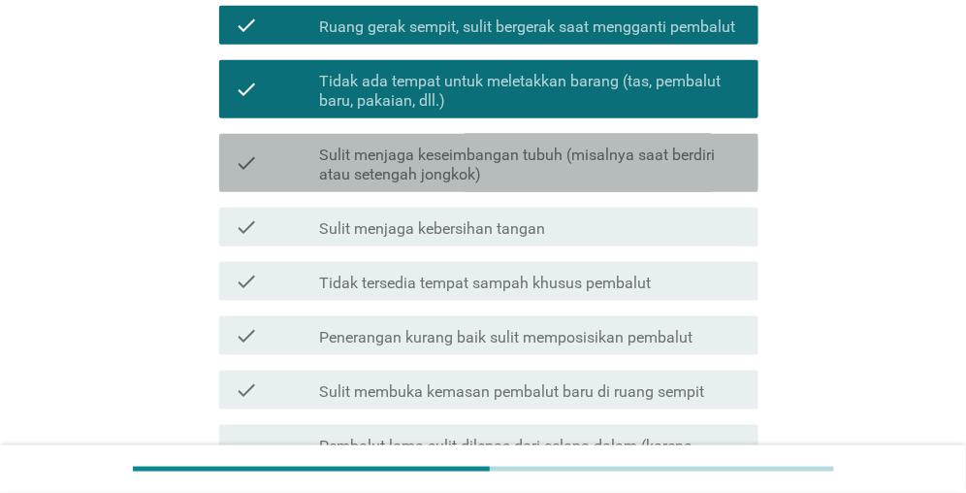
click at [406, 182] on label "Sulit menjaga keseimbangan tubuh (misalnya saat berdiri atau setengah jongkok)" at bounding box center [531, 165] width 424 height 39
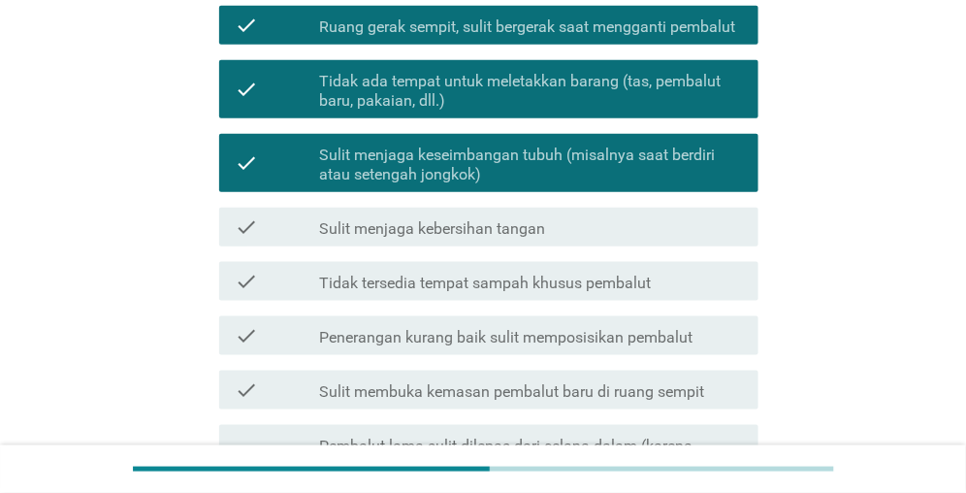
click at [398, 232] on label "Sulit menjaga kebersihan tangan" at bounding box center [432, 228] width 226 height 19
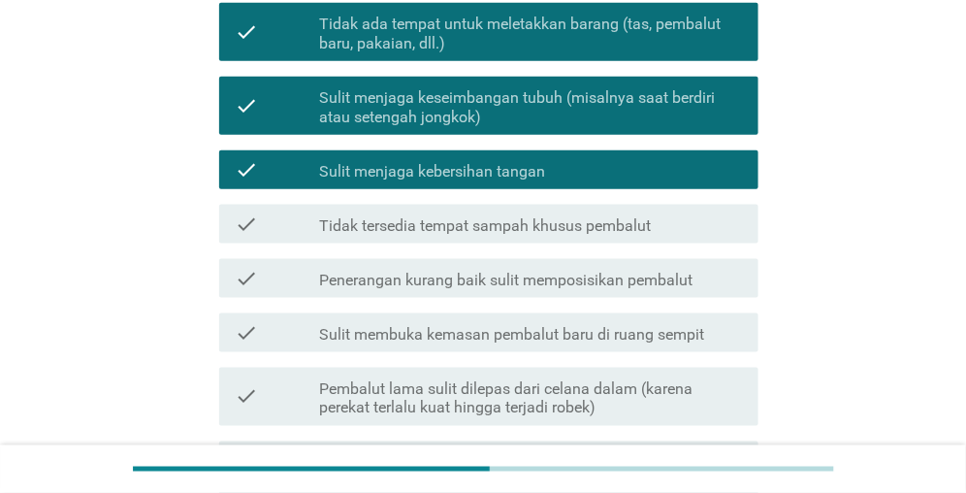
scroll to position [485, 0]
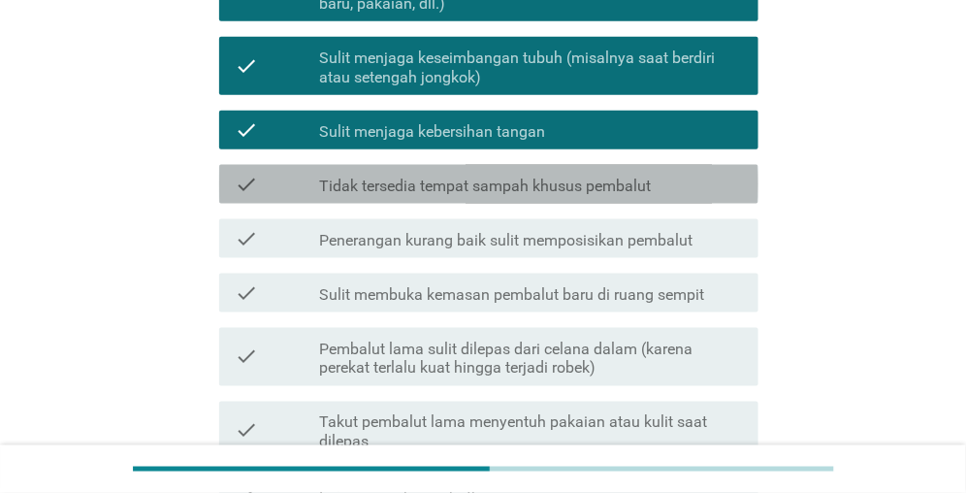
click at [386, 177] on label "Tidak tersedia tempat sampah khusus pembalut" at bounding box center [485, 186] width 332 height 19
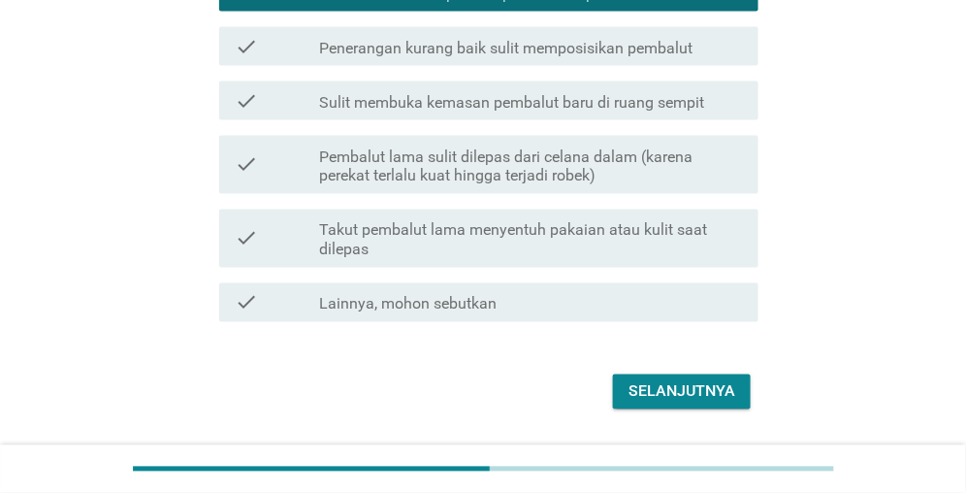
scroll to position [679, 0]
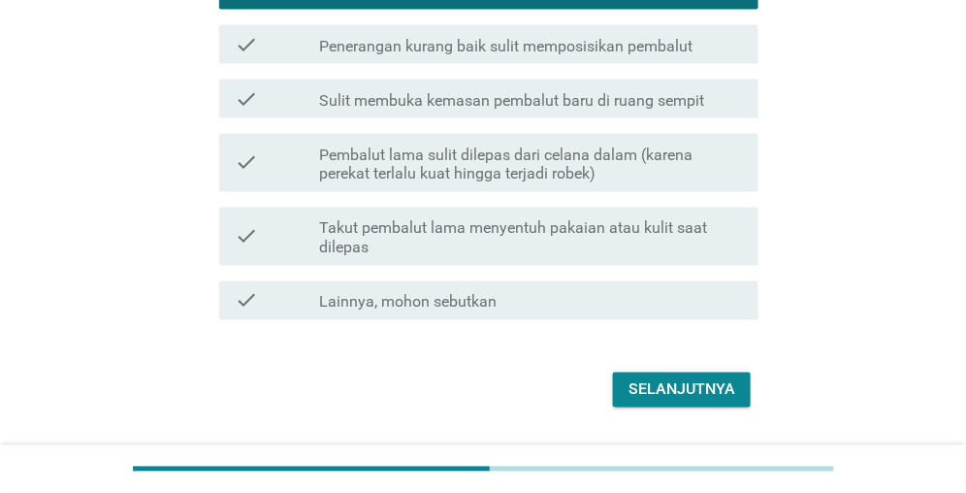
click at [658, 383] on div "Selanjutnya" at bounding box center [682, 389] width 107 height 23
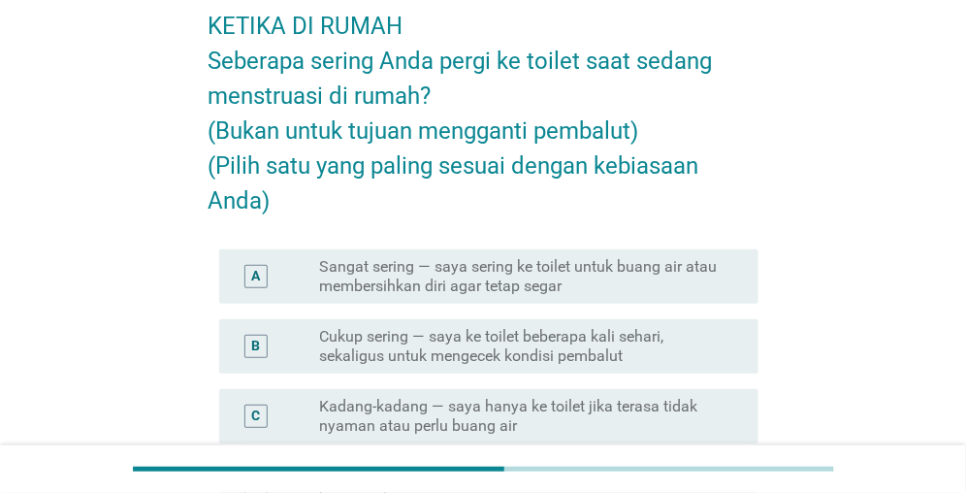
scroll to position [194, 0]
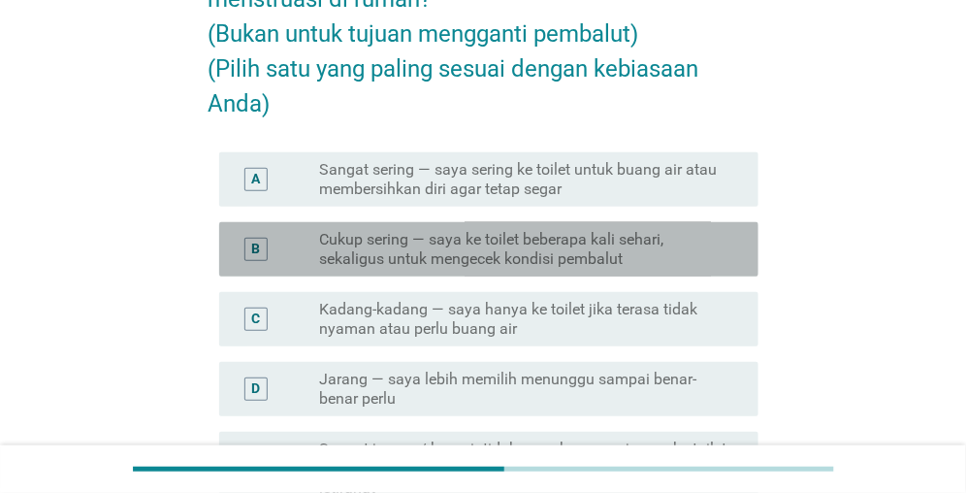
click at [403, 252] on label "Cukup sering — saya ke toilet beberapa kali sehari, sekaligus untuk mengecek ko…" at bounding box center [523, 249] width 408 height 39
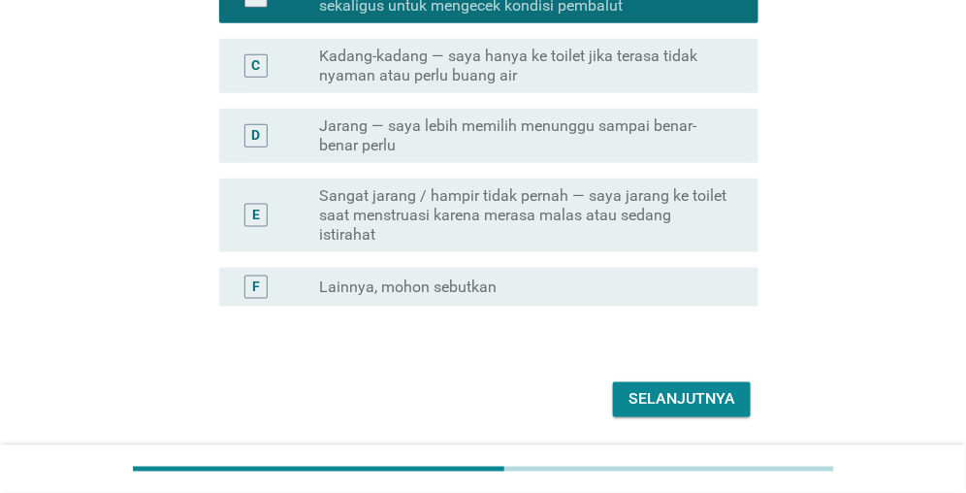
scroll to position [485, 0]
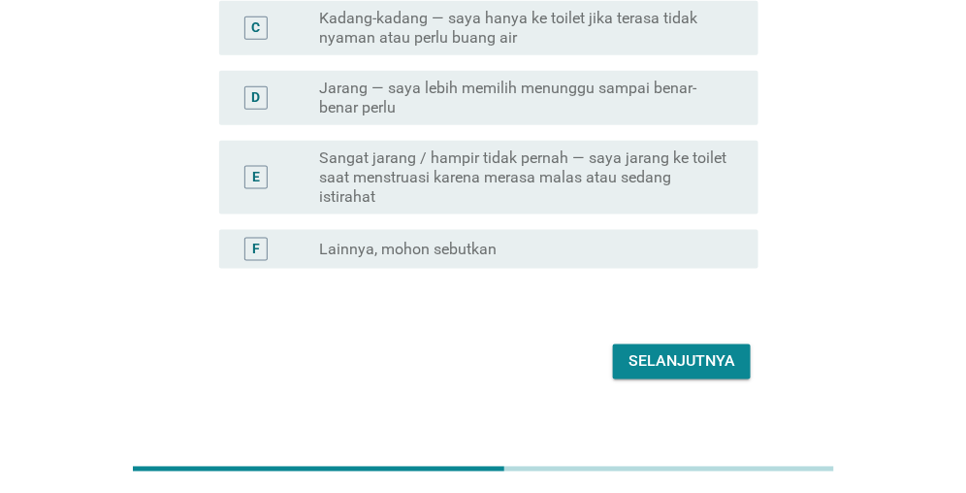
click at [658, 355] on div "Selanjutnya" at bounding box center [682, 361] width 107 height 23
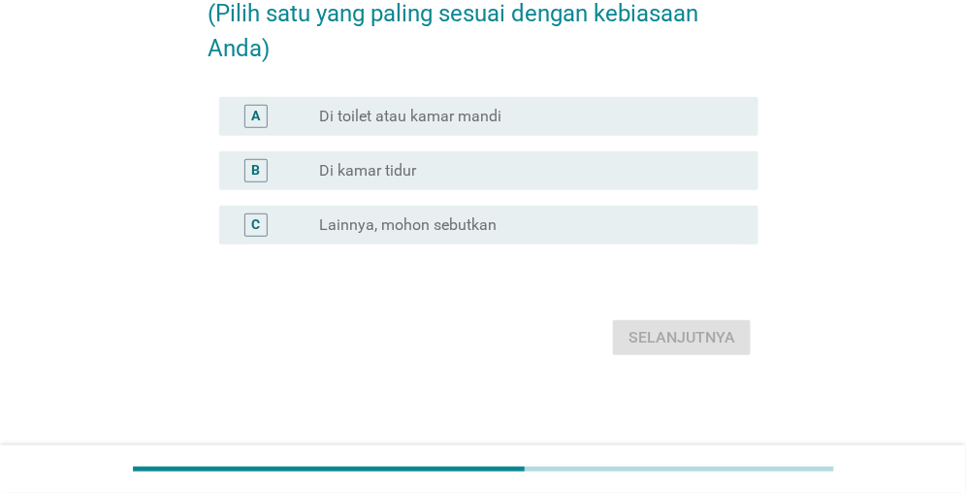
scroll to position [250, 0]
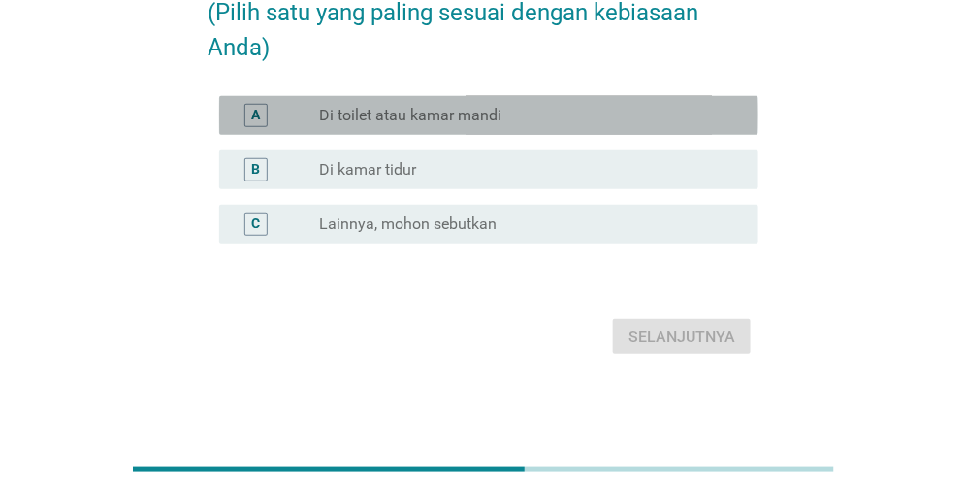
click at [420, 116] on label "Di toilet atau kamar mandi" at bounding box center [410, 115] width 182 height 19
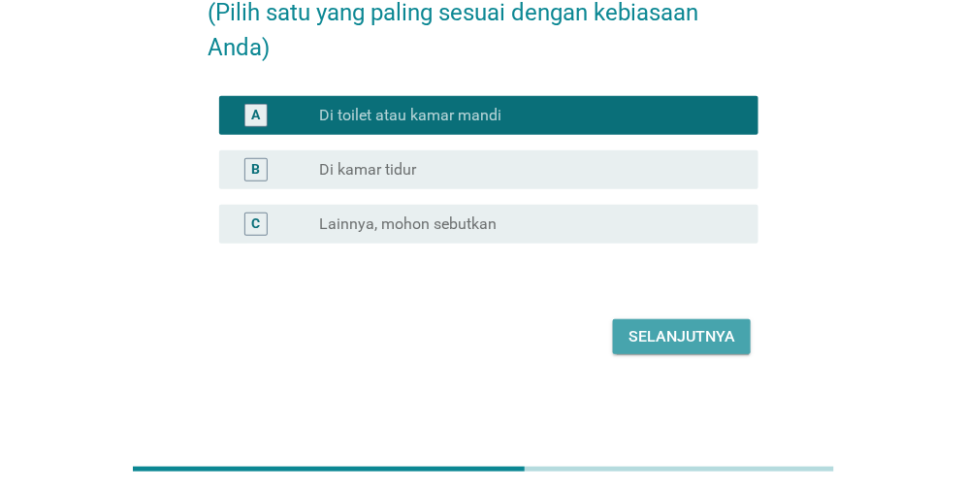
click at [672, 340] on div "Selanjutnya" at bounding box center [682, 336] width 107 height 23
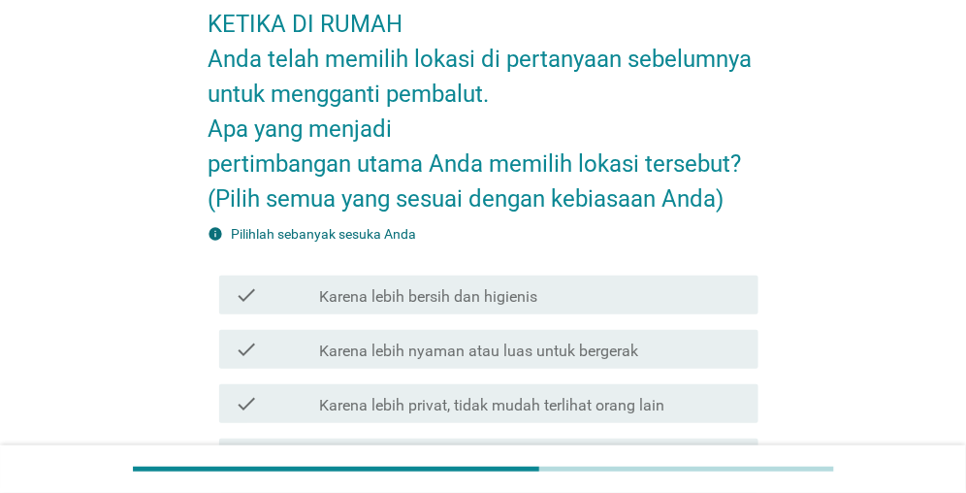
scroll to position [194, 0]
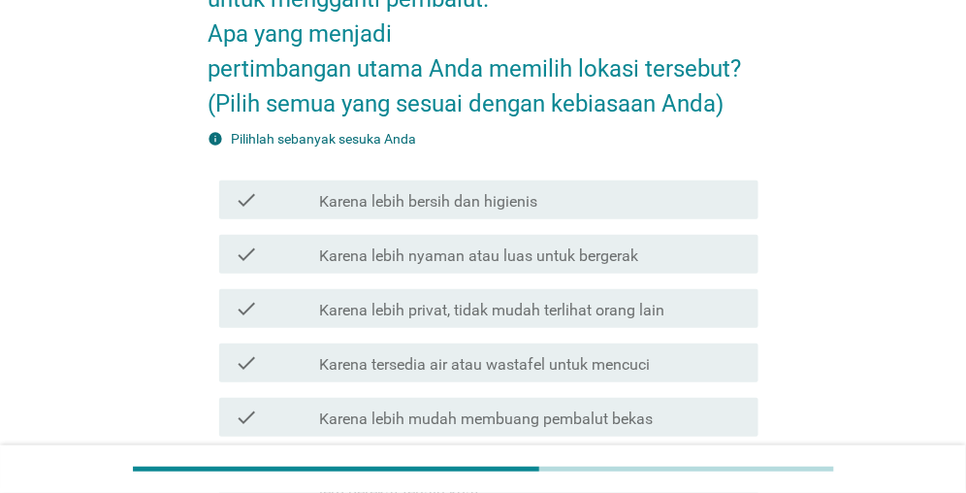
click at [386, 268] on div "check check_box_outline_blank Karena lebih nyaman atau luas untuk bergerak" at bounding box center [488, 254] width 539 height 39
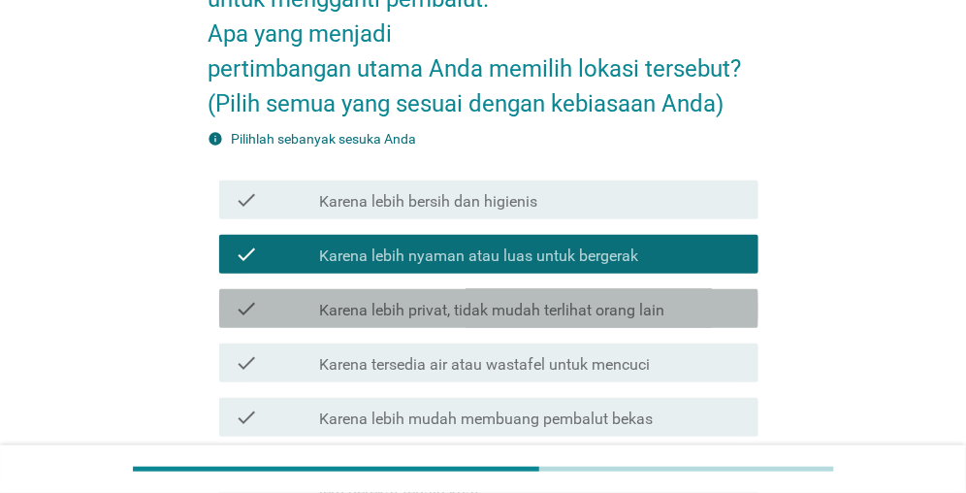
click at [380, 316] on label "Karena lebih privat, tidak mudah terlihat orang lain" at bounding box center [491, 310] width 345 height 19
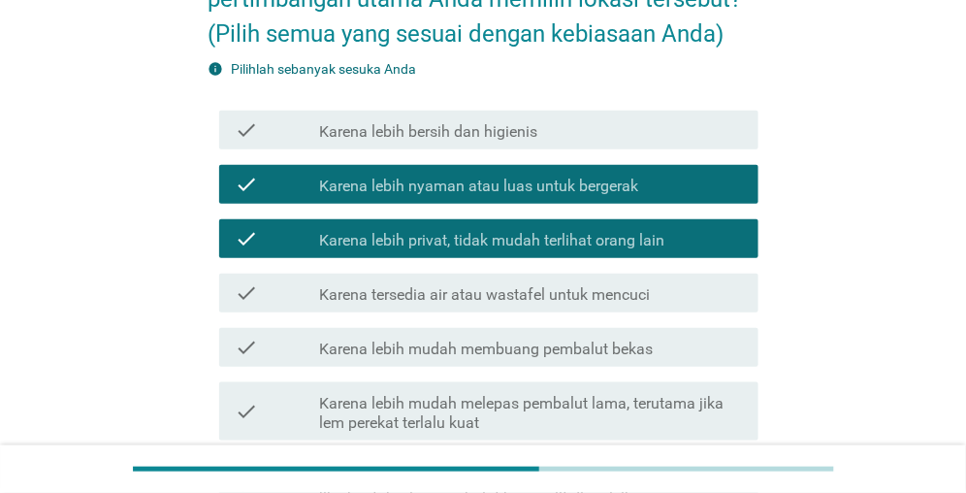
scroll to position [291, 0]
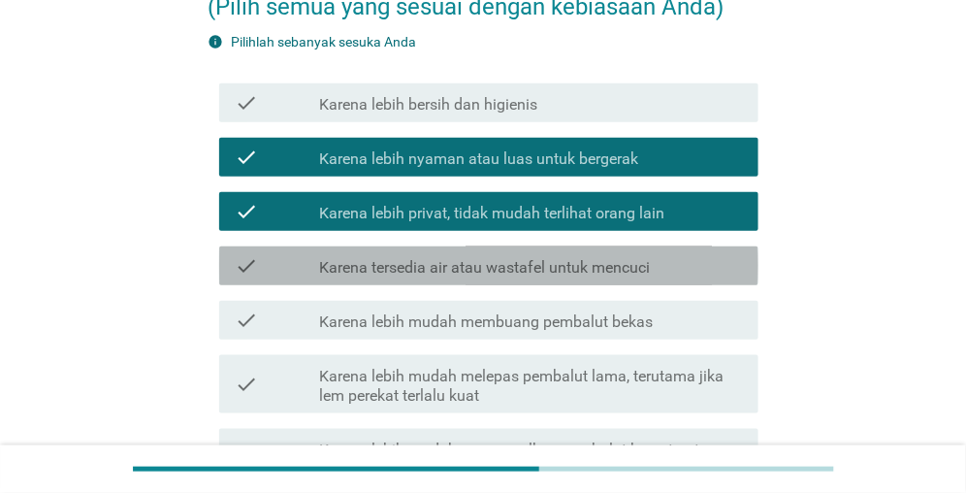
click at [389, 278] on div "check check_box_outline_blank Karena tersedia air atau wastafel untuk mencuci" at bounding box center [488, 265] width 539 height 39
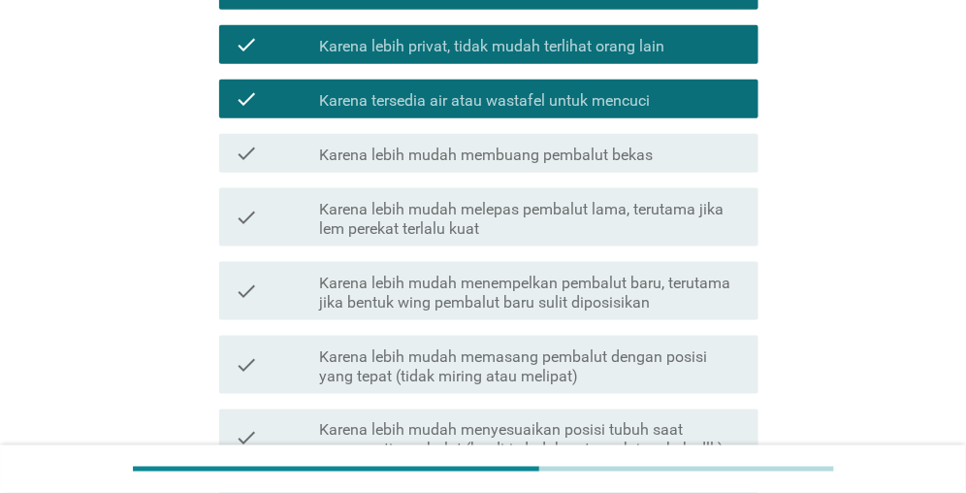
scroll to position [485, 0]
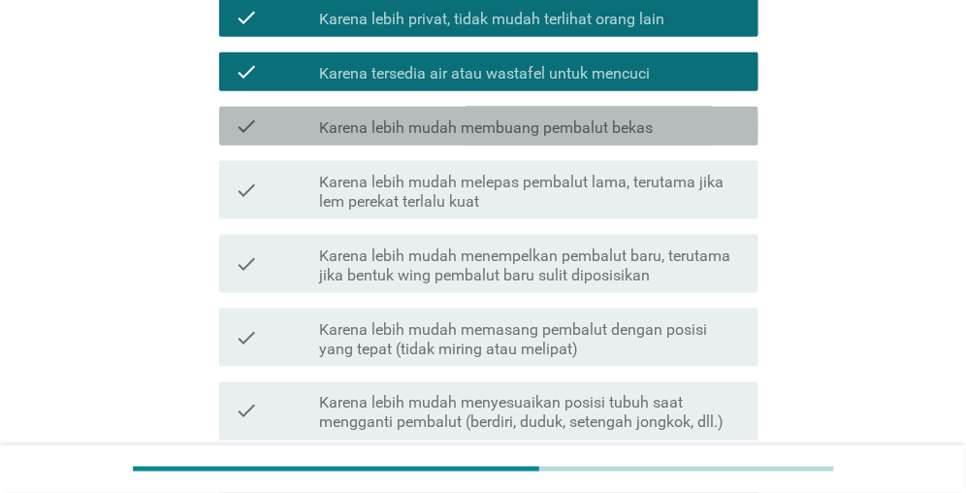
click at [428, 132] on label "Karena lebih mudah membuang pembalut bekas" at bounding box center [486, 127] width 334 height 19
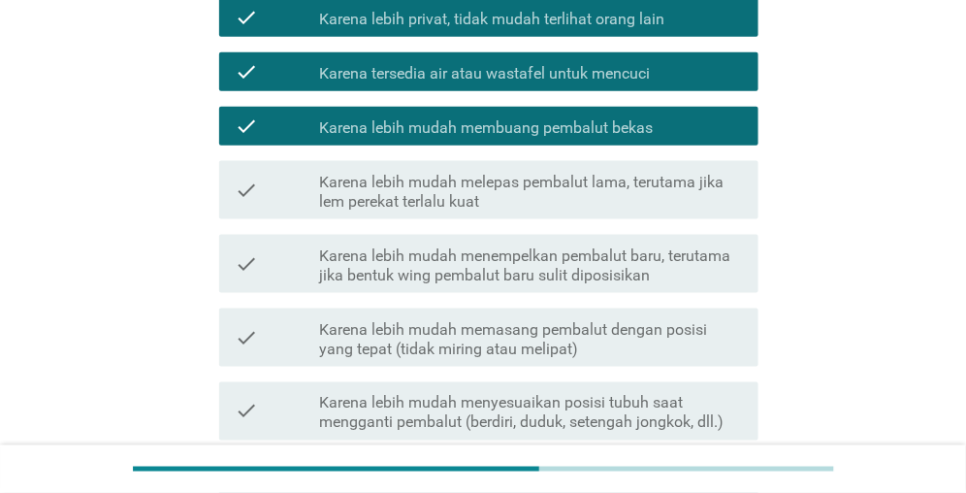
click at [411, 202] on label "Karena lebih mudah melepas pembalut lama, terutama jika lem perekat terlalu kuat" at bounding box center [531, 192] width 424 height 39
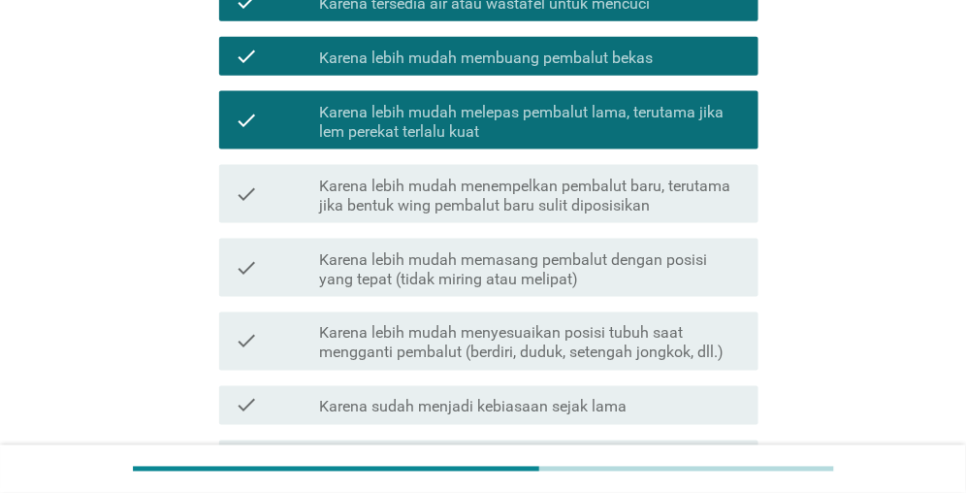
scroll to position [582, 0]
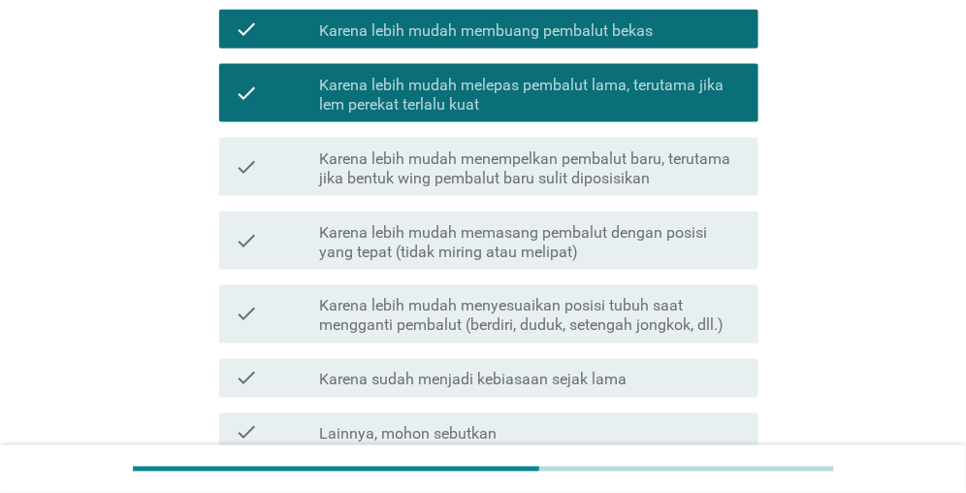
click at [439, 181] on label "Karena lebih mudah menempelkan pembalut baru, terutama jika bentuk wing pembalu…" at bounding box center [531, 168] width 424 height 39
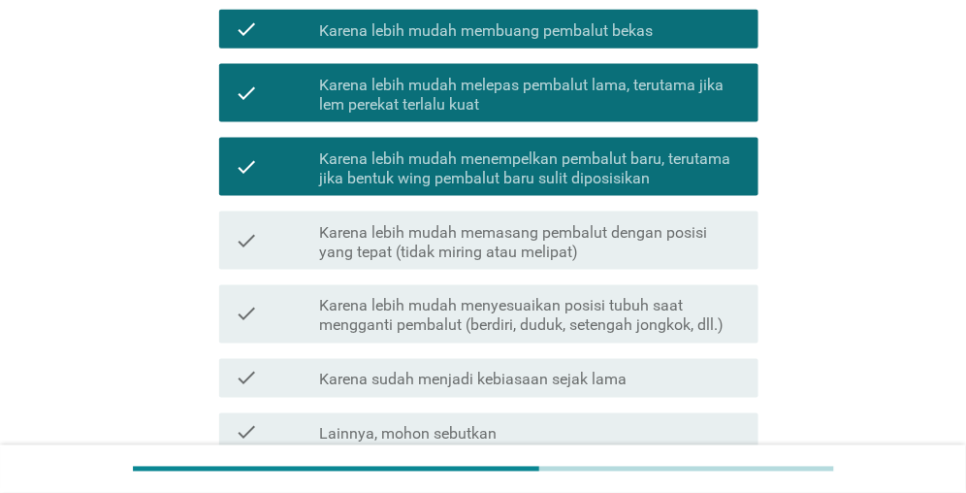
scroll to position [679, 0]
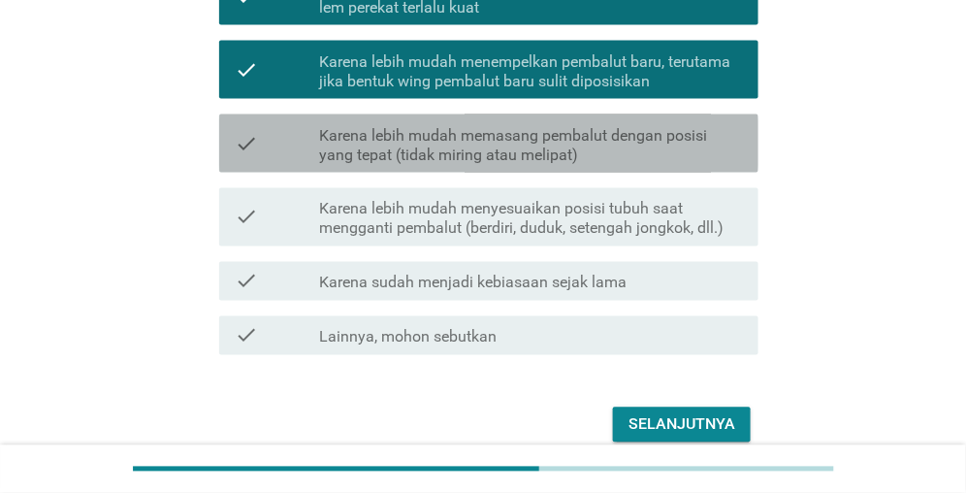
click at [449, 163] on label "Karena lebih mudah memasang pembalut dengan posisi yang tepat (tidak miring ata…" at bounding box center [531, 145] width 424 height 39
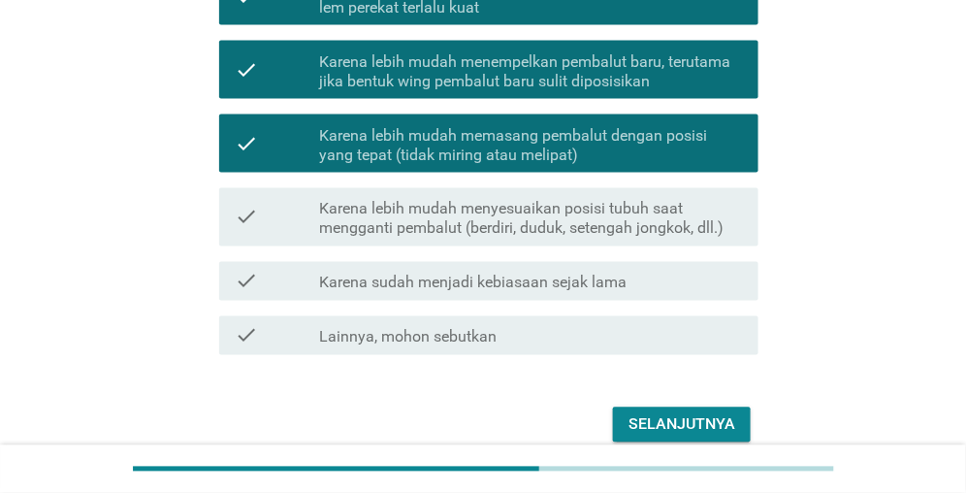
click at [451, 232] on label "Karena lebih mudah menyesuaikan posisi tubuh saat mengganti pembalut (berdiri, …" at bounding box center [531, 219] width 424 height 39
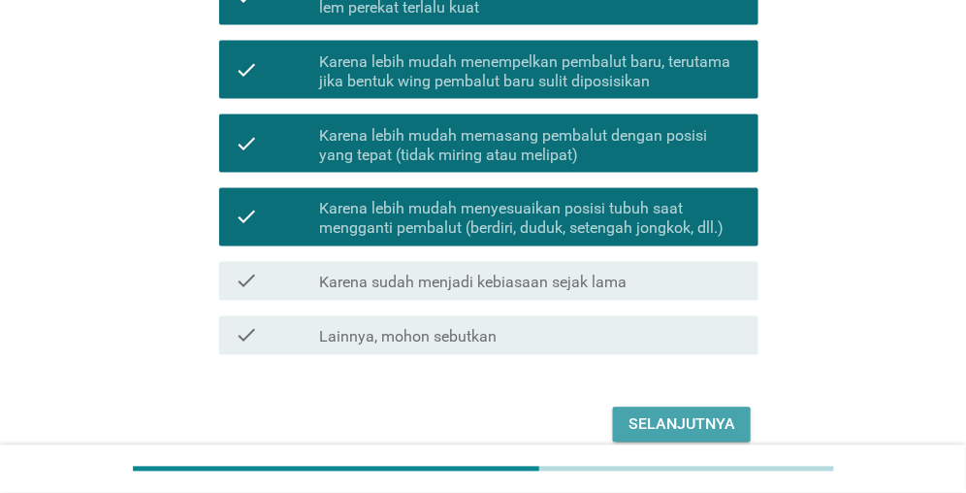
click at [643, 425] on div "Selanjutnya" at bounding box center [682, 424] width 107 height 23
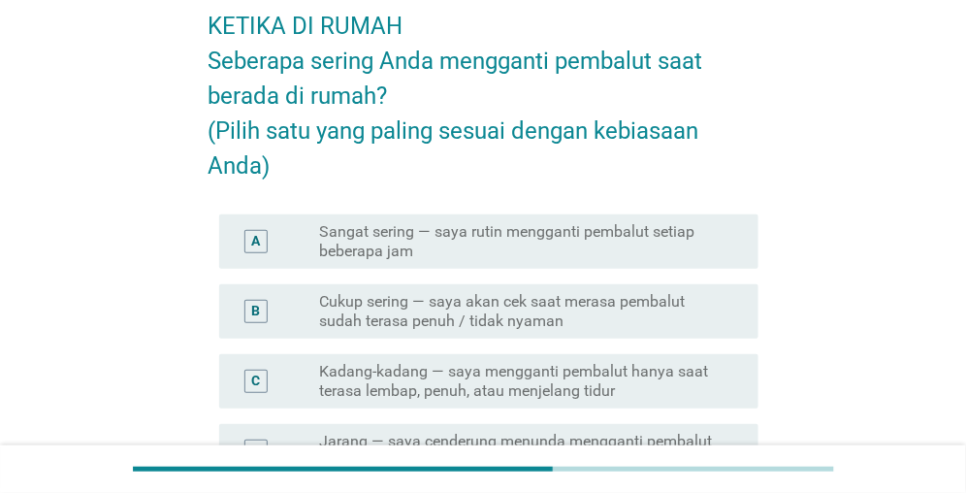
scroll to position [194, 0]
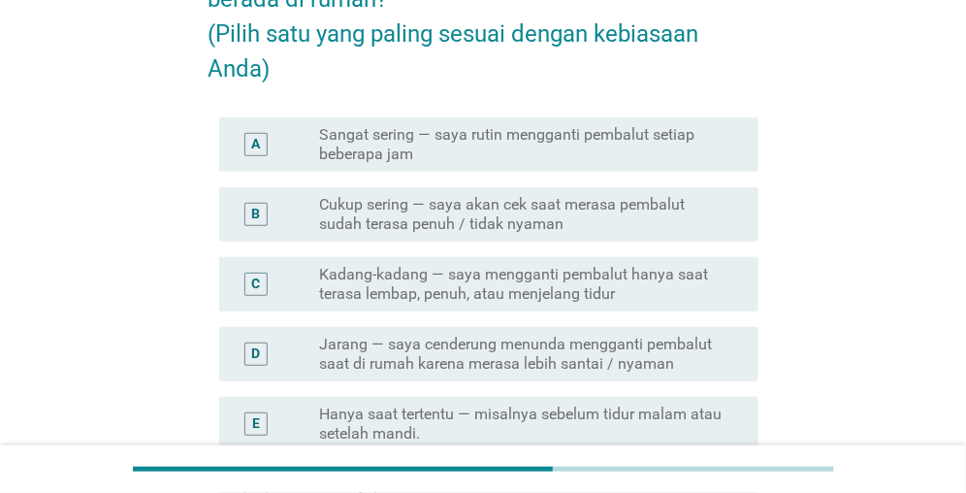
click at [406, 223] on label "Cukup sering — saya akan cek saat merasa pembalut sudah terasa penuh / tidak ny…" at bounding box center [523, 214] width 408 height 39
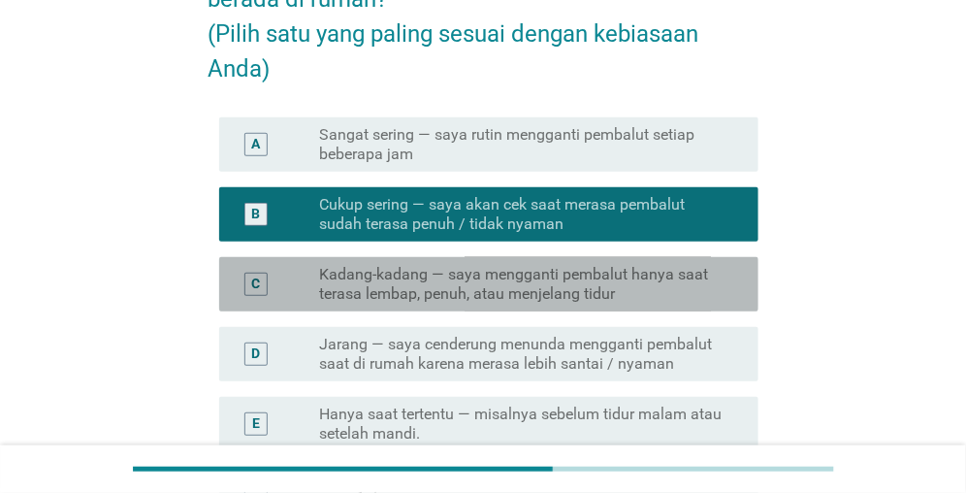
click at [677, 296] on label "Kadang-kadang — saya mengganti pembalut hanya saat terasa lembap, penuh, atau m…" at bounding box center [523, 284] width 408 height 39
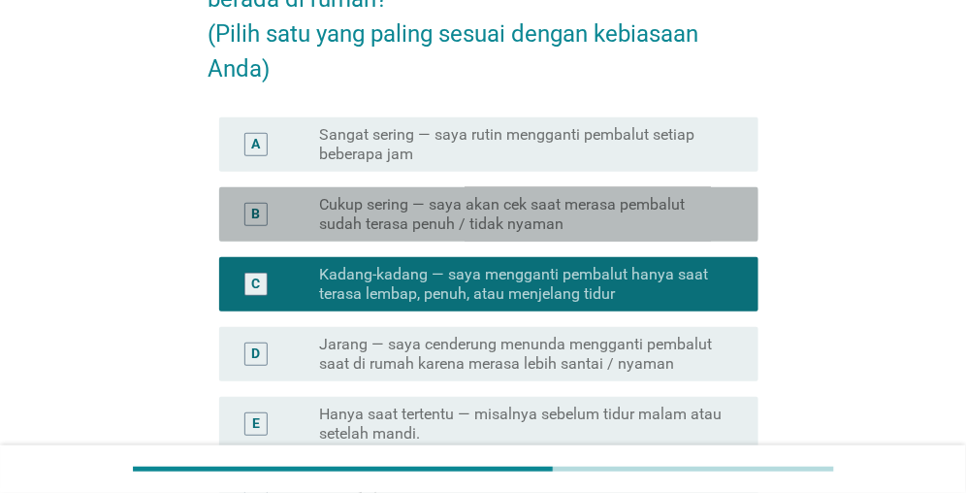
click at [632, 225] on label "Cukup sering — saya akan cek saat merasa pembalut sudah terasa penuh / tidak ny…" at bounding box center [523, 214] width 408 height 39
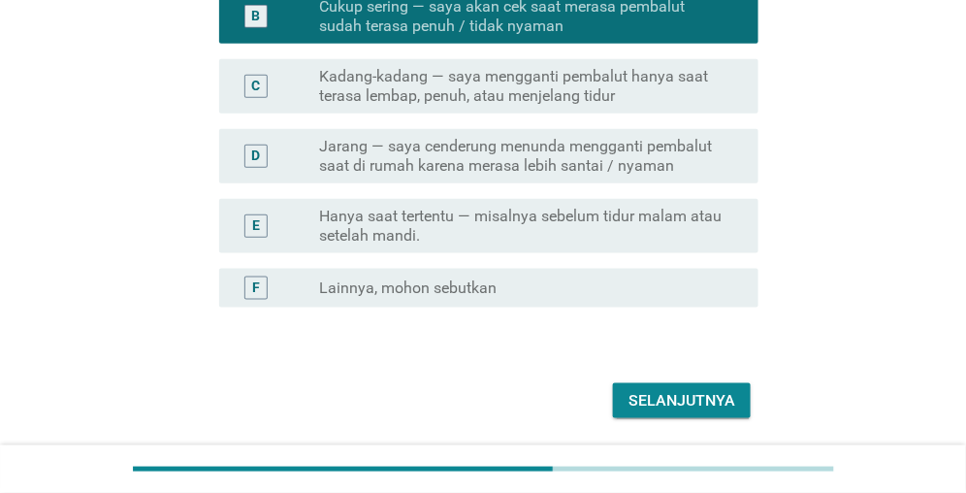
scroll to position [456, 0]
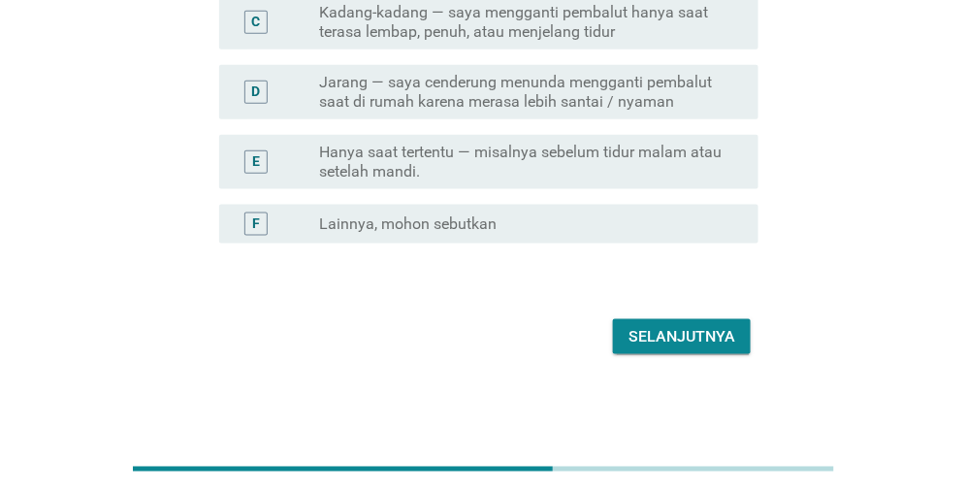
click at [669, 342] on div "Selanjutnya" at bounding box center [682, 336] width 107 height 23
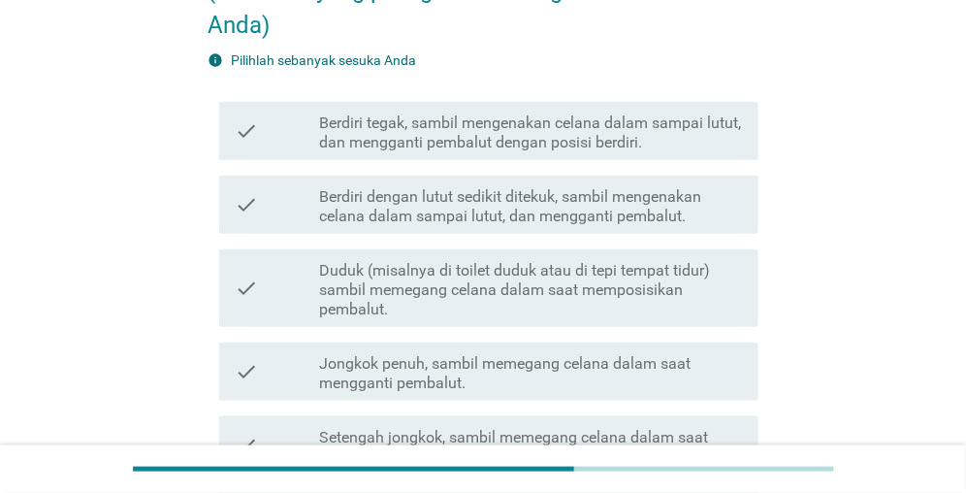
scroll to position [194, 0]
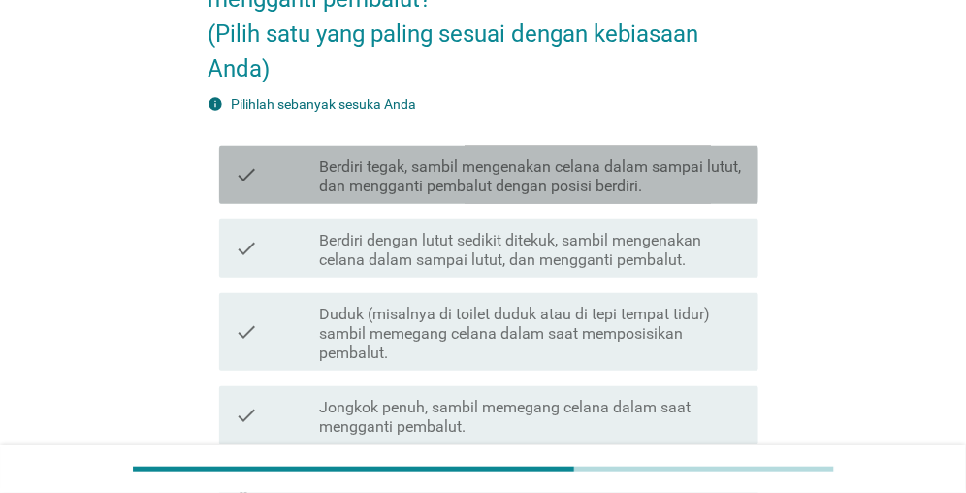
click at [343, 167] on label "Berdiri tegak, sambil mengenakan celana dalam sampai lutut, dan mengganti pemba…" at bounding box center [531, 176] width 424 height 39
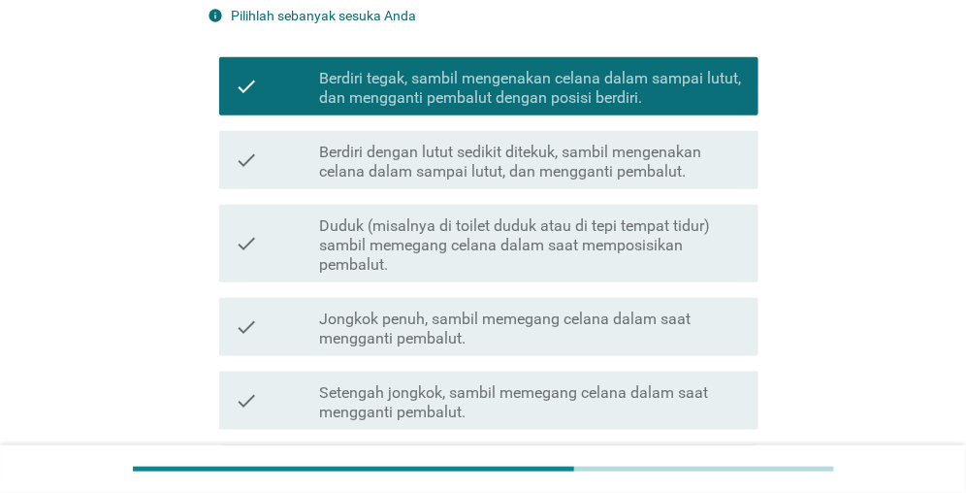
scroll to position [309, 0]
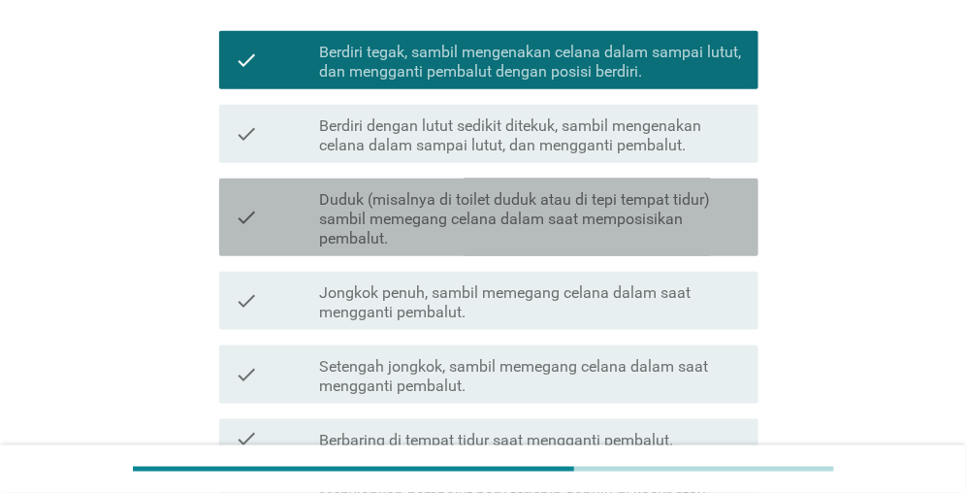
click at [405, 223] on label "Duduk (misalnya di toilet duduk atau di tepi tempat tidur) sambil memegang cela…" at bounding box center [531, 219] width 424 height 58
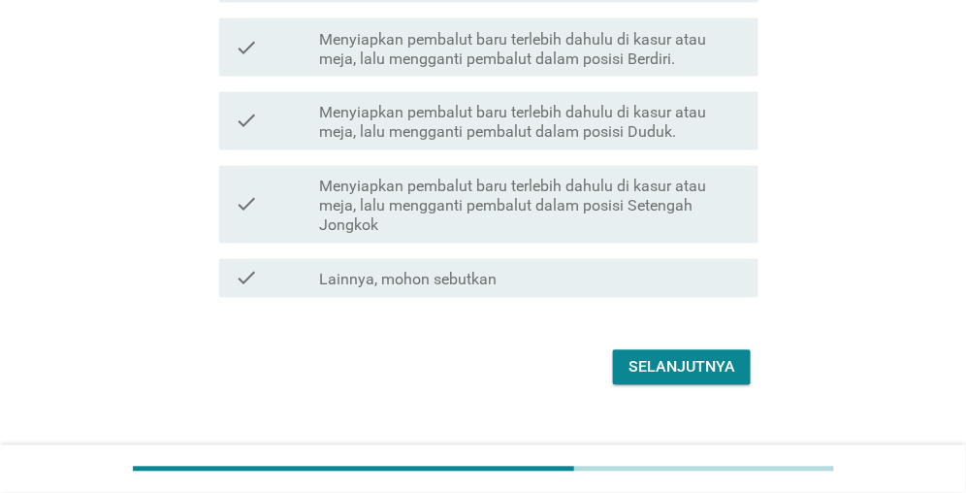
scroll to position [794, 0]
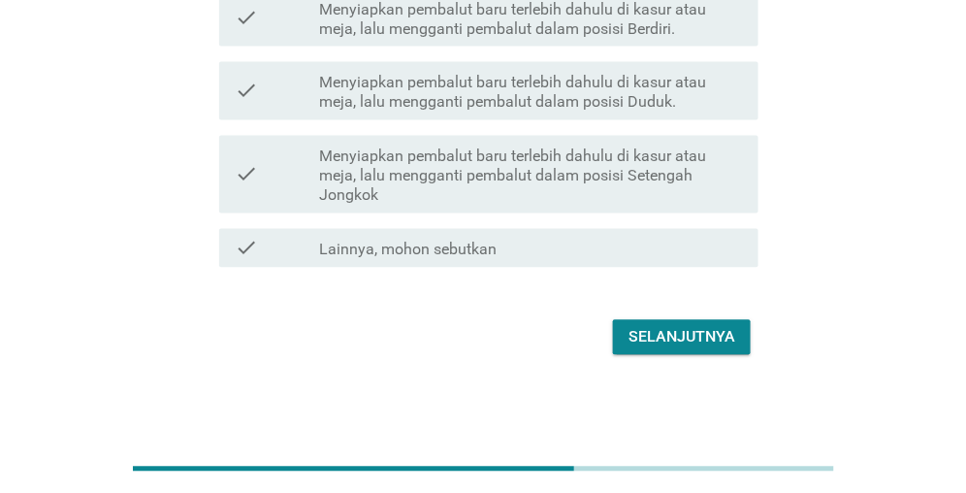
click at [638, 335] on div "Selanjutnya" at bounding box center [682, 337] width 107 height 23
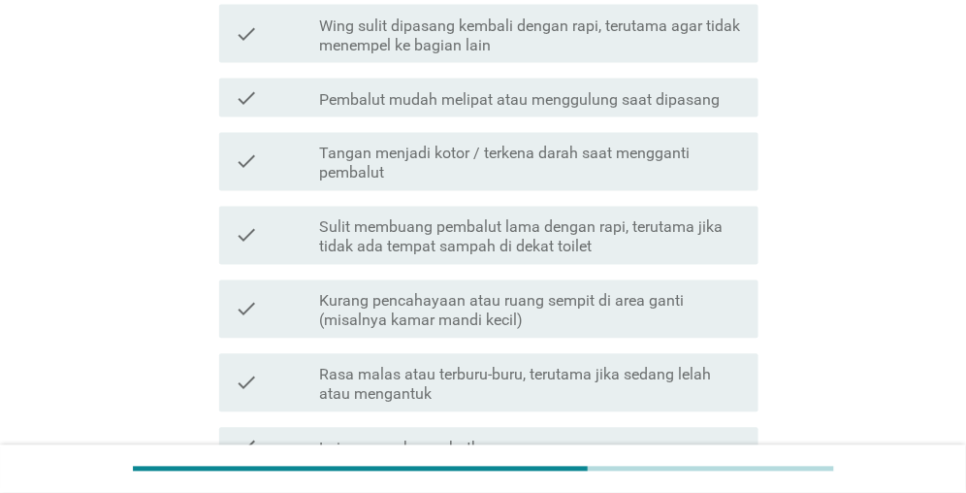
scroll to position [776, 0]
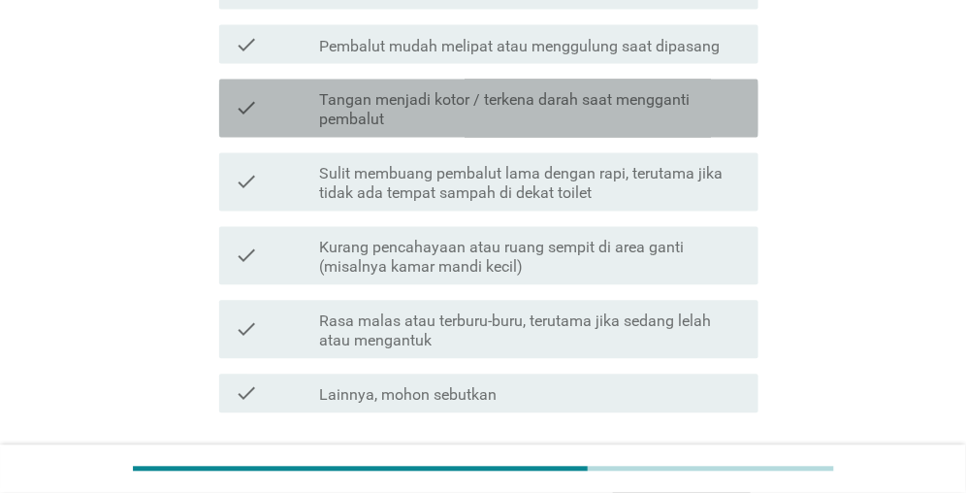
click at [353, 114] on label "Tangan menjadi kotor / terkena darah saat mengganti pembalut" at bounding box center [531, 110] width 424 height 39
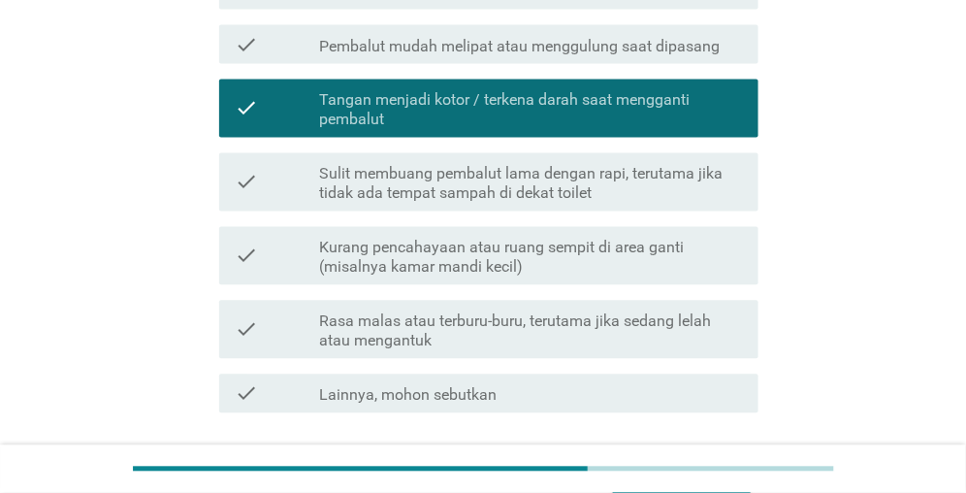
click at [549, 337] on label "Rasa malas atau terburu-buru, terutama jika sedang lelah atau mengantuk" at bounding box center [531, 331] width 424 height 39
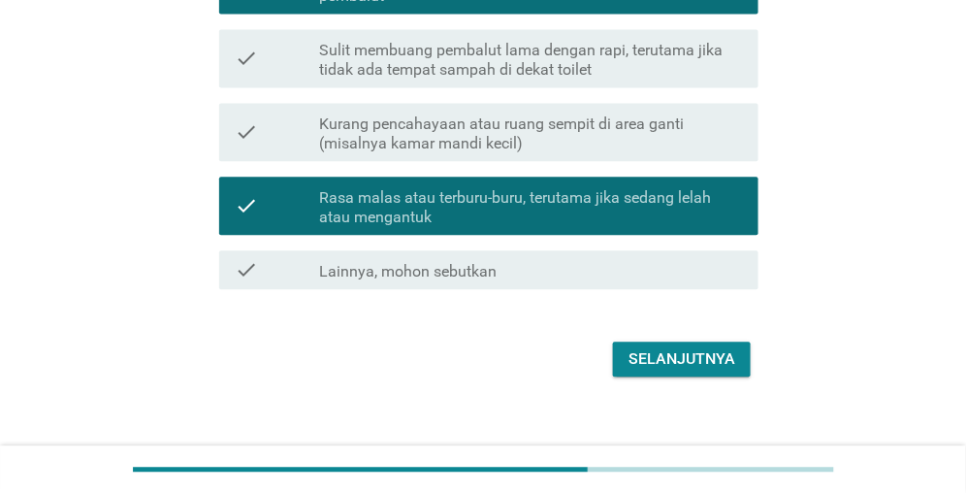
scroll to position [922, 0]
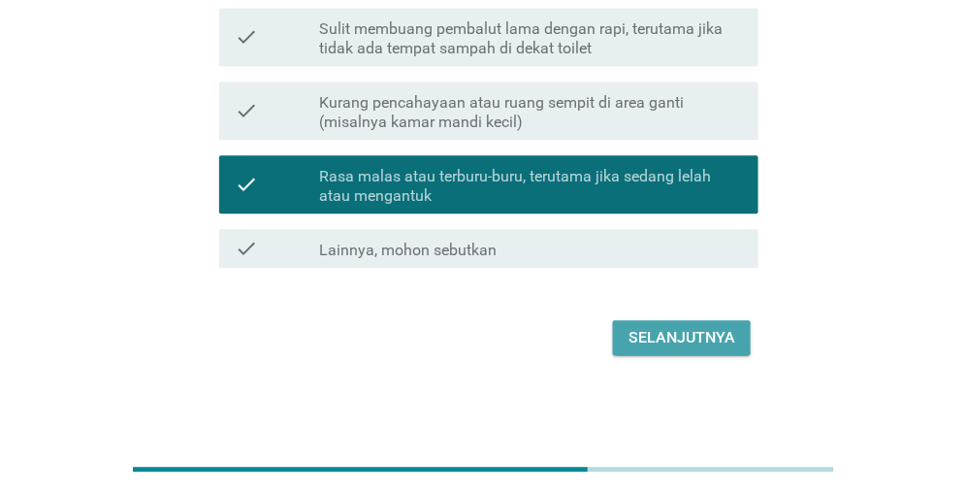
click at [676, 342] on div "Selanjutnya" at bounding box center [682, 337] width 107 height 23
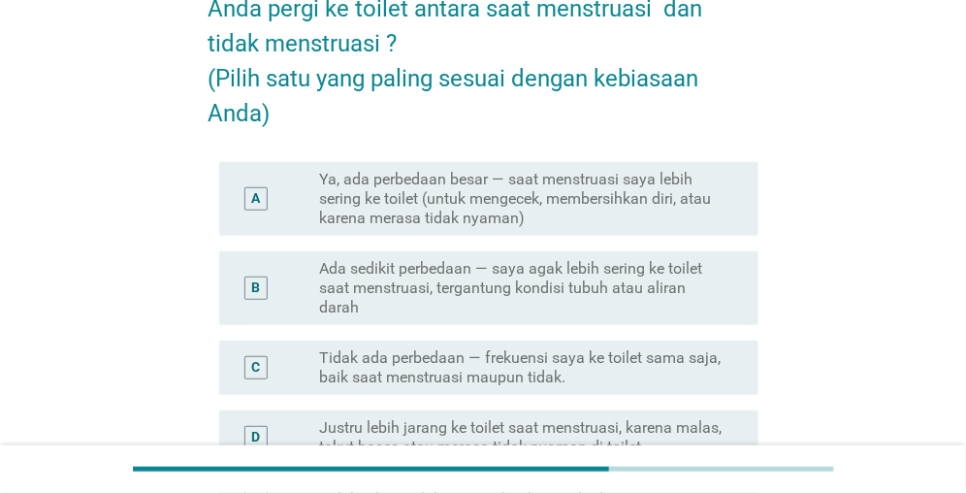
scroll to position [291, 0]
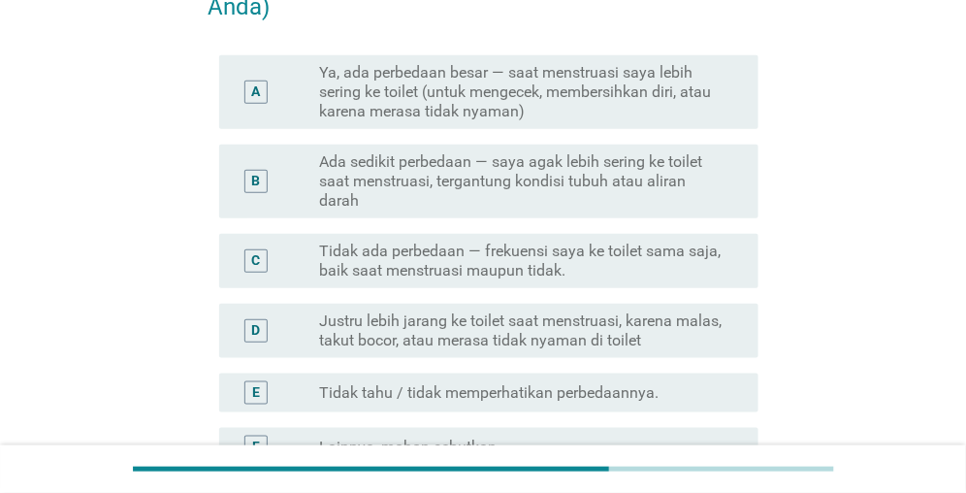
click at [403, 88] on label "Ya, ada perbedaan besar — saat menstruasi saya lebih sering ke toilet (untuk me…" at bounding box center [523, 92] width 408 height 58
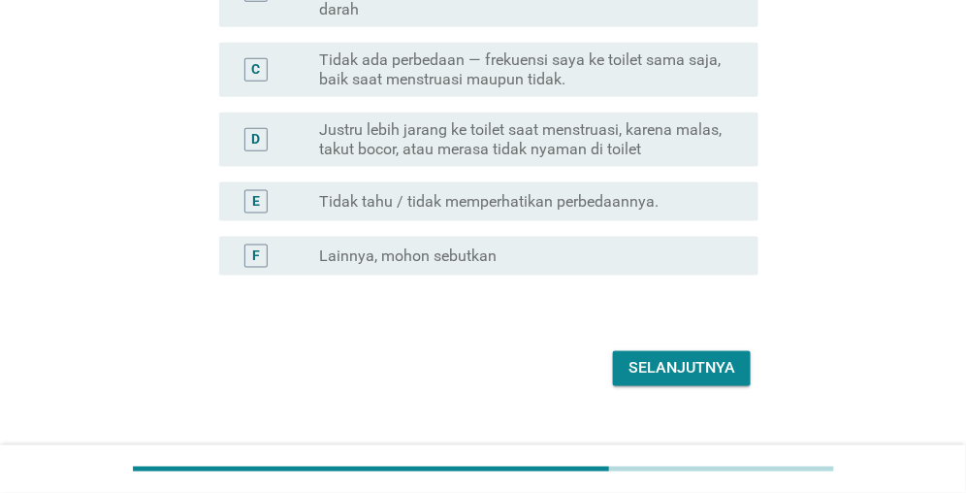
scroll to position [485, 0]
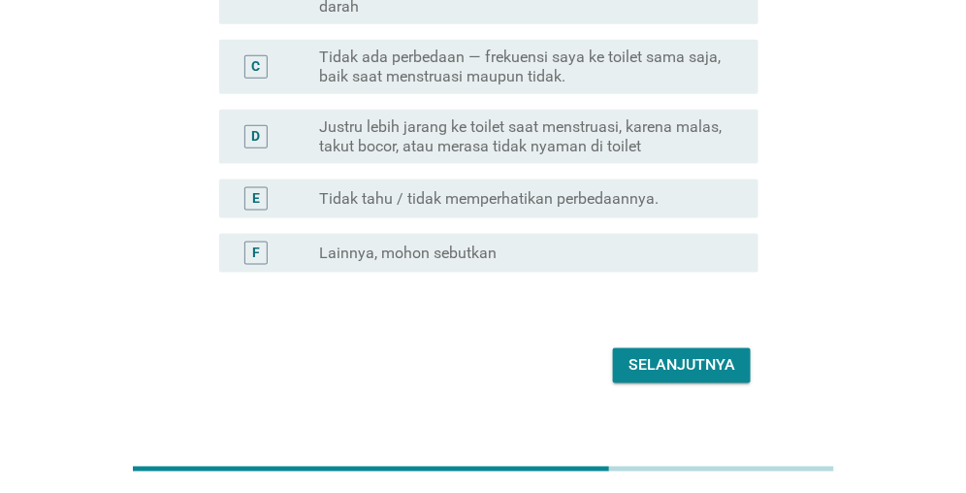
click at [634, 370] on div "Selanjutnya" at bounding box center [682, 365] width 107 height 23
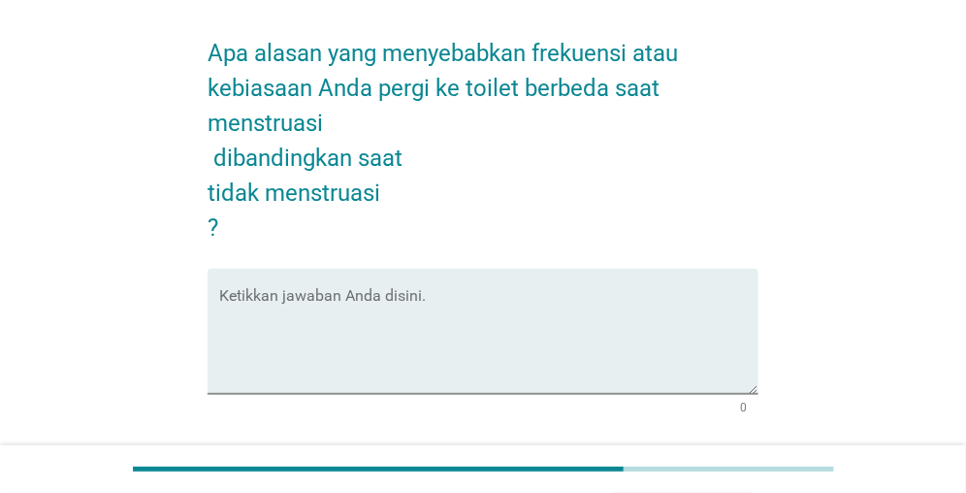
scroll to position [97, 0]
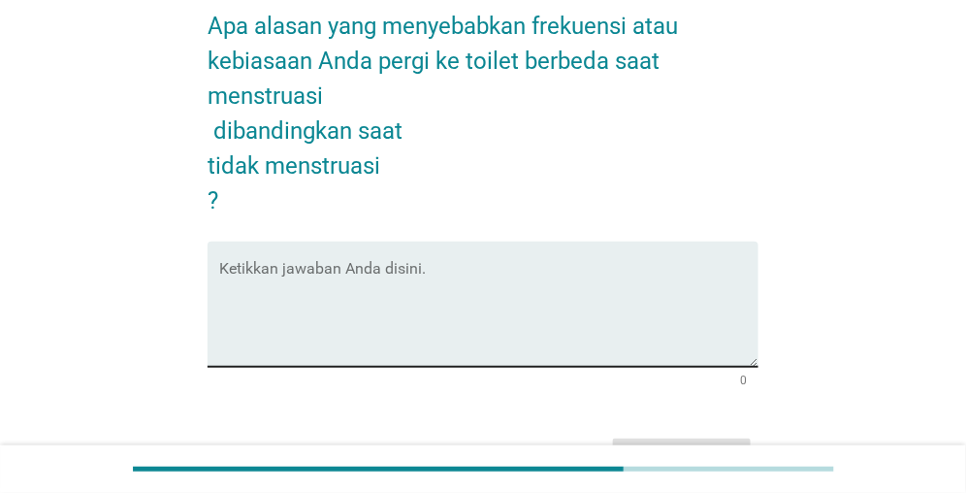
click at [308, 268] on textarea "Ketikkan jawaban Anda disini." at bounding box center [488, 316] width 539 height 102
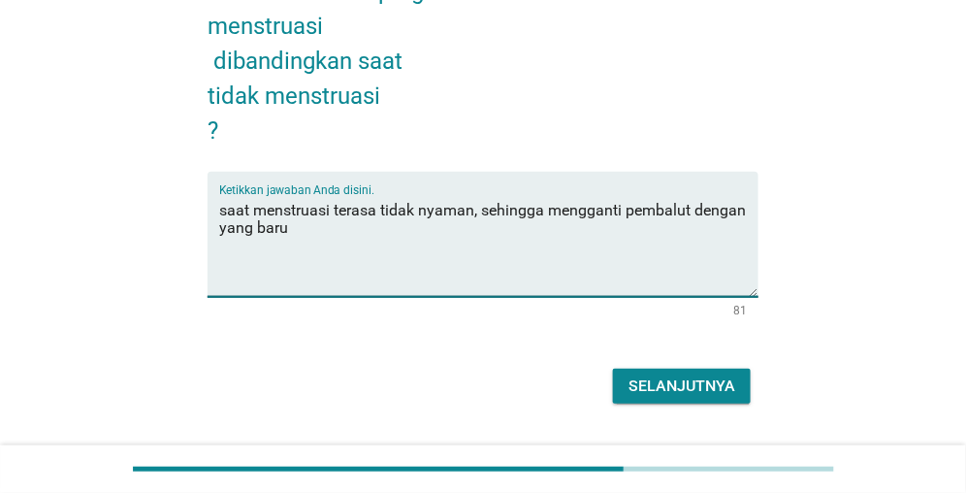
scroll to position [215, 0]
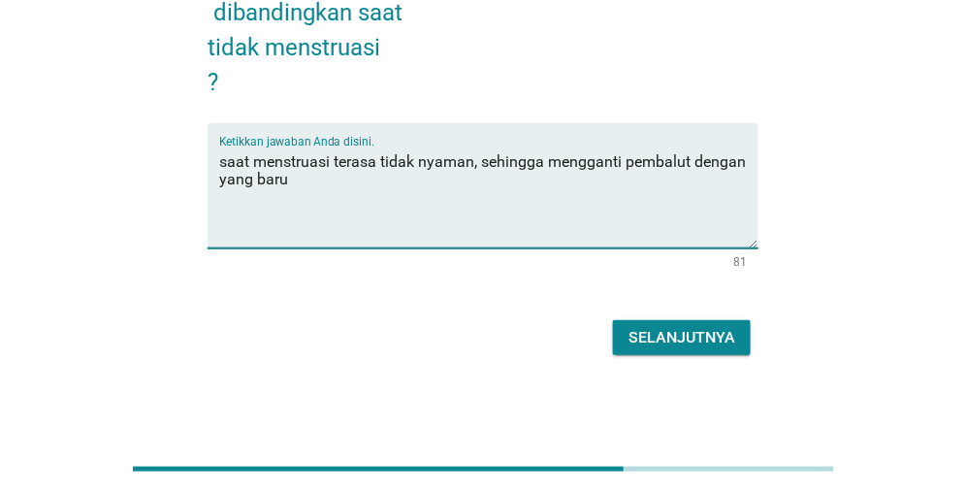
type textarea "saat menstruasi terasa tidak nyaman, sehingga mengganti pembalut dengan yang ba…"
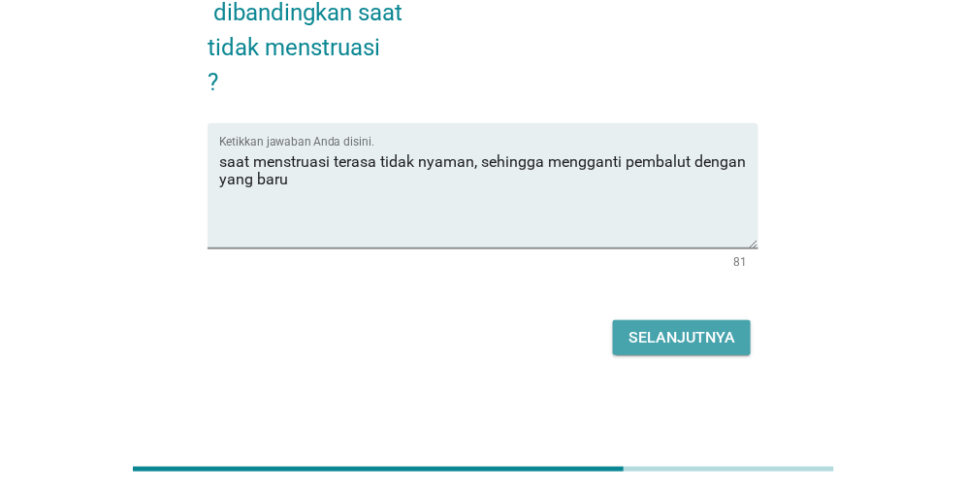
click at [681, 335] on div "Selanjutnya" at bounding box center [682, 337] width 107 height 23
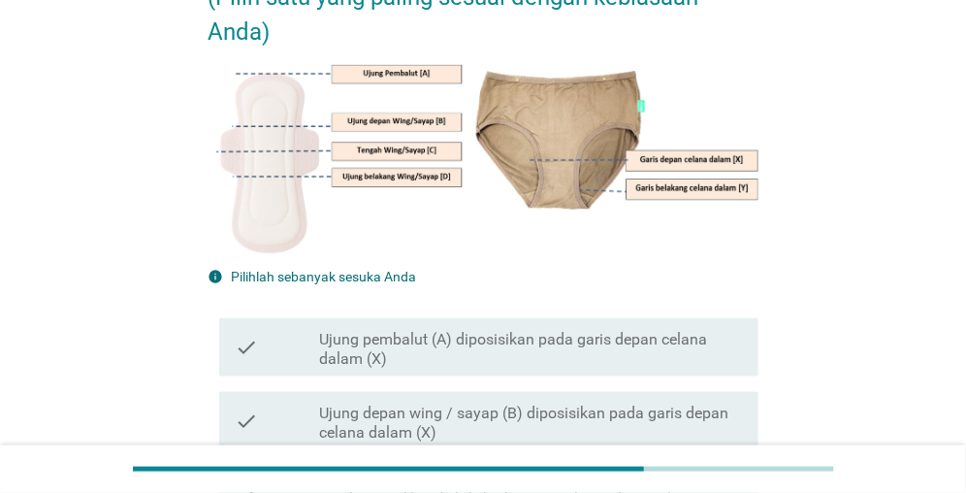
scroll to position [291, 0]
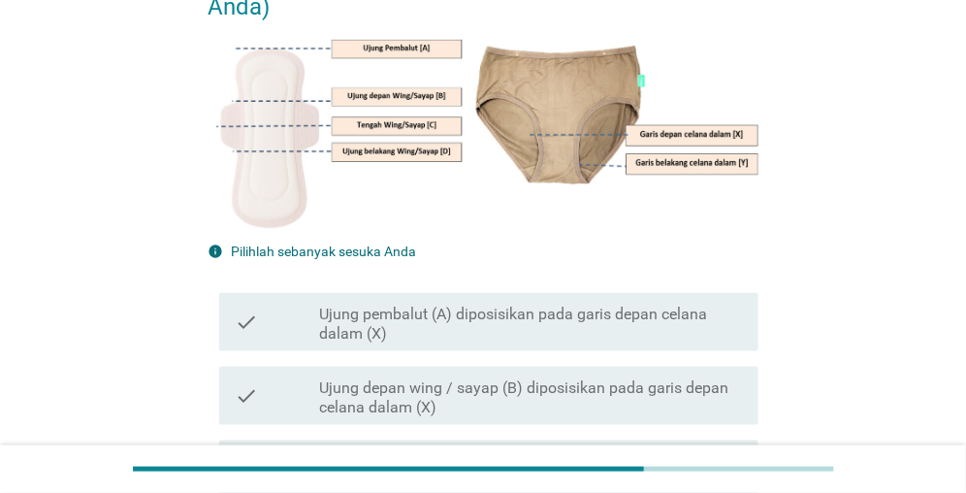
click at [381, 314] on label "Ujung pembalut (A) diposisikan pada garis depan celana dalam (X)" at bounding box center [531, 324] width 424 height 39
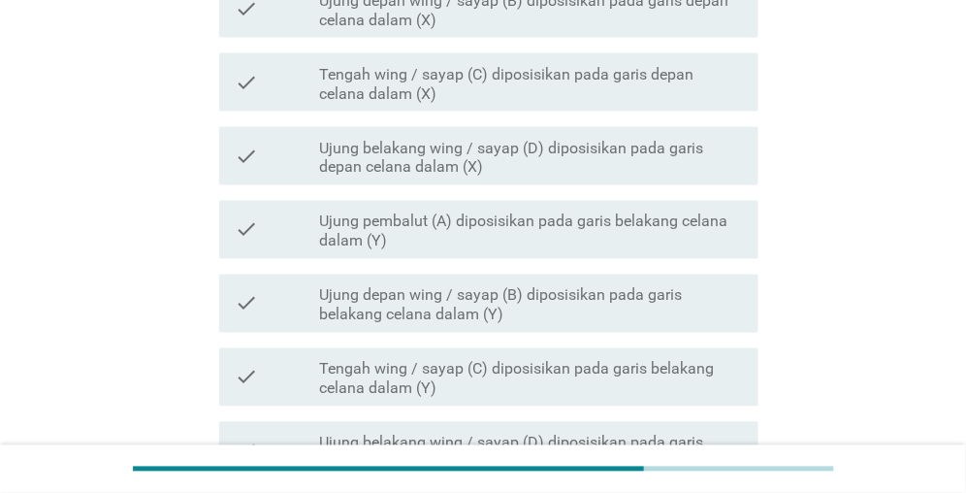
scroll to position [679, 0]
click at [407, 303] on label "Ujung depan wing / sayap (B) diposisikan pada garis belakang celana dalam (Y)" at bounding box center [531, 304] width 424 height 39
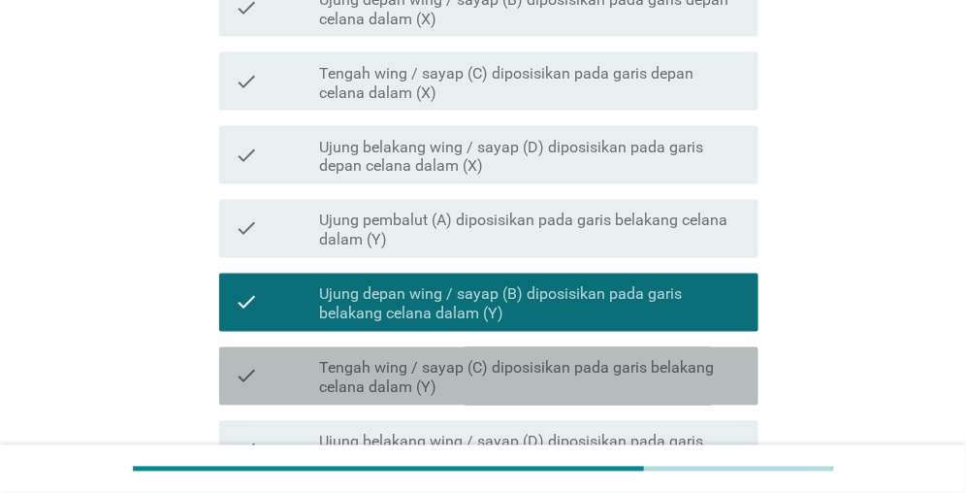
click at [400, 377] on label "Tengah wing / sayap (C) diposisikan pada garis belakang celana dalam (Y)" at bounding box center [531, 378] width 424 height 39
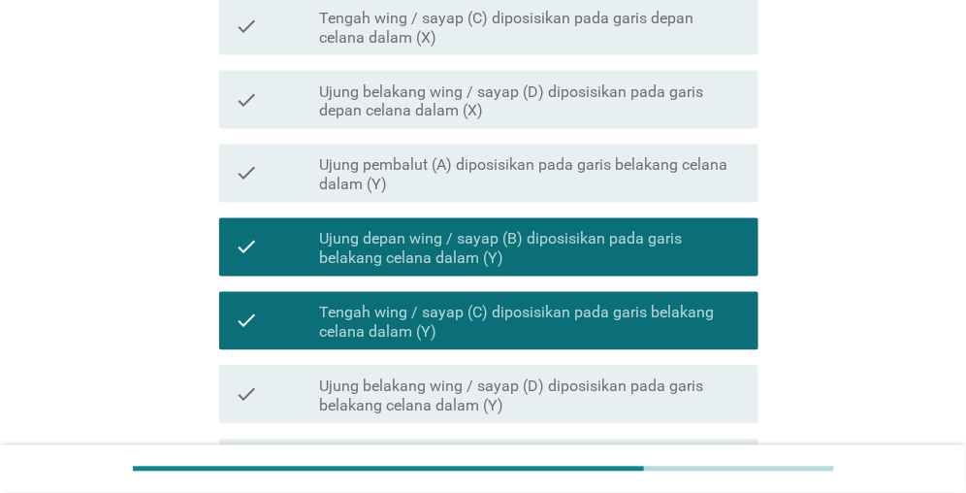
scroll to position [946, 0]
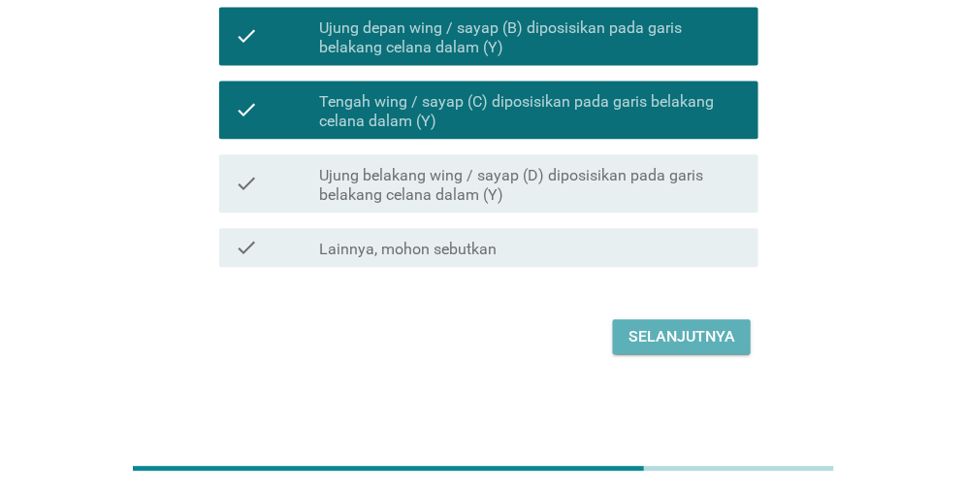
click at [675, 338] on div "Selanjutnya" at bounding box center [682, 336] width 107 height 23
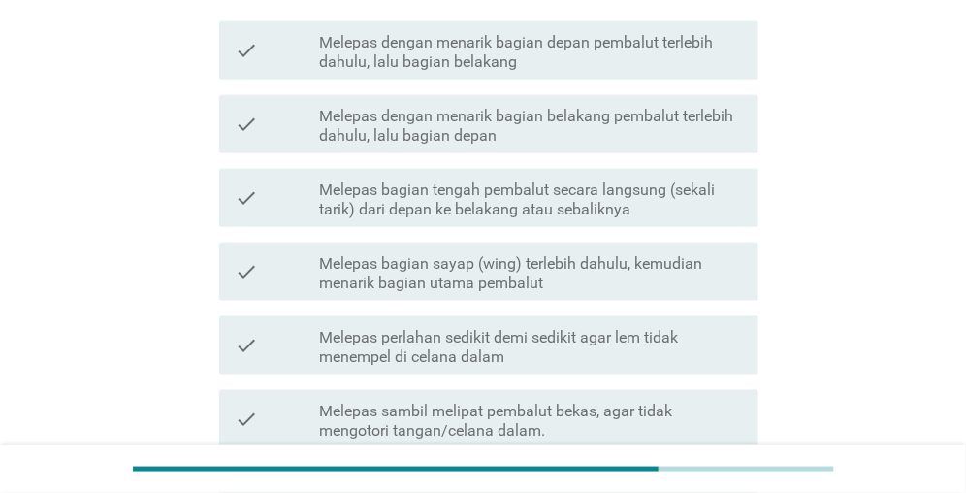
scroll to position [485, 0]
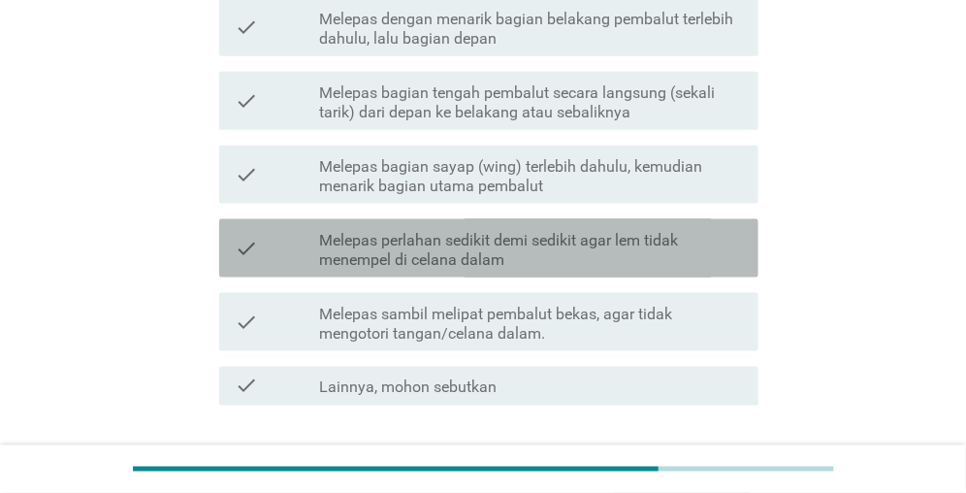
click at [521, 254] on label "Melepas perlahan sedikit demi sedikit agar lem tidak menempel di celana dalam" at bounding box center [531, 250] width 424 height 39
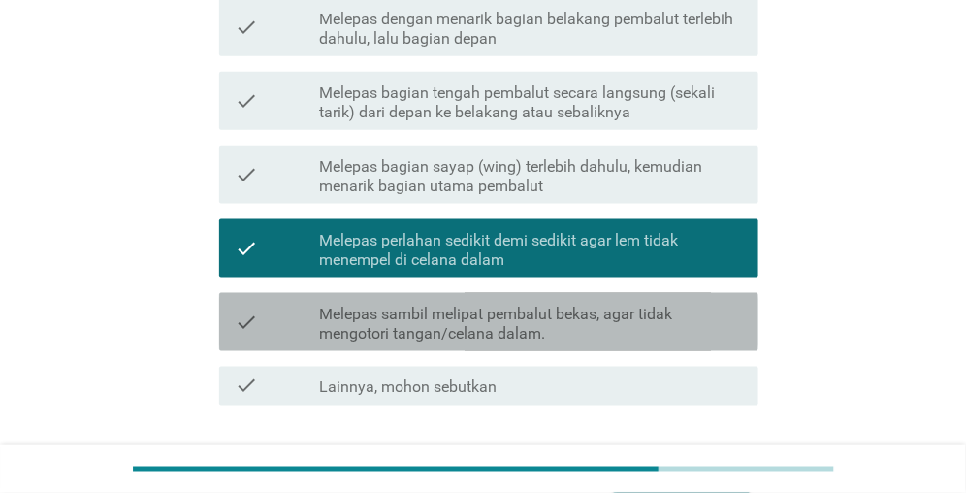
click at [498, 316] on label "Melepas sambil melipat pembalut bekas, agar tidak mengotori tangan/celana dalam." at bounding box center [531, 324] width 424 height 39
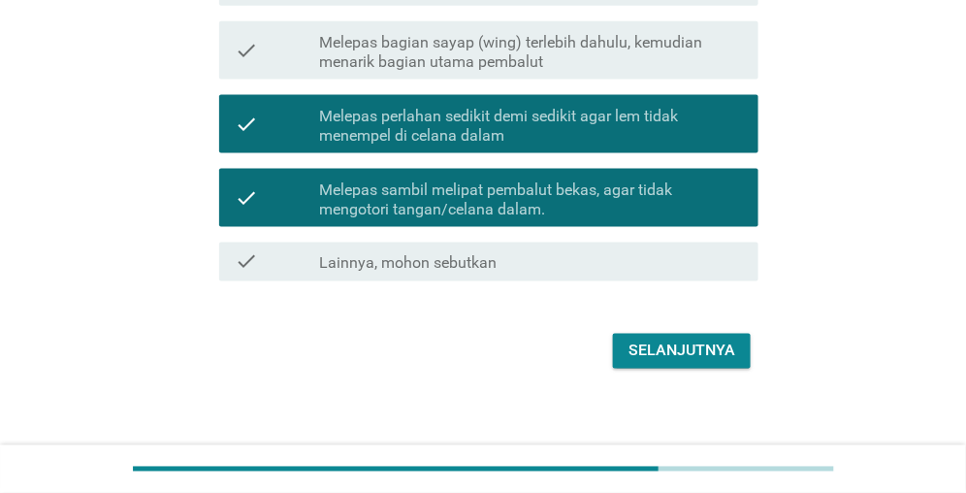
scroll to position [623, 0]
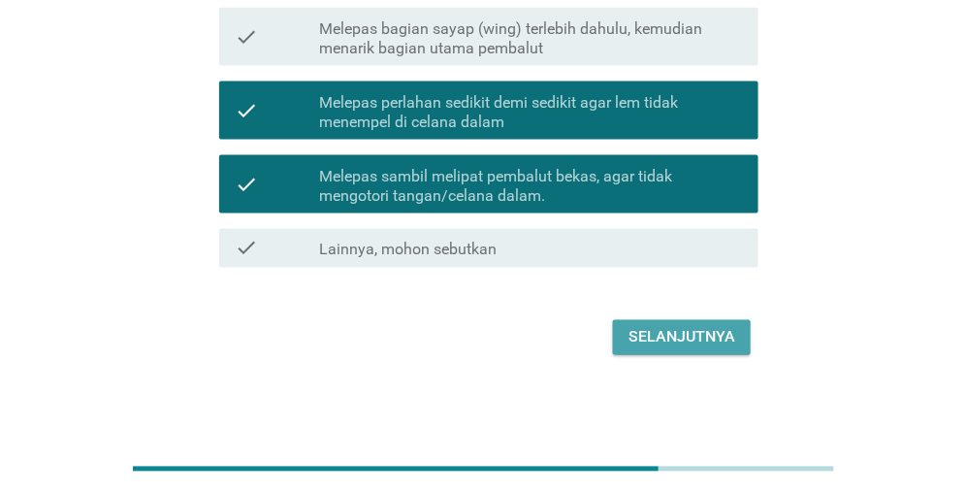
click at [670, 345] on div "Selanjutnya" at bounding box center [682, 337] width 107 height 23
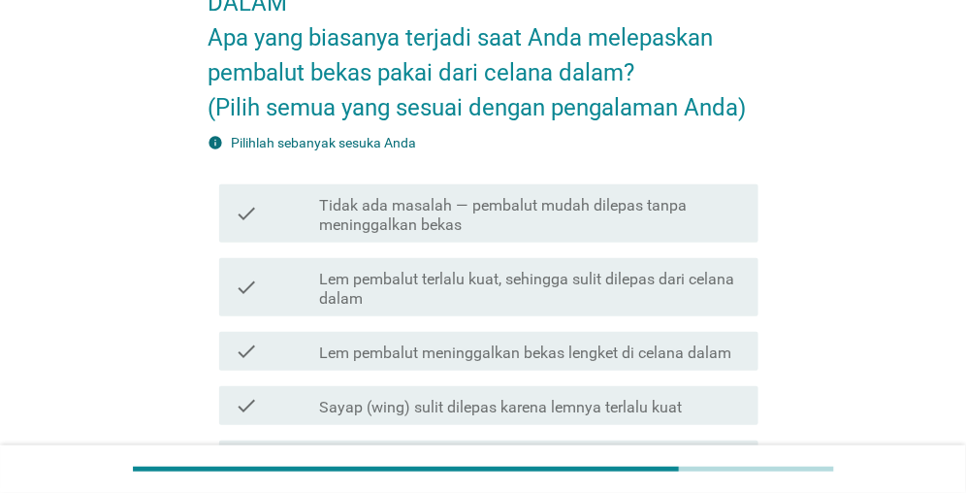
scroll to position [194, 0]
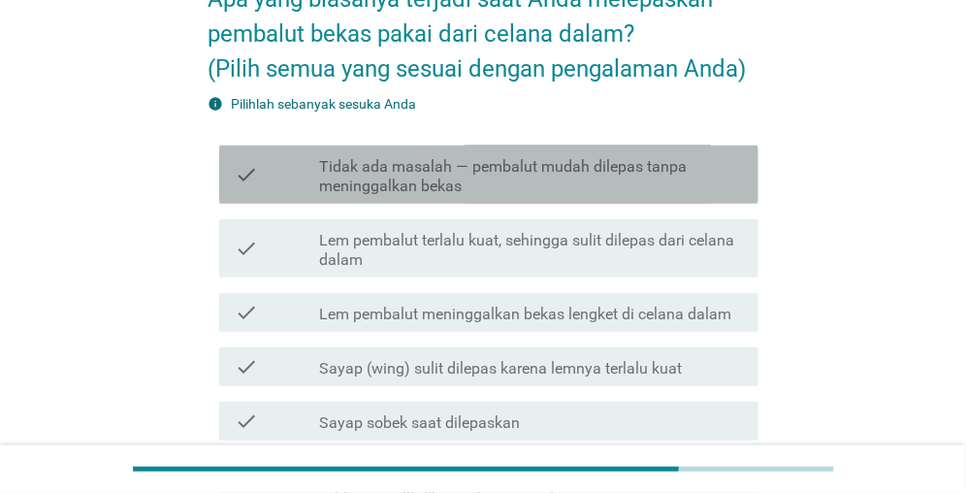
click at [459, 185] on label "Tidak ada masalah — pembalut mudah dilepas tanpa meninggalkan bekas" at bounding box center [531, 176] width 424 height 39
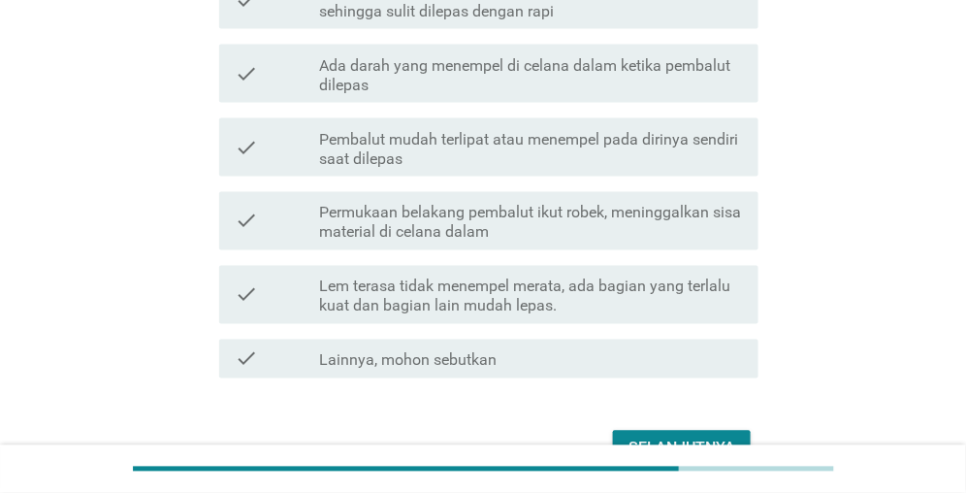
scroll to position [790, 0]
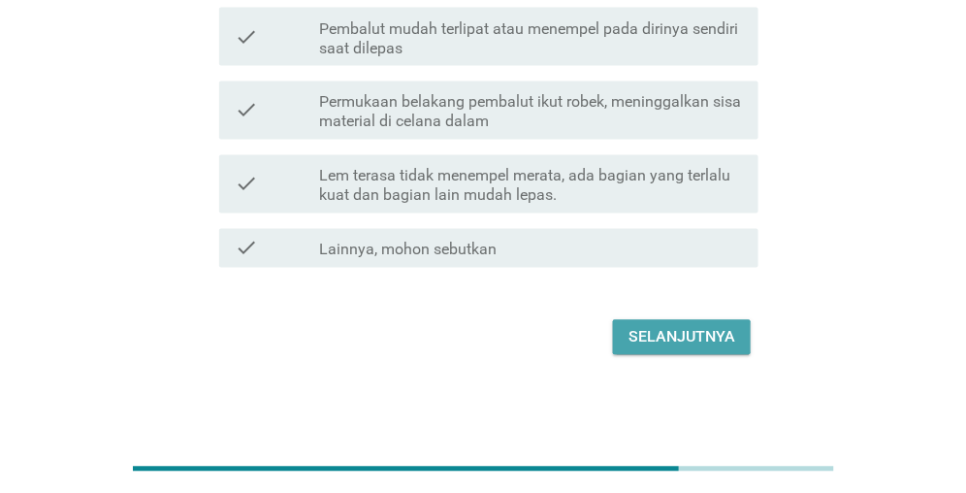
click at [659, 338] on div "Selanjutnya" at bounding box center [682, 337] width 107 height 23
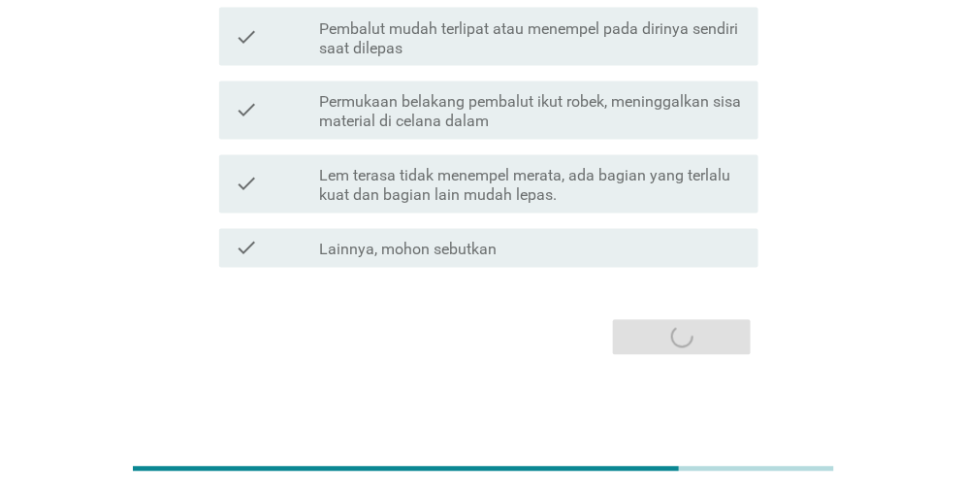
scroll to position [0, 0]
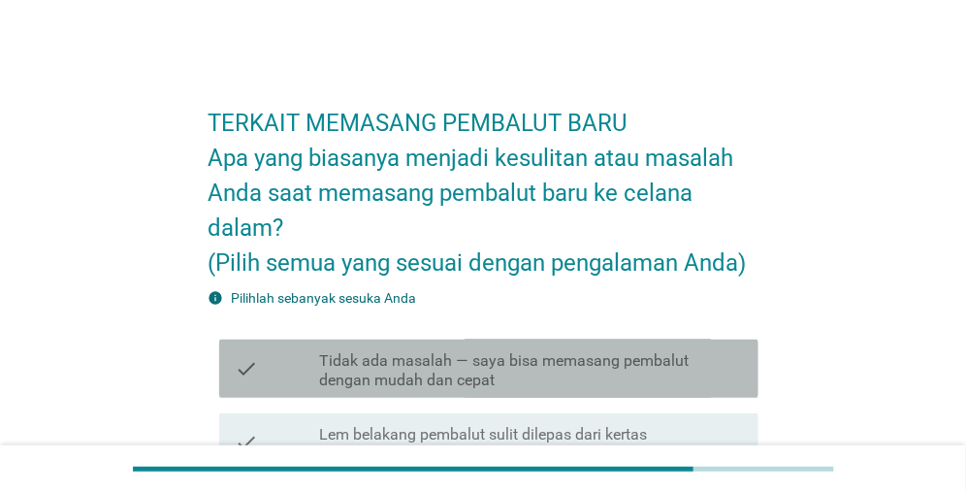
click at [447, 364] on label "Tidak ada masalah — saya bisa memasang pembalut dengan mudah dan cepat" at bounding box center [531, 370] width 424 height 39
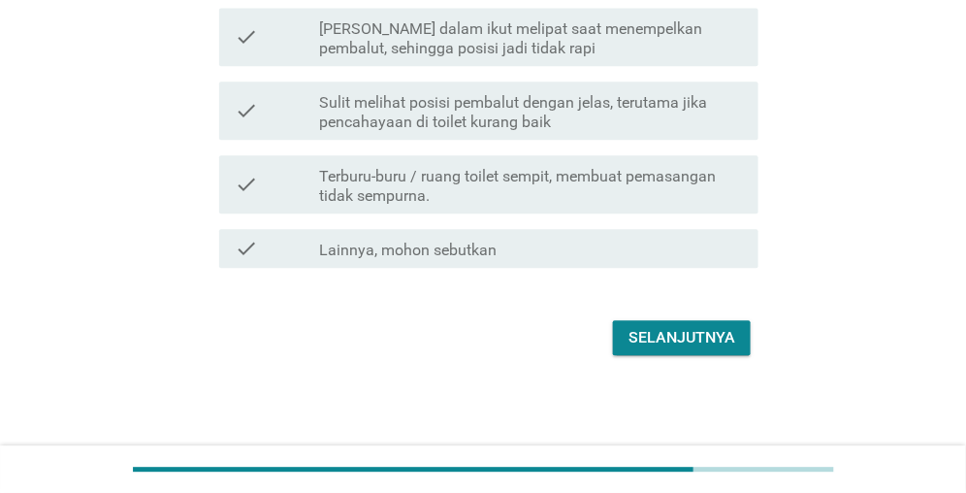
scroll to position [1030, 0]
click at [659, 340] on div "Selanjutnya" at bounding box center [682, 337] width 107 height 23
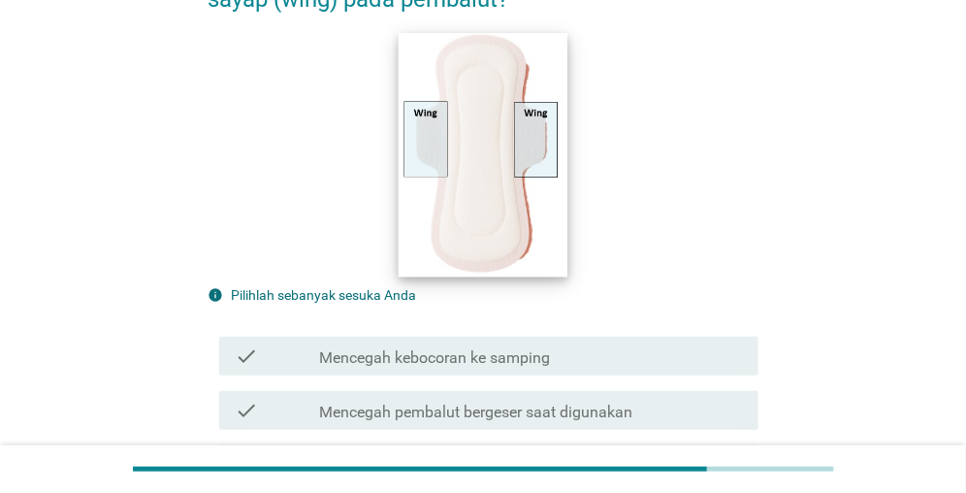
scroll to position [291, 0]
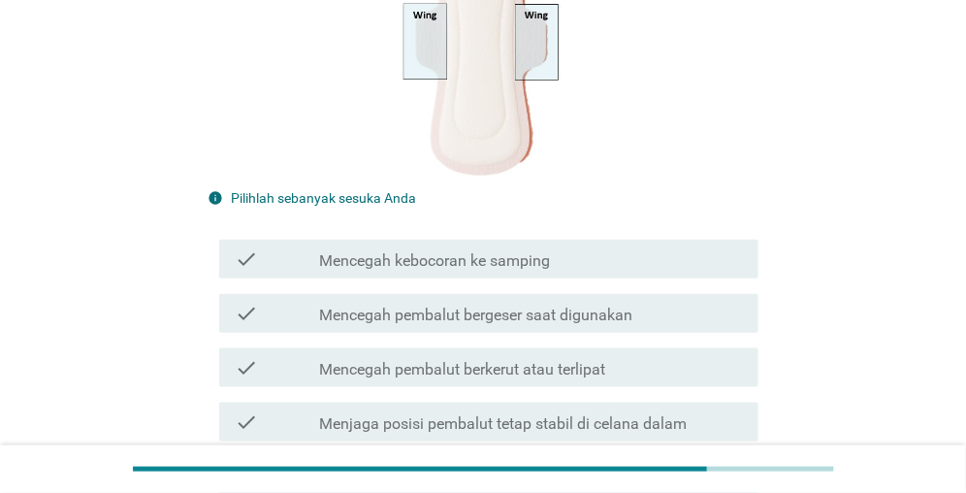
click at [445, 276] on div "check check_box_outline_blank Mencegah kebocoran ke samping" at bounding box center [488, 259] width 539 height 39
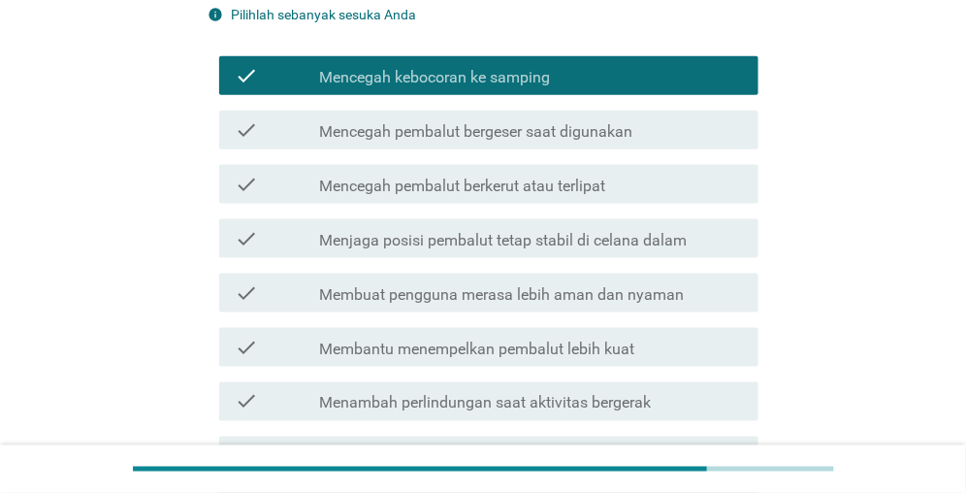
scroll to position [485, 0]
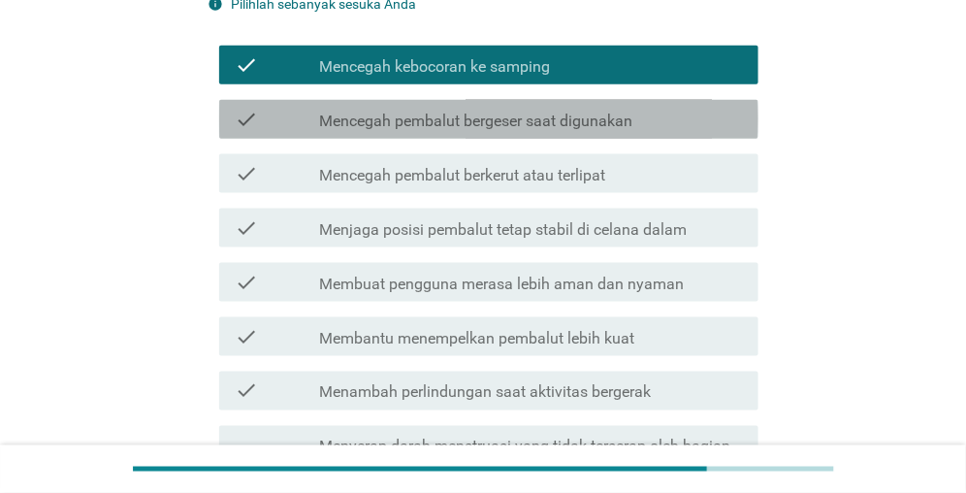
click at [474, 128] on label "Mencegah pembalut bergeser saat digunakan" at bounding box center [475, 121] width 313 height 19
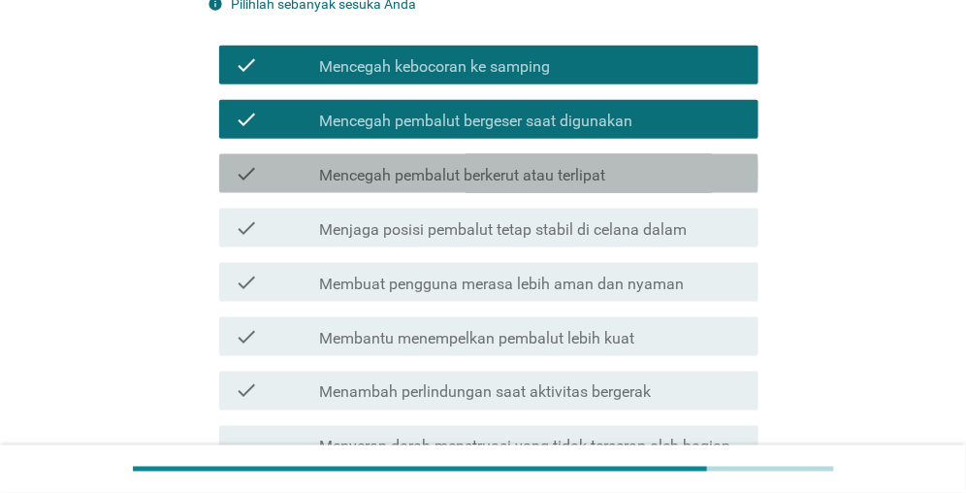
click at [457, 173] on label "Mencegah pembalut berkerut atau terlipat" at bounding box center [462, 175] width 286 height 19
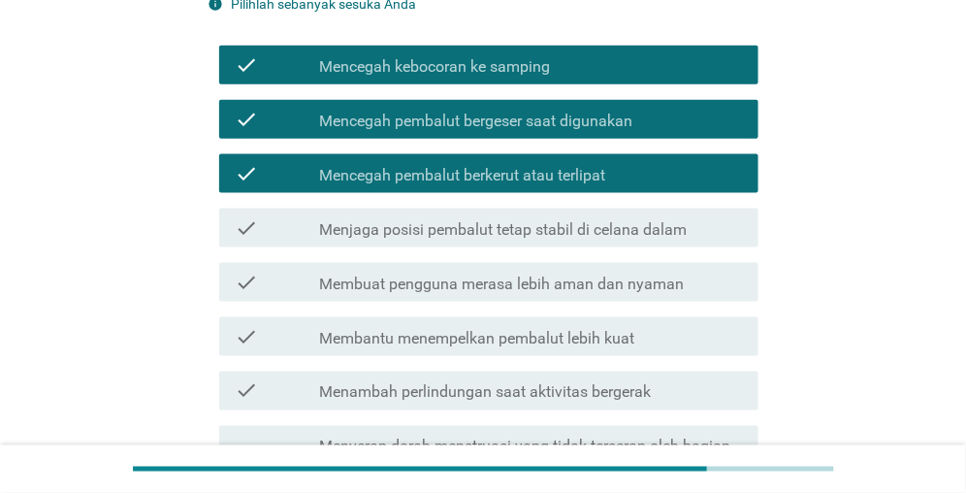
click at [475, 239] on label "Menjaga posisi pembalut tetap stabil di celana dalam" at bounding box center [503, 229] width 368 height 19
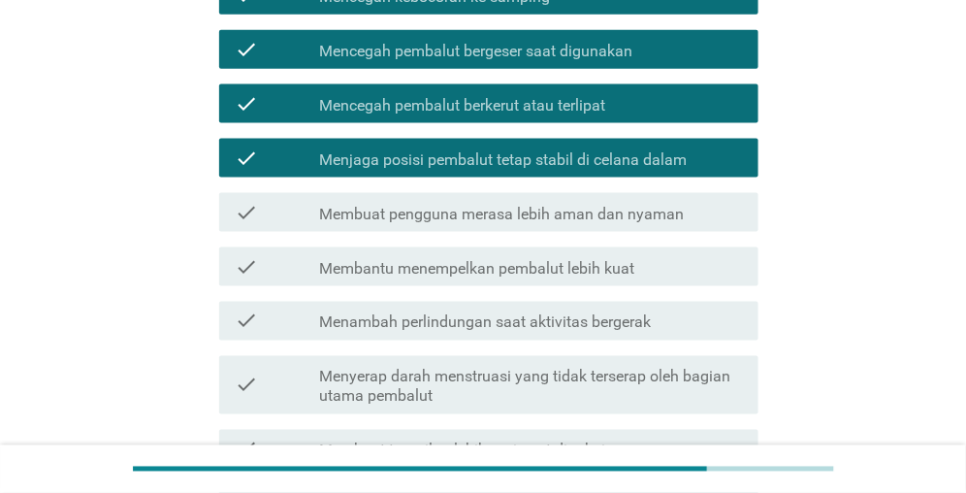
scroll to position [582, 0]
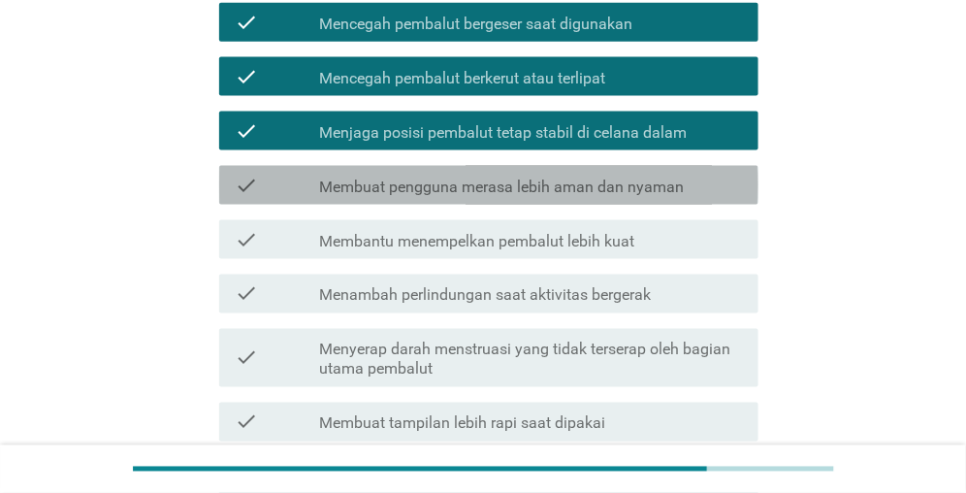
click at [488, 198] on div "check check_box_outline_blank Membuat pengguna merasa lebih aman dan nyaman" at bounding box center [488, 185] width 539 height 39
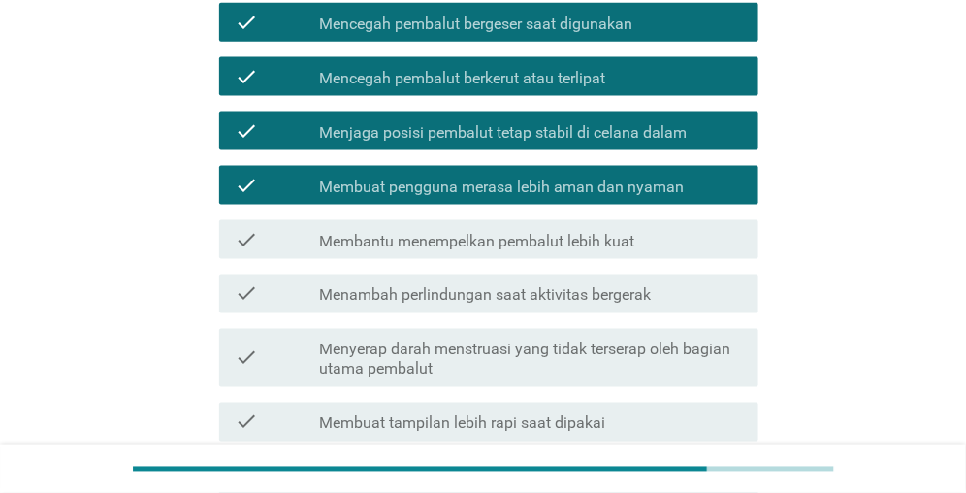
click at [498, 248] on label "Membantu menempelkan pembalut lebih kuat" at bounding box center [476, 241] width 315 height 19
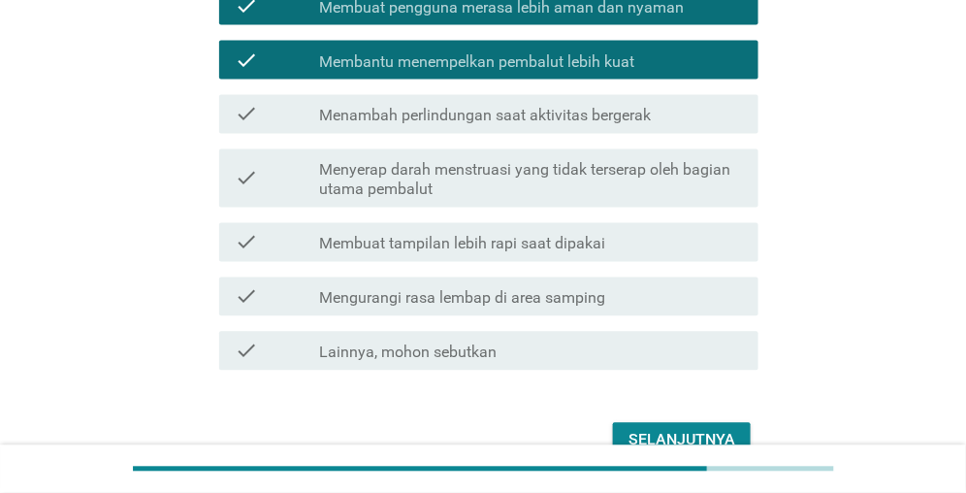
scroll to position [776, 0]
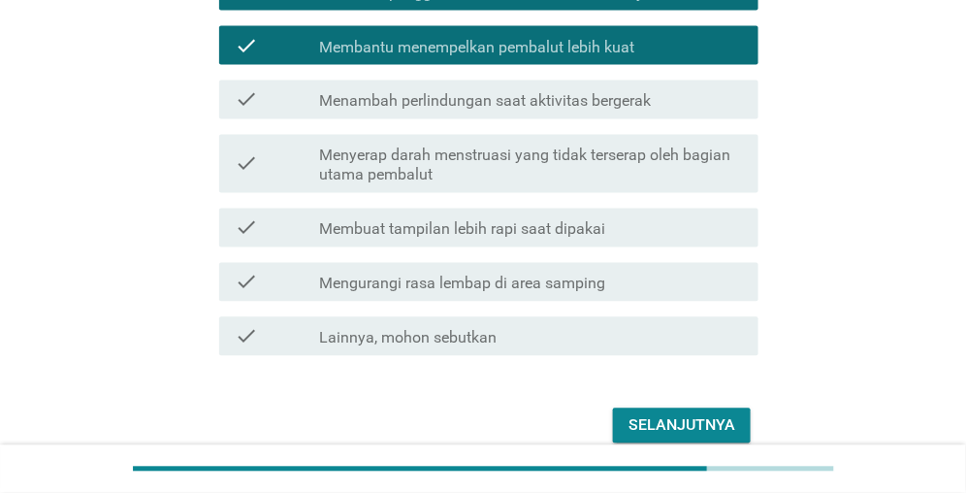
click at [518, 107] on label "Menambah perlindungan saat aktivitas bergerak" at bounding box center [485, 101] width 332 height 19
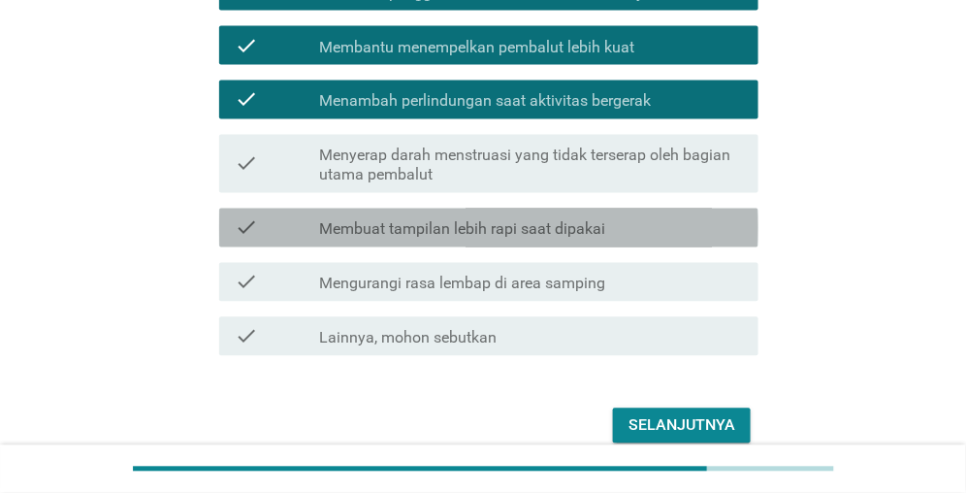
click at [515, 232] on label "Membuat tampilan lebih rapi saat dipakai" at bounding box center [462, 229] width 286 height 19
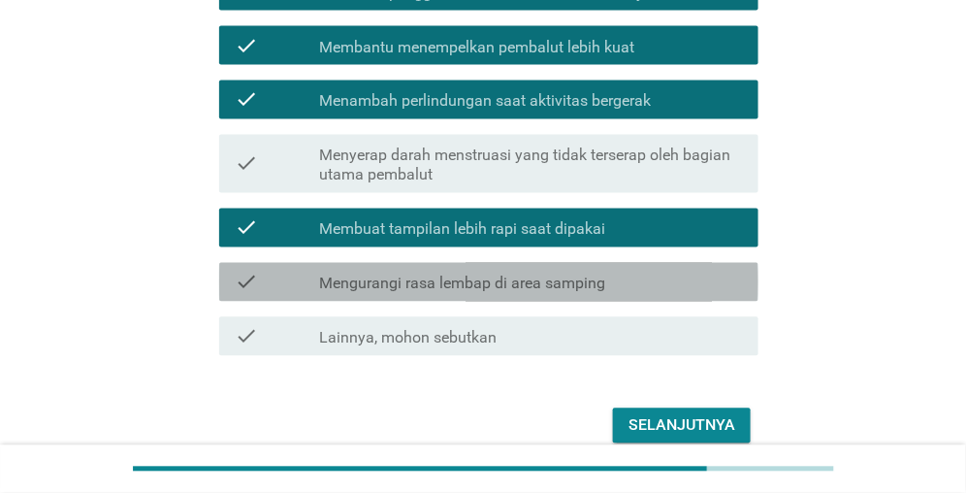
click at [504, 287] on label "Mengurangi rasa lembap di area samping" at bounding box center [462, 284] width 286 height 19
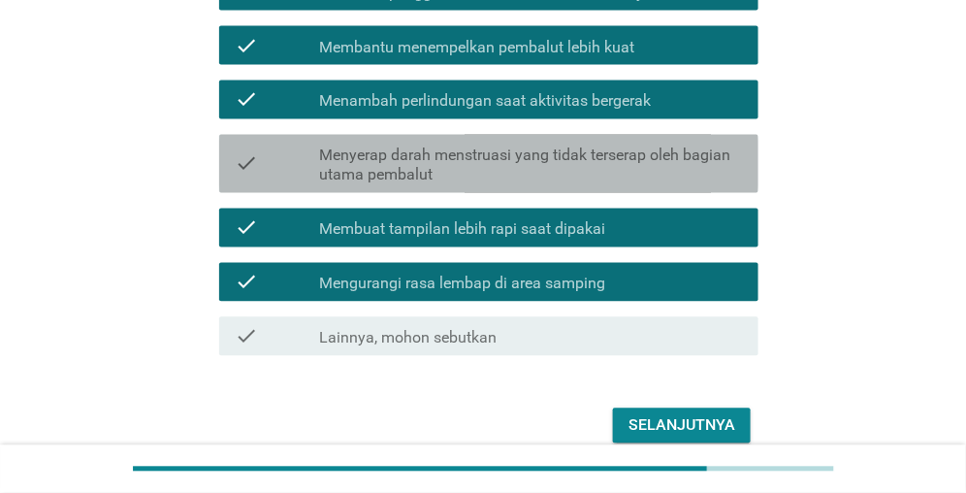
click at [506, 177] on label "Menyerap darah menstruasi yang tidak terserap oleh bagian utama pembalut" at bounding box center [531, 165] width 424 height 39
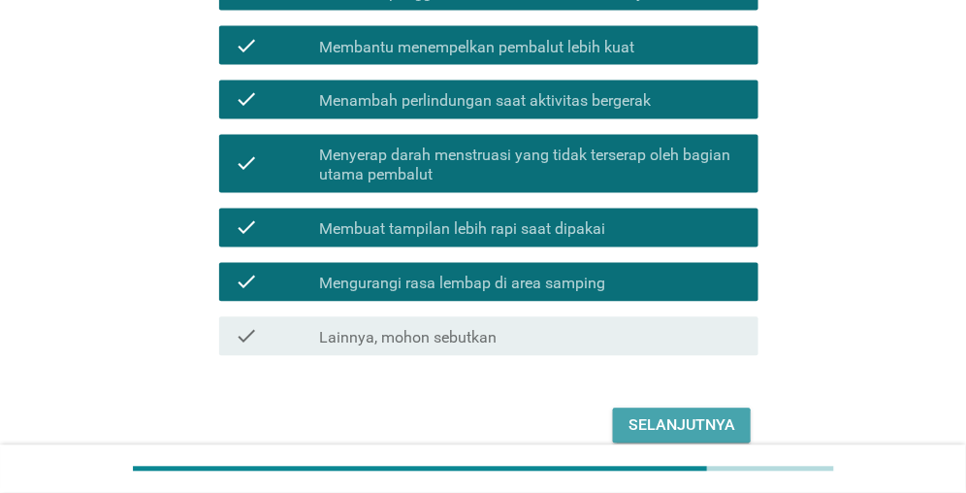
click at [664, 413] on button "Selanjutnya" at bounding box center [682, 425] width 138 height 35
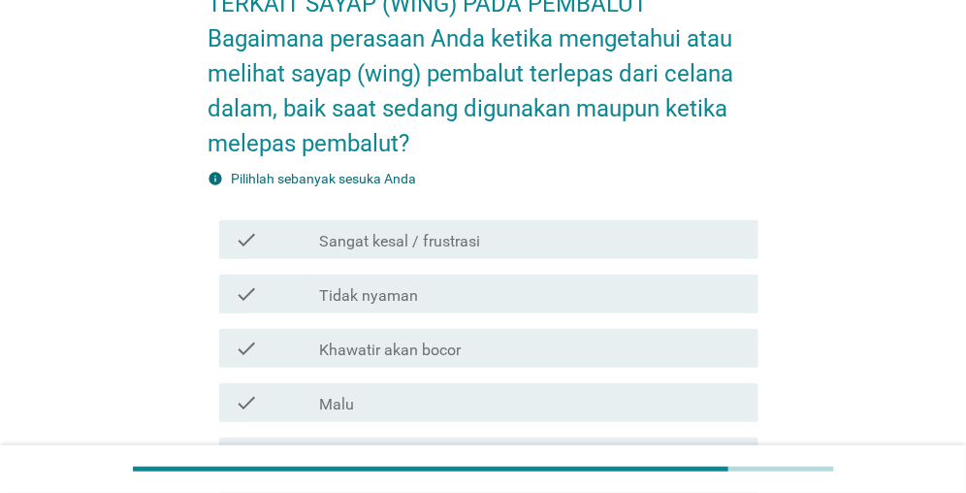
scroll to position [194, 0]
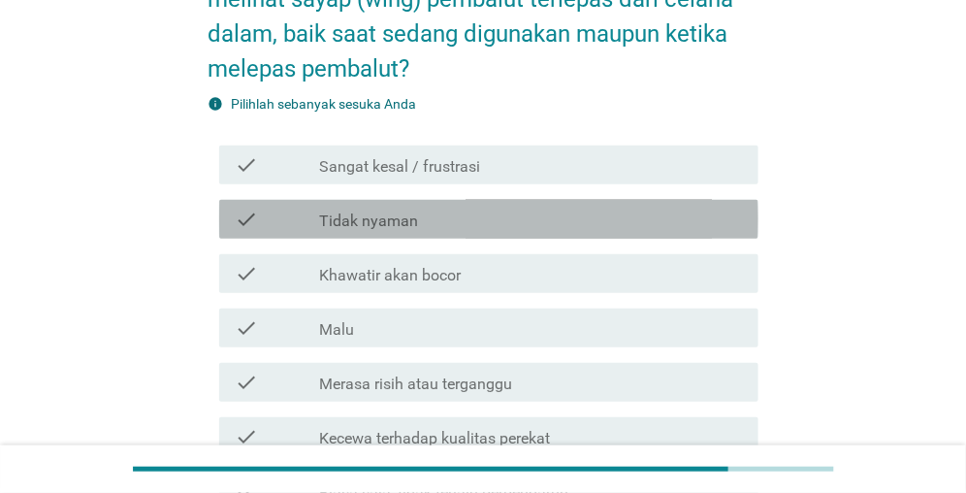
click at [381, 220] on label "Tidak nyaman" at bounding box center [368, 220] width 99 height 19
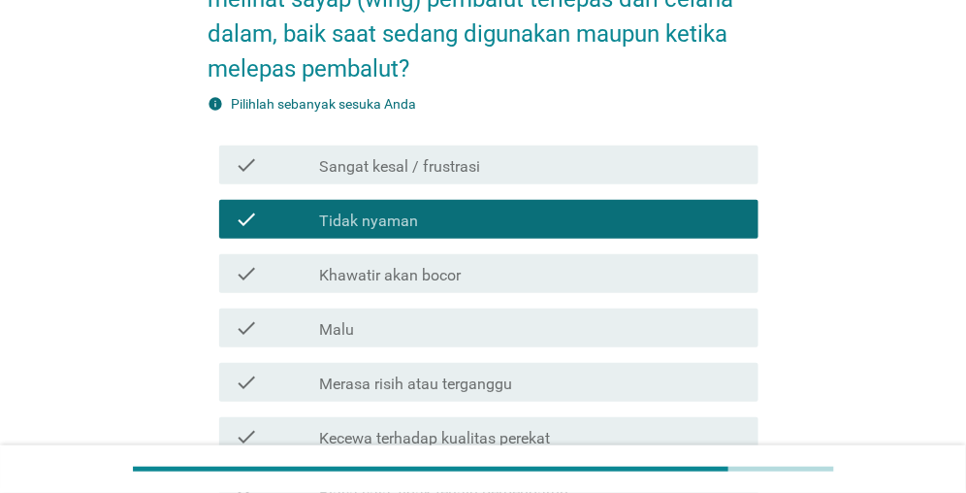
click at [370, 281] on label "Khawatir akan bocor" at bounding box center [390, 275] width 142 height 19
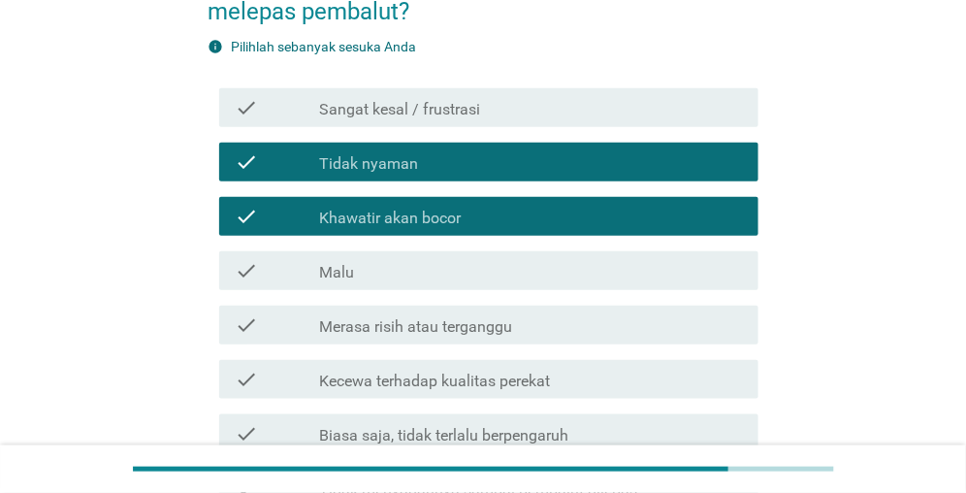
scroll to position [291, 0]
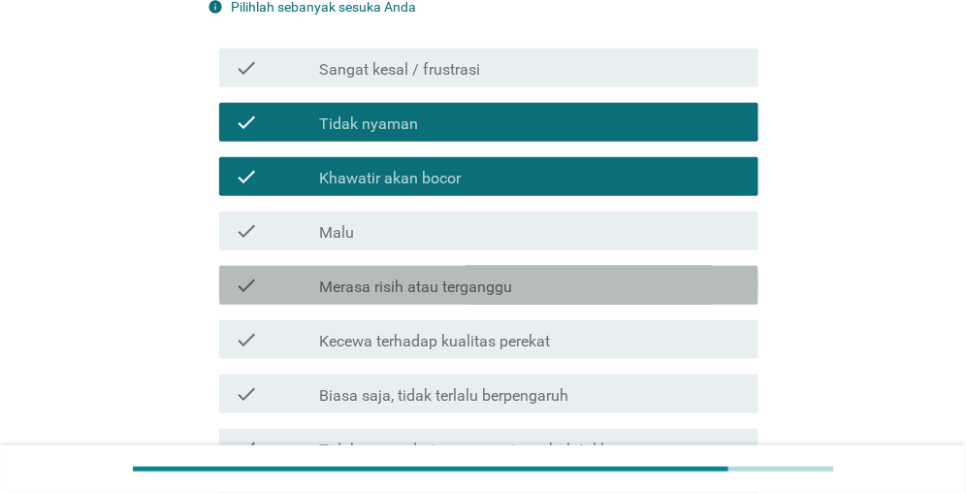
click at [460, 289] on label "Merasa risih atau terganggu" at bounding box center [415, 286] width 193 height 19
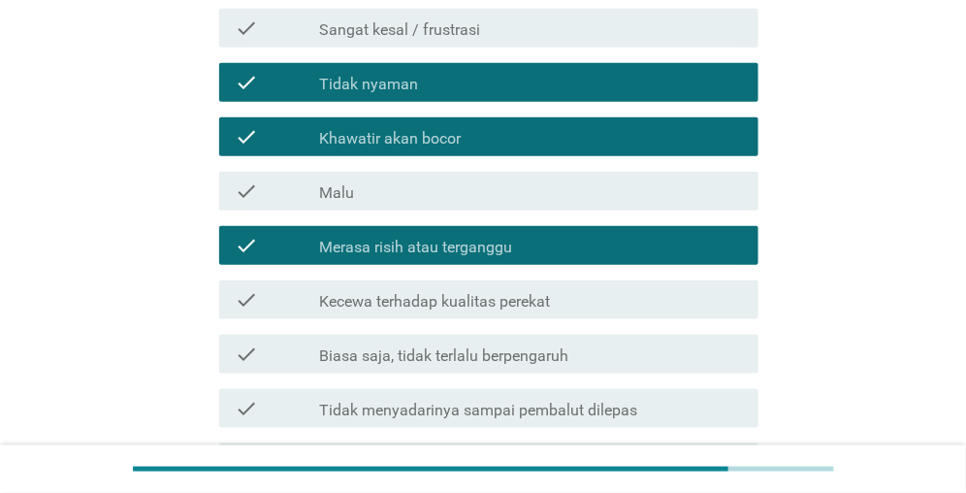
scroll to position [388, 0]
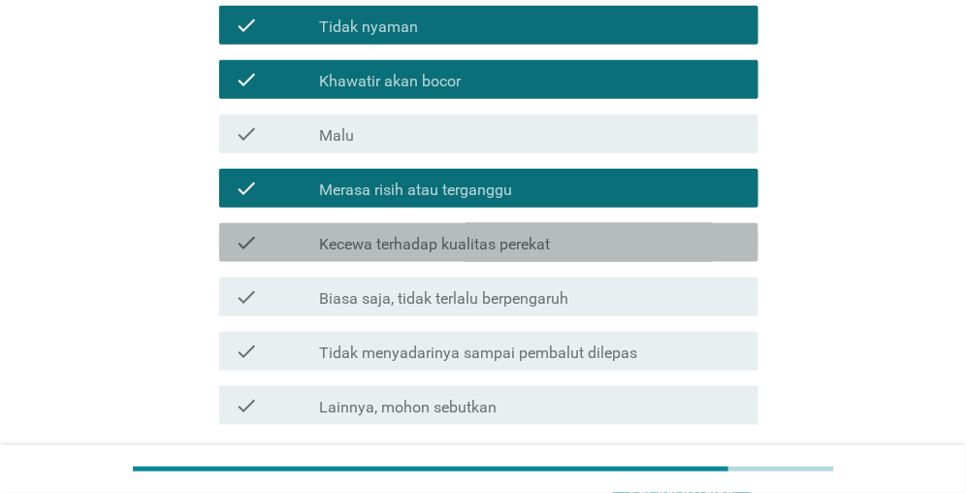
click at [453, 247] on label "Kecewa terhadap kualitas perekat" at bounding box center [434, 244] width 231 height 19
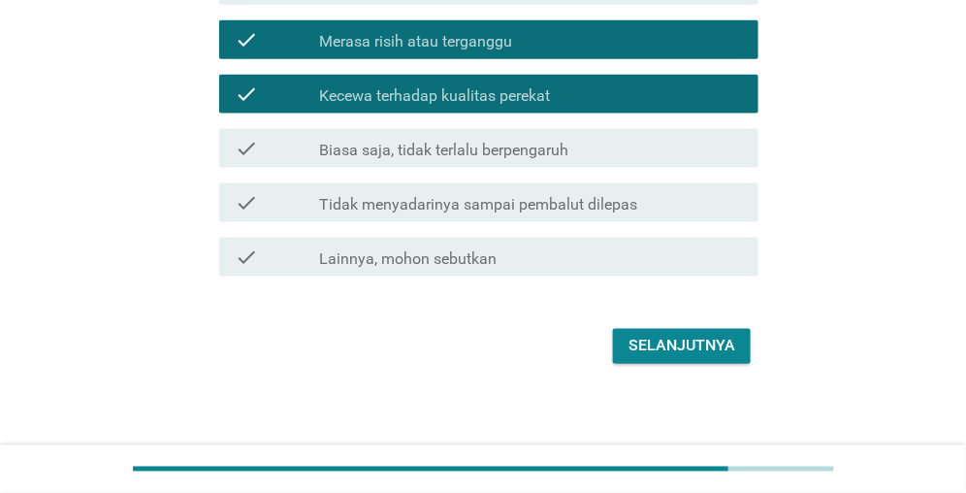
scroll to position [545, 0]
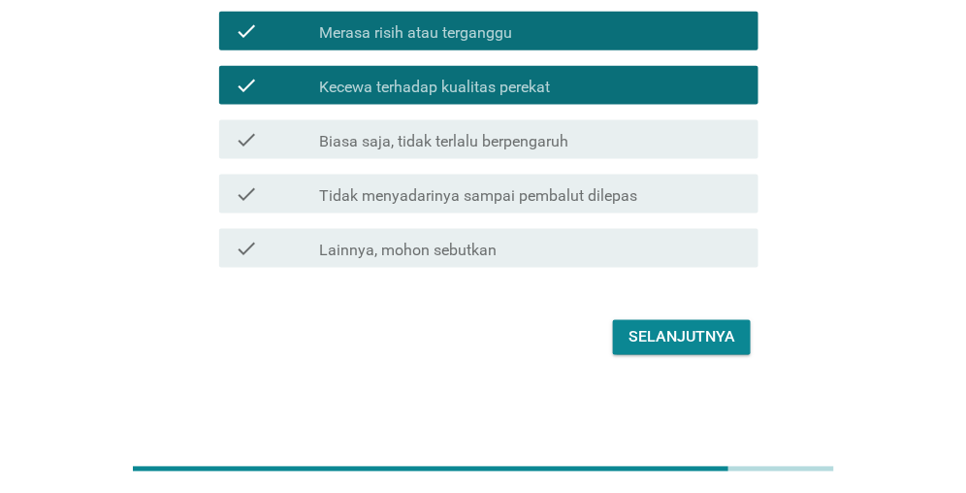
click at [634, 335] on div "Selanjutnya" at bounding box center [682, 337] width 107 height 23
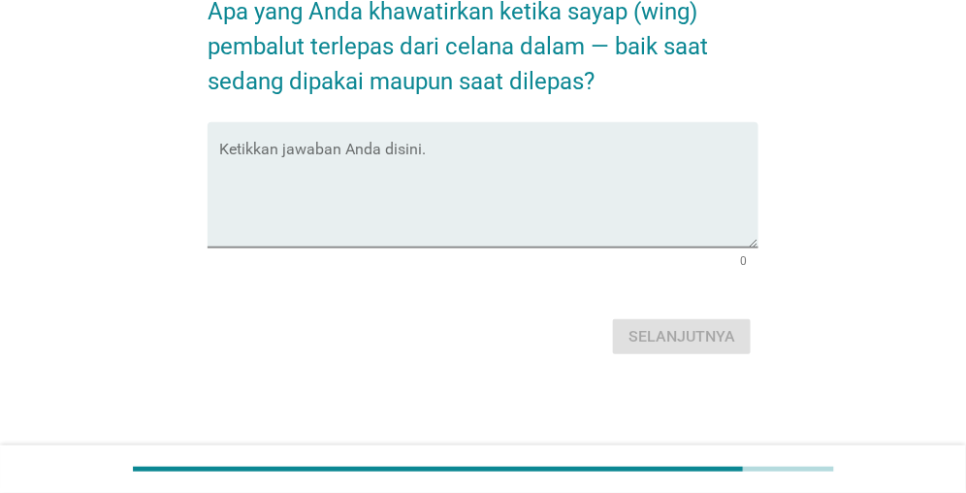
scroll to position [0, 0]
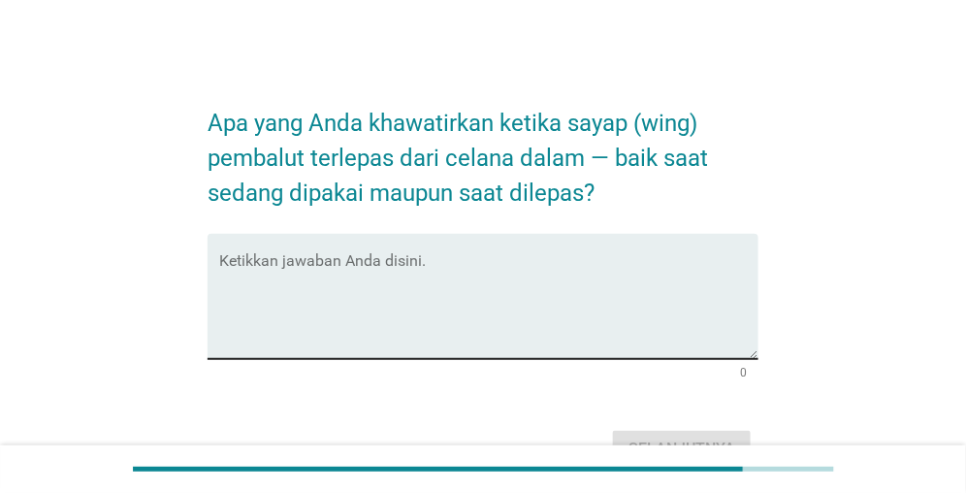
click at [326, 264] on textarea "Ketikkan jawaban Anda disini." at bounding box center [488, 308] width 539 height 102
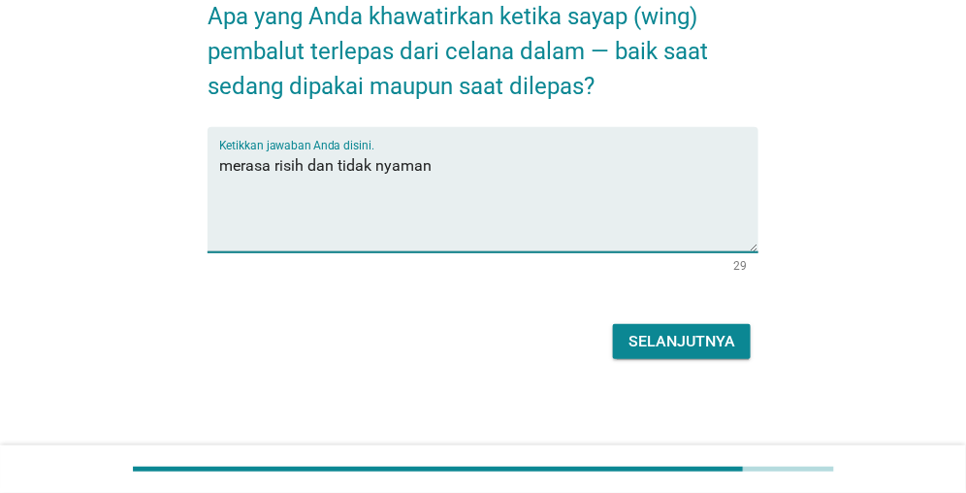
scroll to position [111, 0]
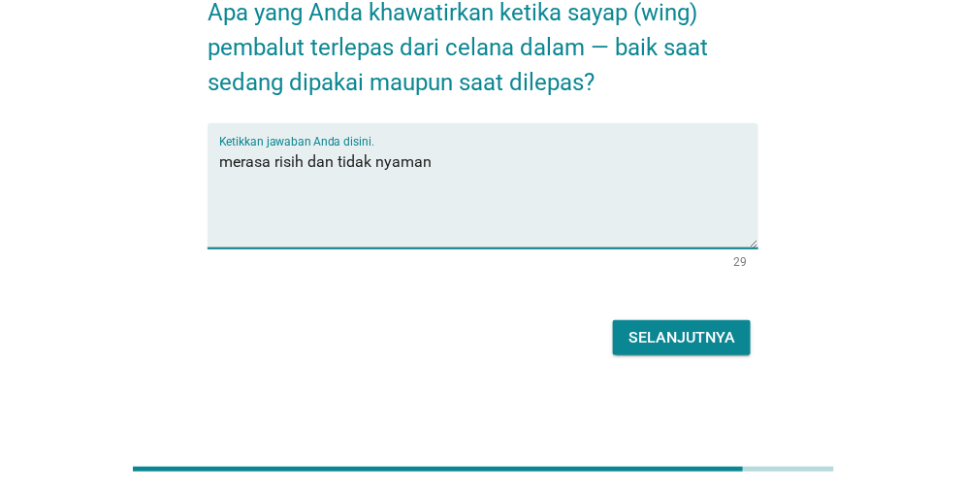
type textarea "merasa risih dan tidak nyaman"
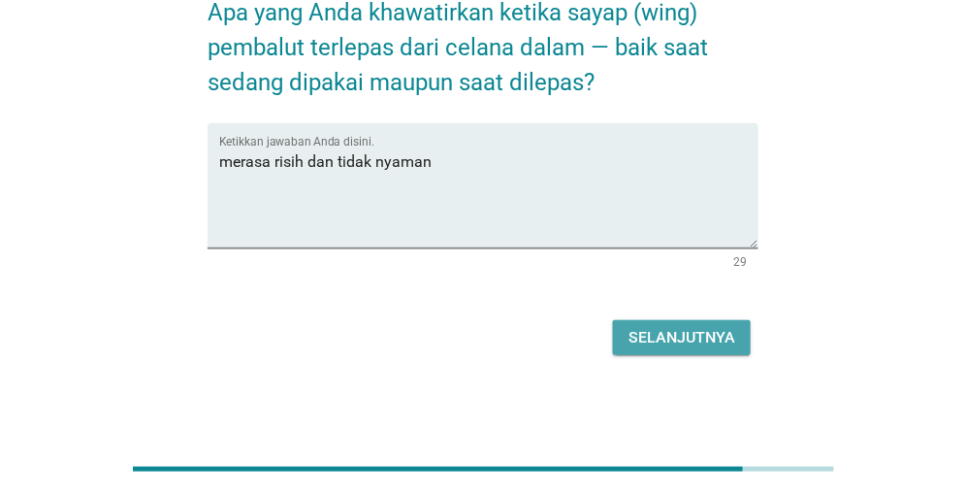
click at [666, 338] on div "Selanjutnya" at bounding box center [682, 337] width 107 height 23
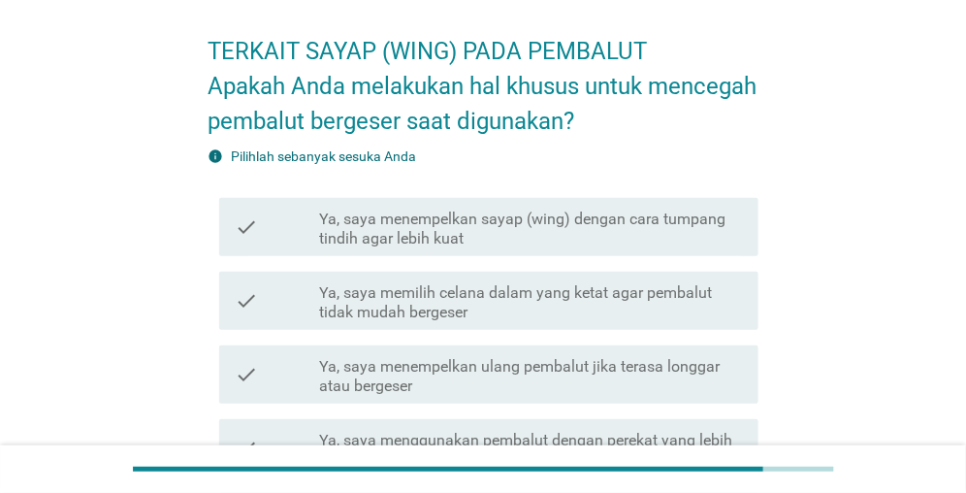
scroll to position [97, 0]
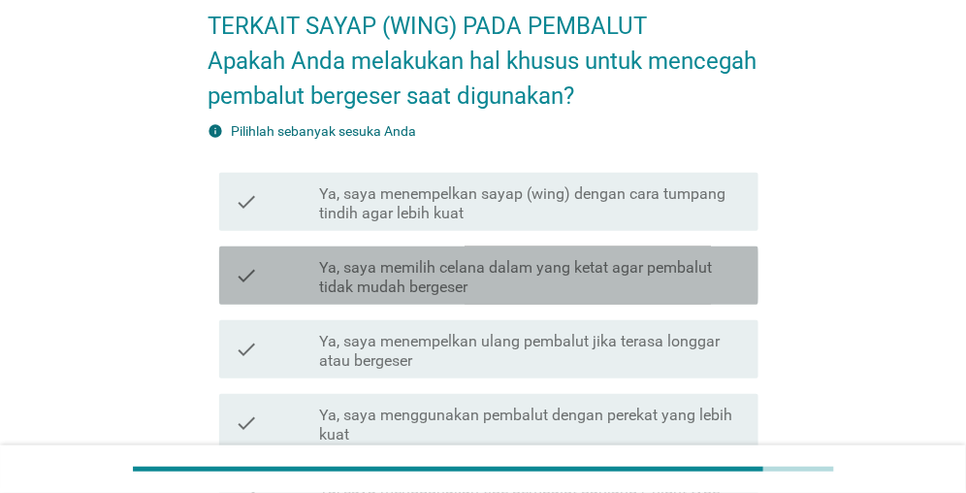
click at [496, 266] on label "Ya, saya memilih celana dalam yang ketat agar pembalut tidak mudah bergeser" at bounding box center [531, 277] width 424 height 39
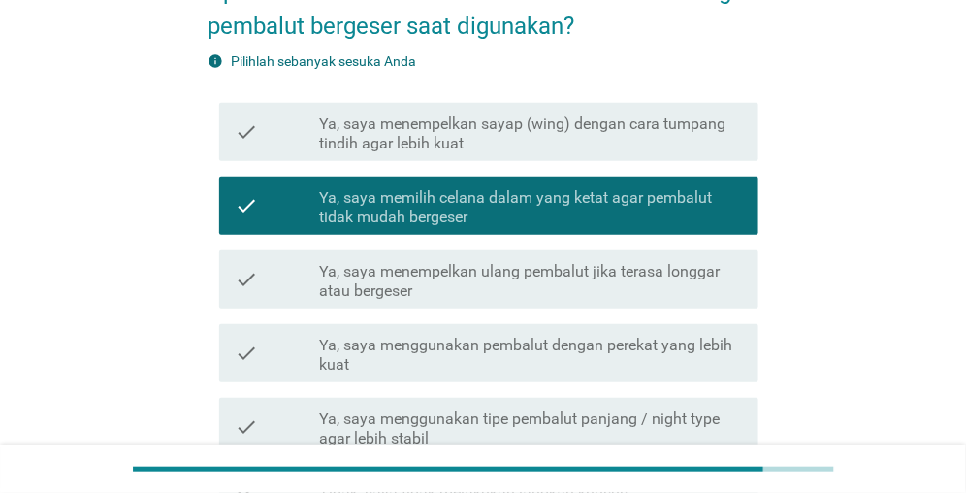
scroll to position [194, 0]
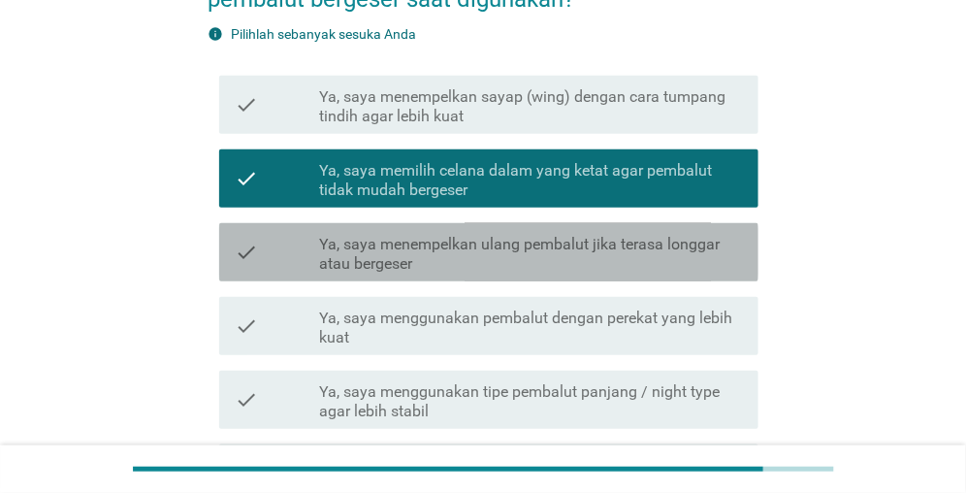
click at [527, 252] on label "Ya, saya menempelkan ulang pembalut jika terasa longgar atau bergeser" at bounding box center [531, 254] width 424 height 39
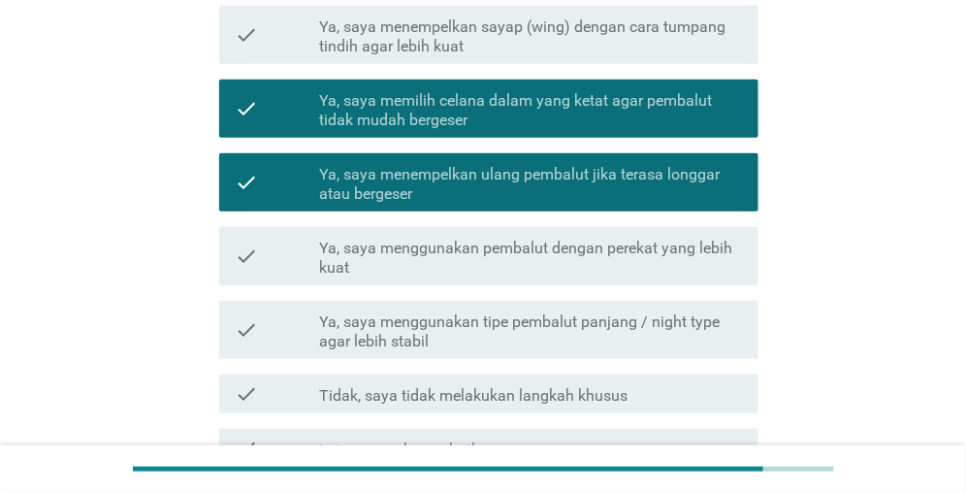
scroll to position [291, 0]
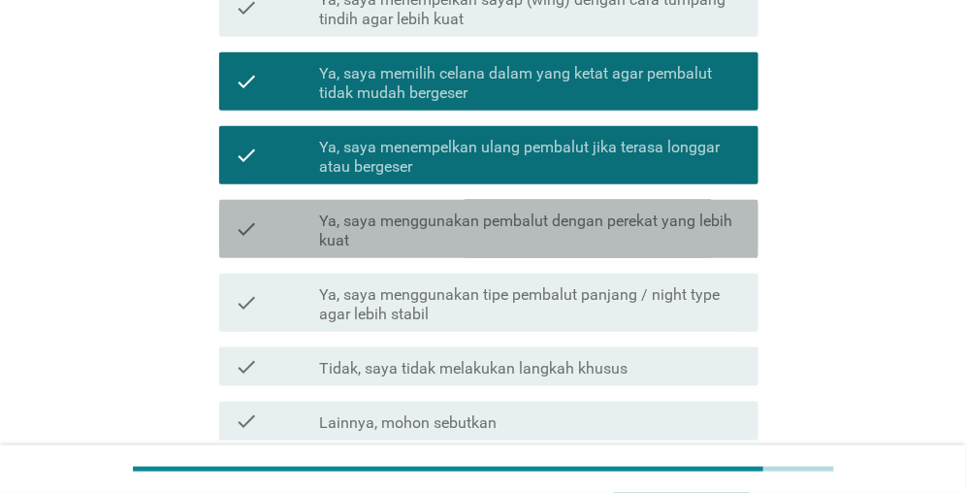
click at [520, 248] on label "Ya, saya menggunakan pembalut dengan perekat yang lebih kuat" at bounding box center [531, 230] width 424 height 39
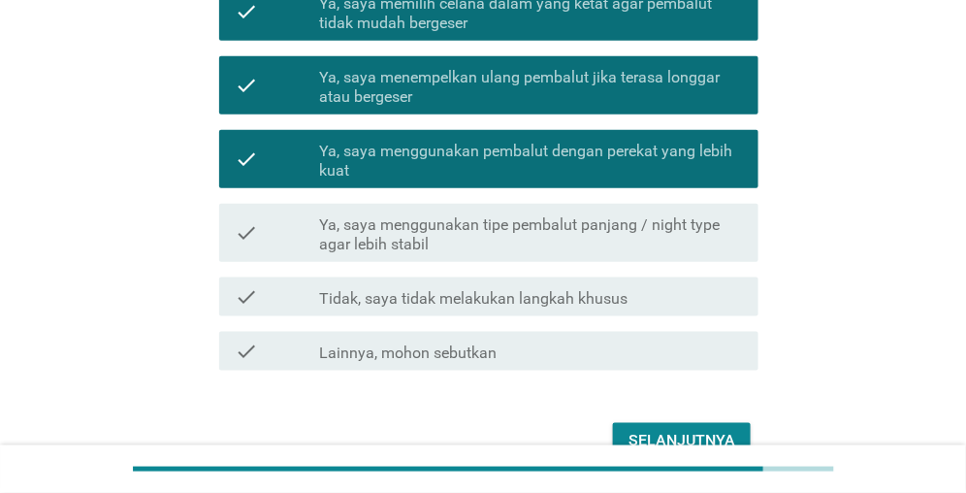
scroll to position [388, 0]
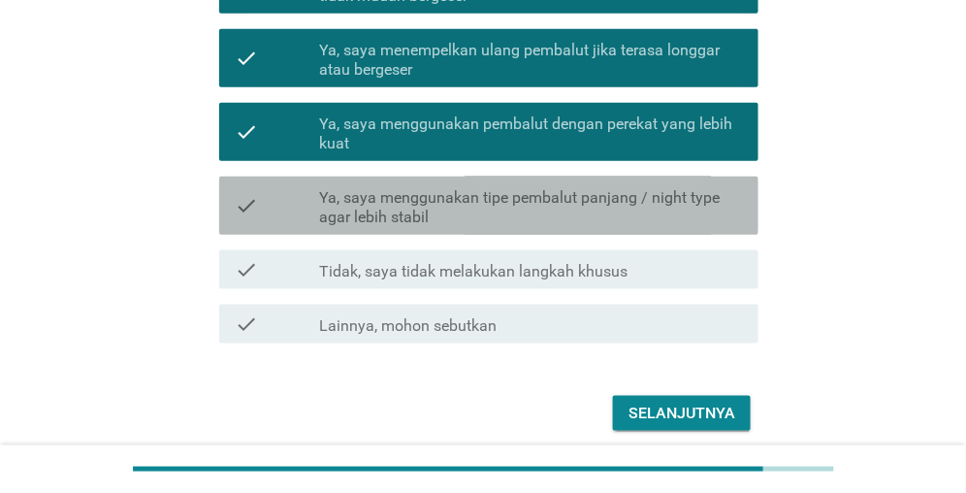
click at [539, 215] on label "Ya, saya menggunakan tipe pembalut panjang / night type agar lebih stabil" at bounding box center [531, 207] width 424 height 39
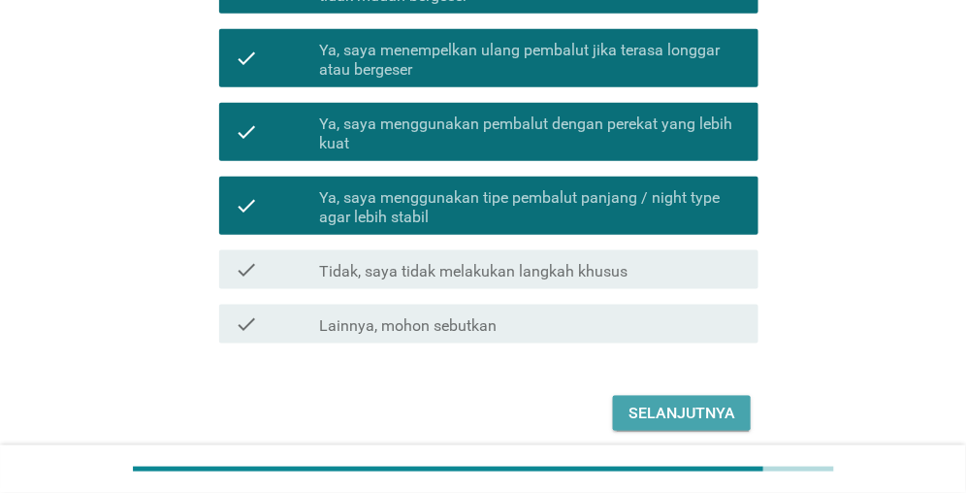
click at [663, 405] on div "Selanjutnya" at bounding box center [682, 413] width 107 height 23
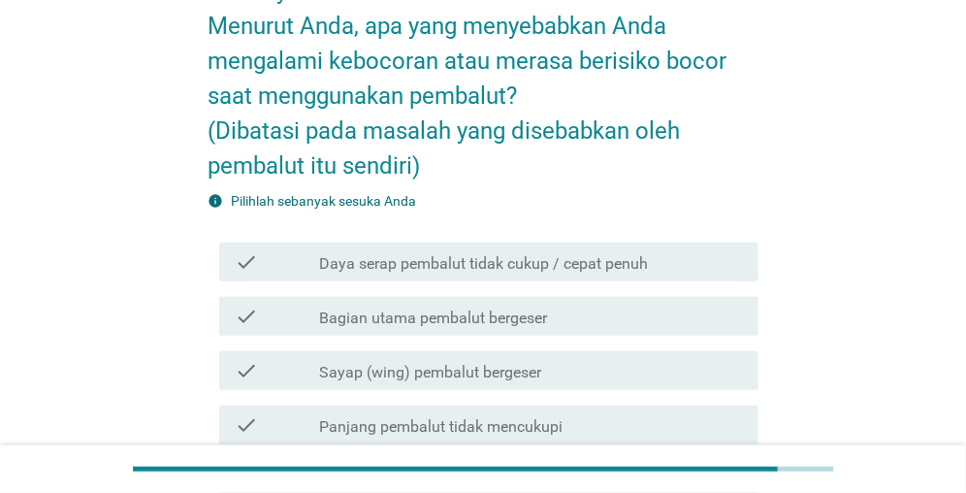
scroll to position [194, 0]
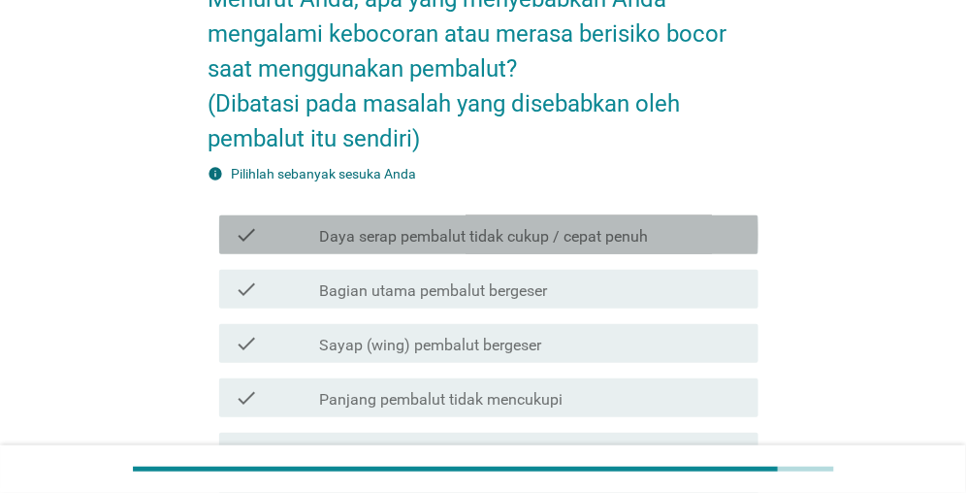
click at [492, 230] on label "Daya serap pembalut tidak cukup / cepat penuh" at bounding box center [483, 236] width 329 height 19
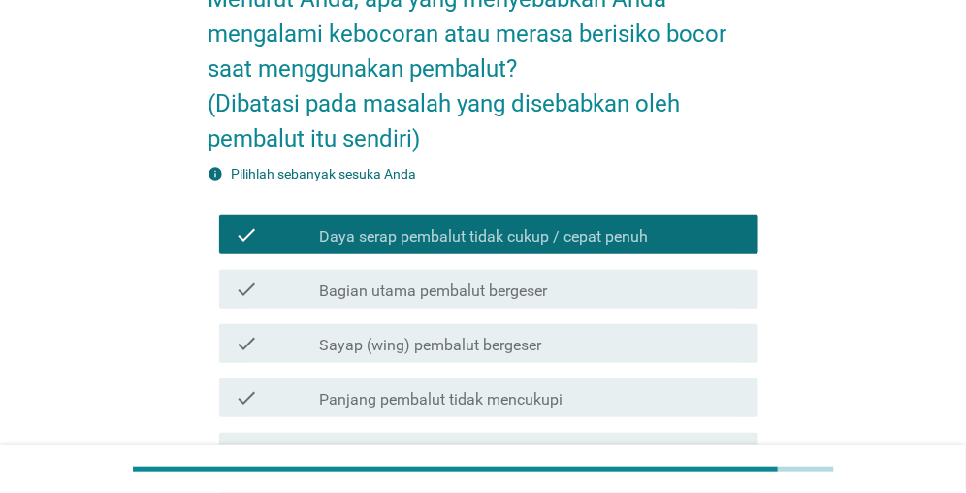
scroll to position [291, 0]
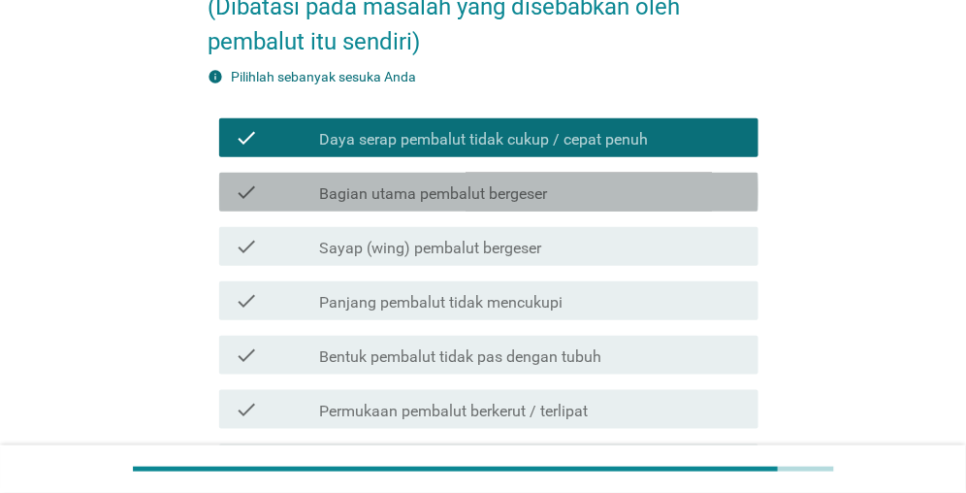
click at [495, 207] on div "check check_box_outline_blank Bagian utama pembalut bergeser" at bounding box center [488, 192] width 539 height 39
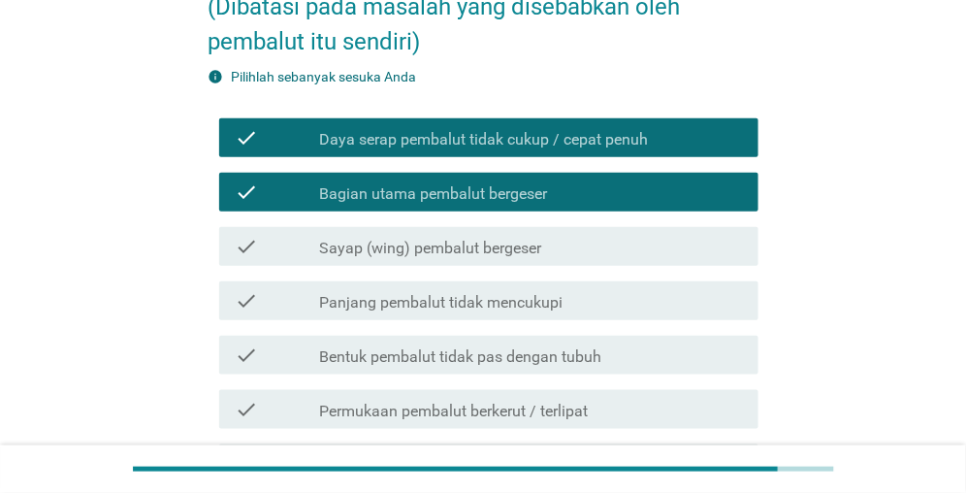
click at [472, 248] on label "Sayap (wing) pembalut bergeser" at bounding box center [430, 248] width 222 height 19
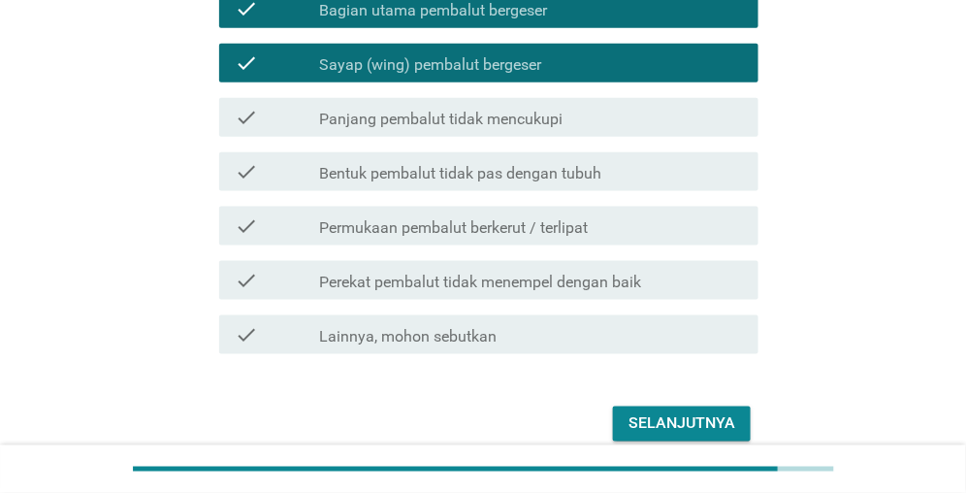
scroll to position [485, 0]
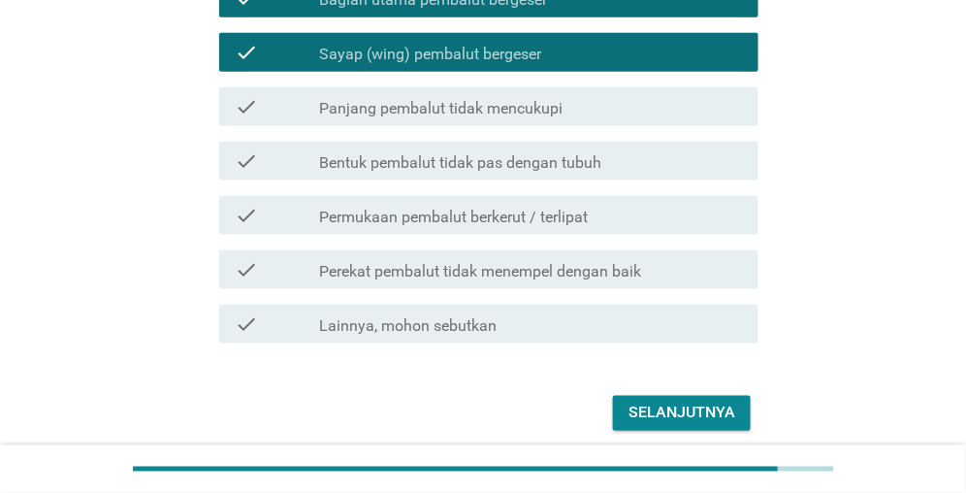
click at [452, 101] on label "Panjang pembalut tidak mencukupi" at bounding box center [441, 108] width 244 height 19
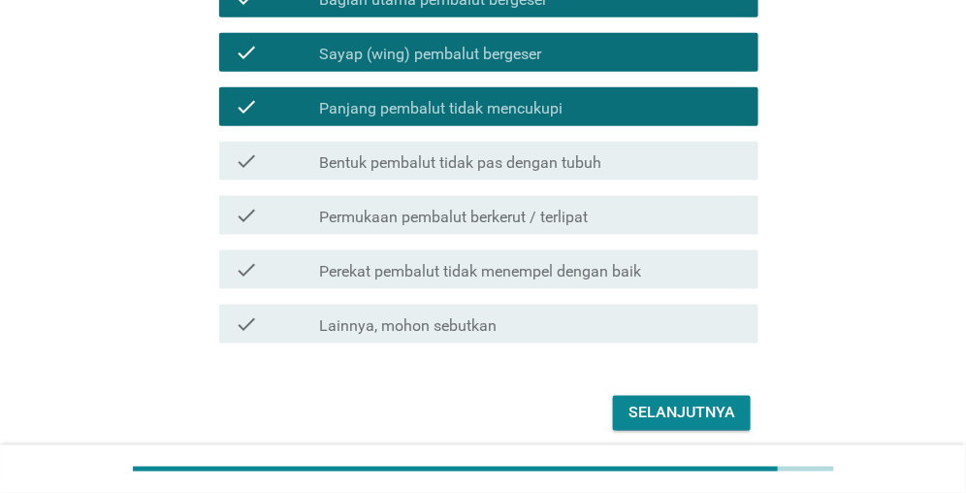
click at [472, 161] on label "Bentuk pembalut tidak pas dengan tubuh" at bounding box center [460, 162] width 282 height 19
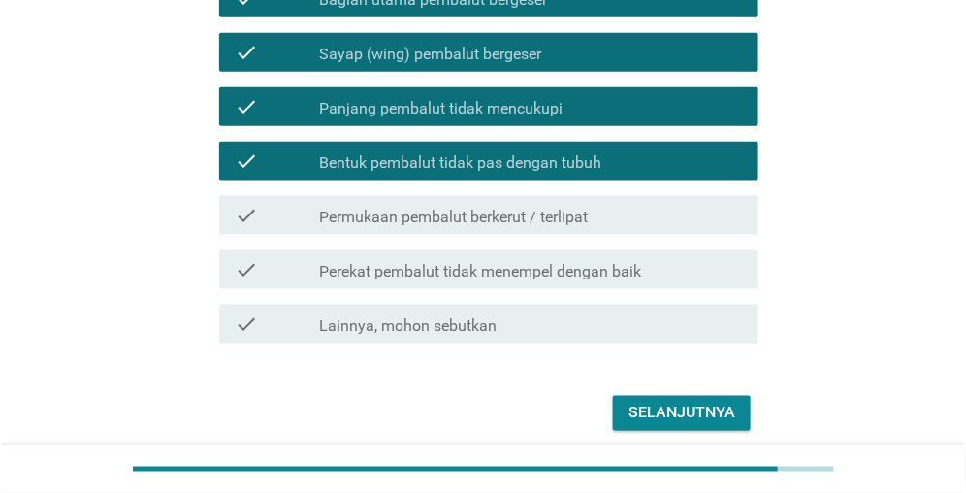
click at [513, 241] on div "check check_box_outline_blank Permukaan pembalut berkerut / terlipat" at bounding box center [483, 215] width 551 height 54
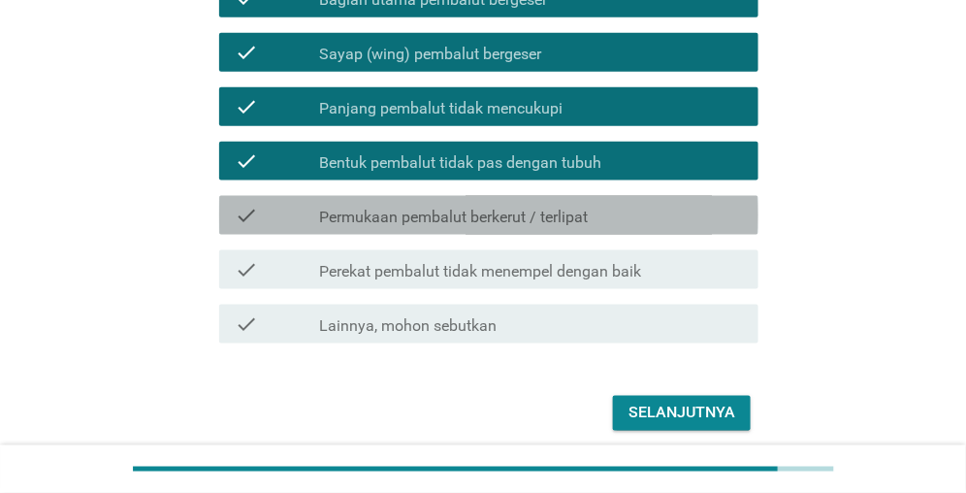
click at [526, 227] on div "check check_box_outline_blank Permukaan pembalut berkerut / terlipat" at bounding box center [488, 215] width 539 height 39
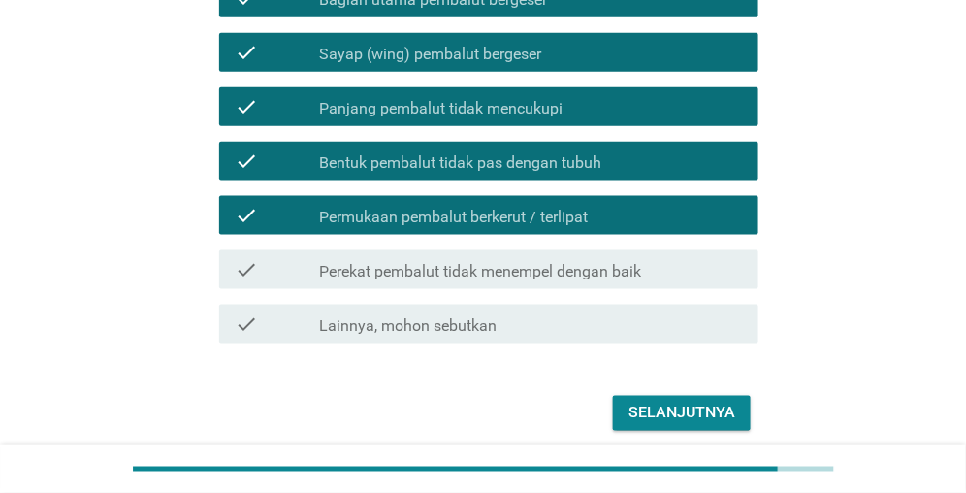
click at [520, 279] on label "Perekat pembalut tidak menempel dengan baik" at bounding box center [480, 271] width 322 height 19
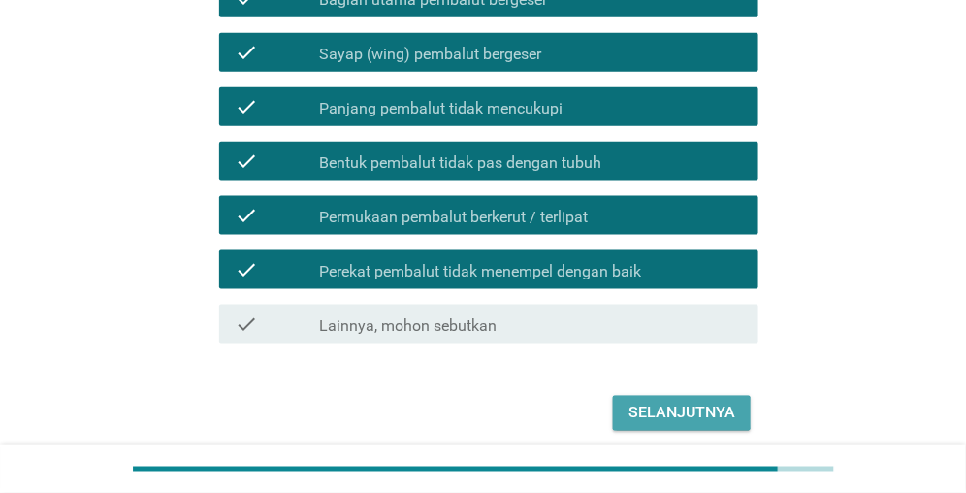
click at [652, 408] on div "Selanjutnya" at bounding box center [682, 413] width 107 height 23
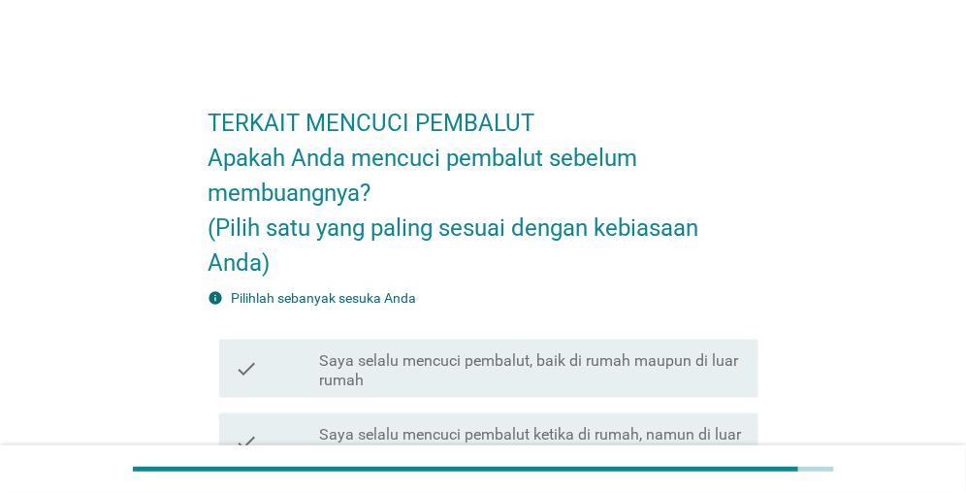
scroll to position [97, 0]
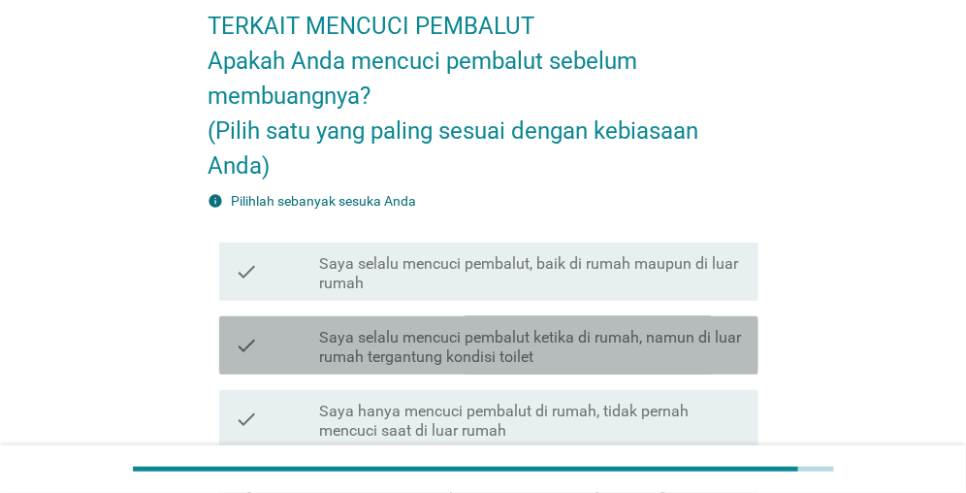
click at [427, 361] on label "Saya selalu mencuci pembalut ketika di rumah, namun di luar rumah tergantung ko…" at bounding box center [531, 347] width 424 height 39
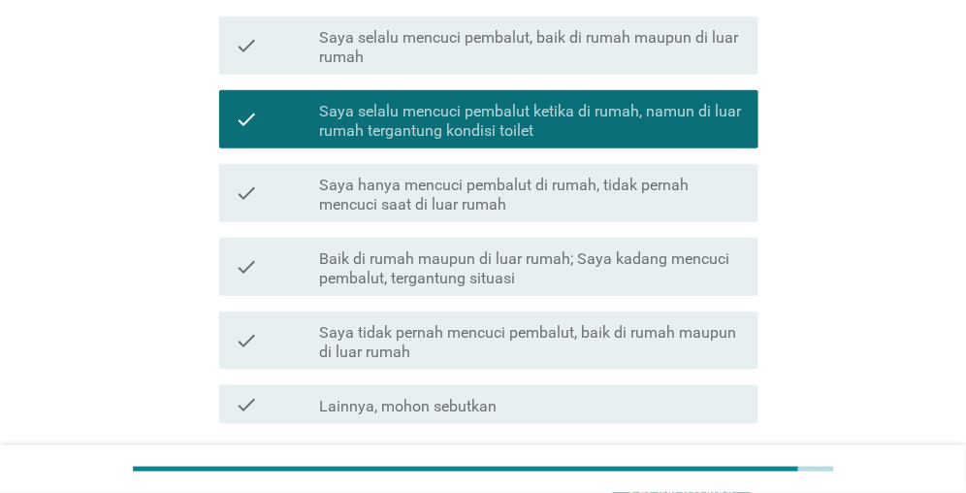
scroll to position [388, 0]
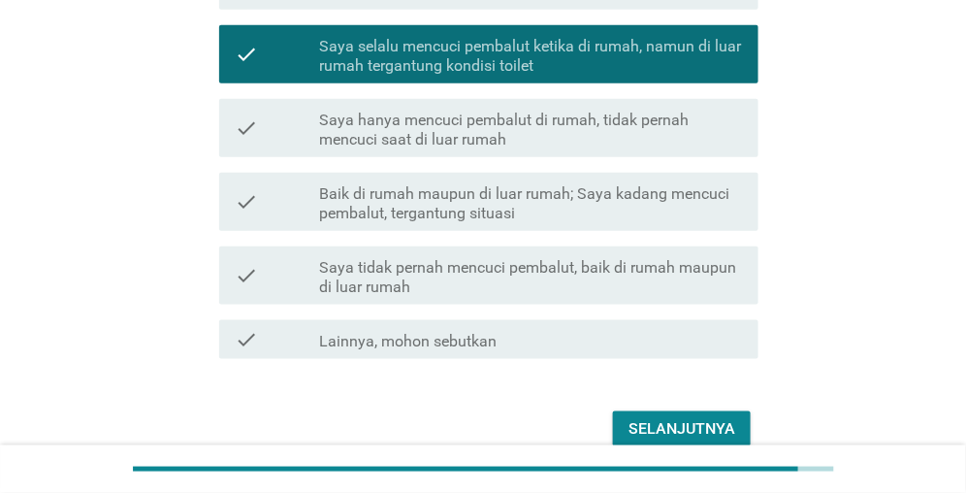
click at [524, 210] on label "Baik di rumah maupun di luar rumah; Saya kadang mencuci pembalut, tergantung si…" at bounding box center [531, 203] width 424 height 39
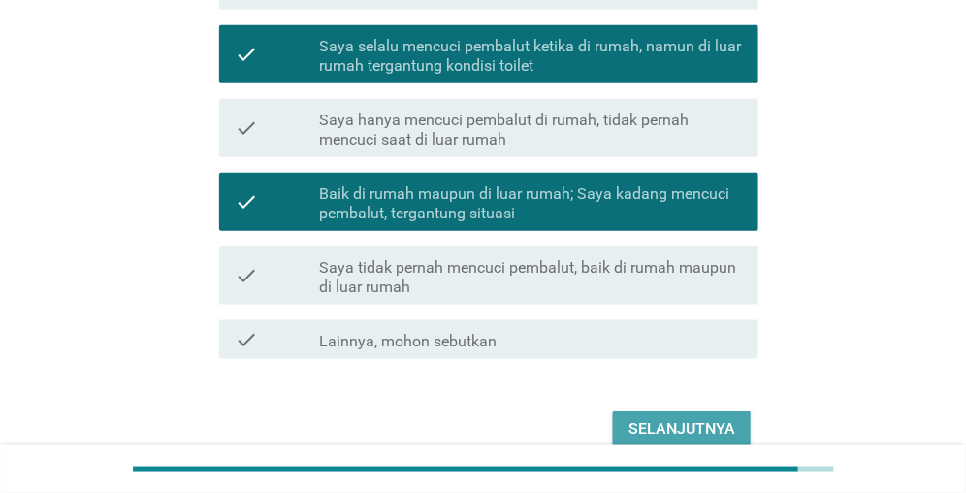
click at [647, 422] on div "Selanjutnya" at bounding box center [682, 428] width 107 height 23
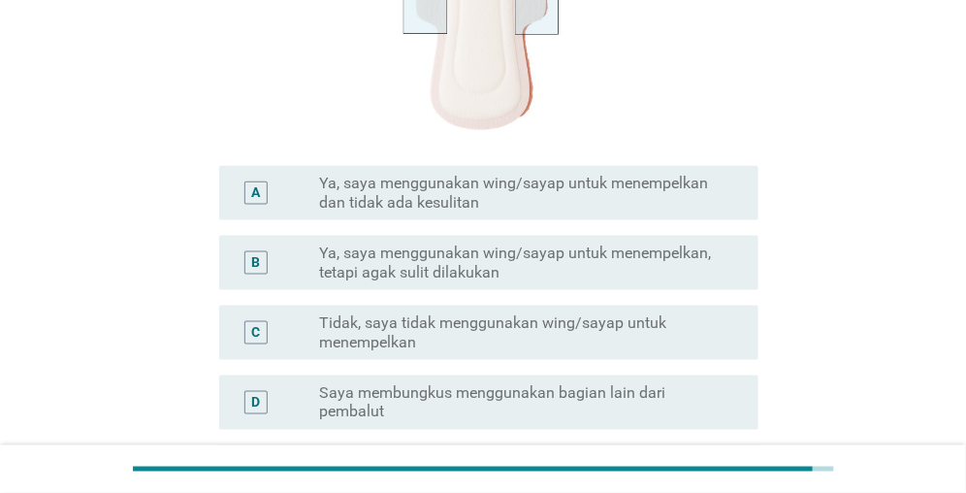
scroll to position [485, 0]
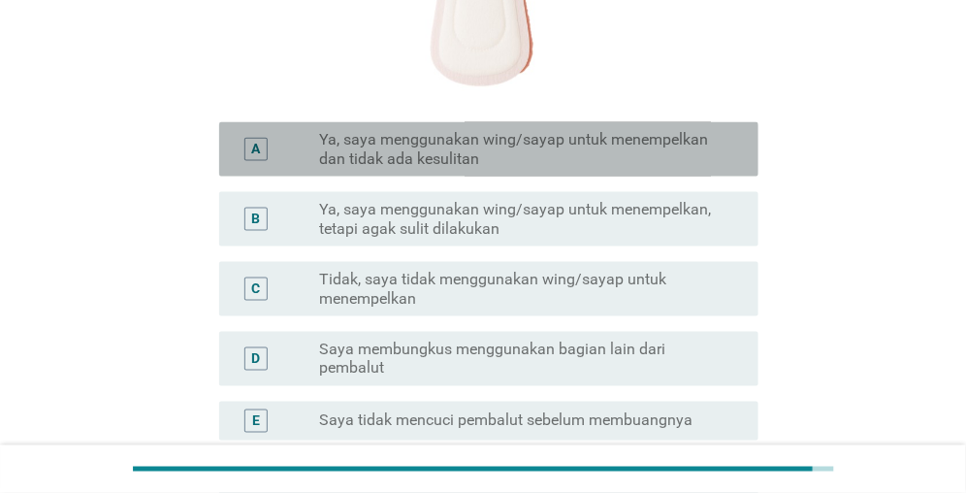
click at [409, 168] on label "Ya, saya menggunakan wing/sayap untuk menempelkan dan tidak ada kesulitan" at bounding box center [523, 149] width 408 height 39
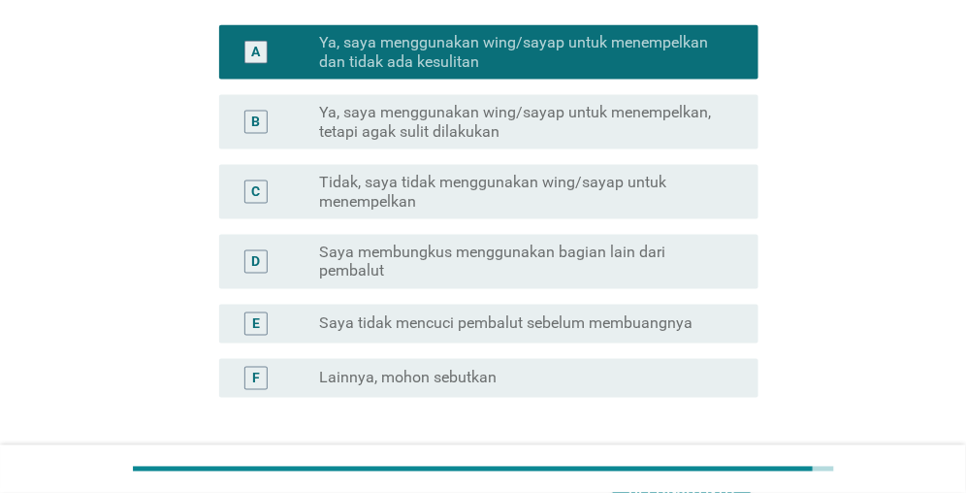
scroll to position [679, 0]
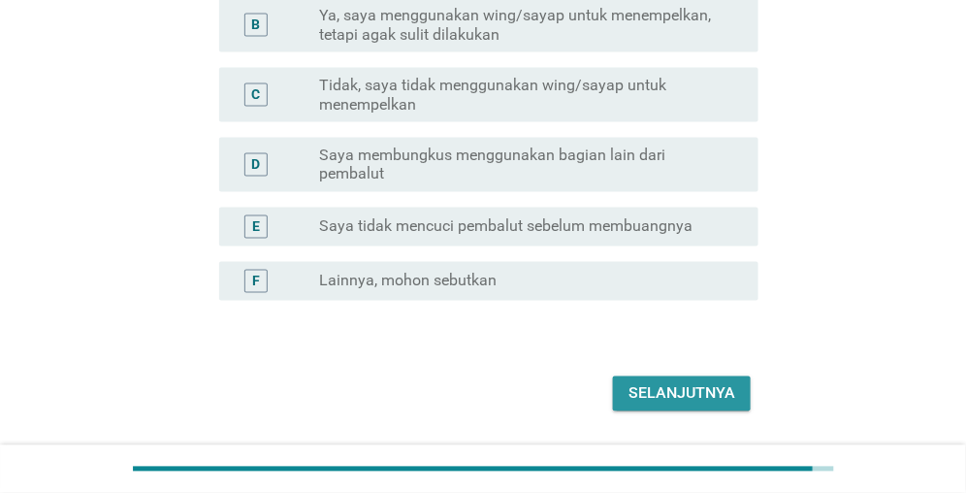
click at [657, 386] on div "Selanjutnya" at bounding box center [682, 393] width 107 height 23
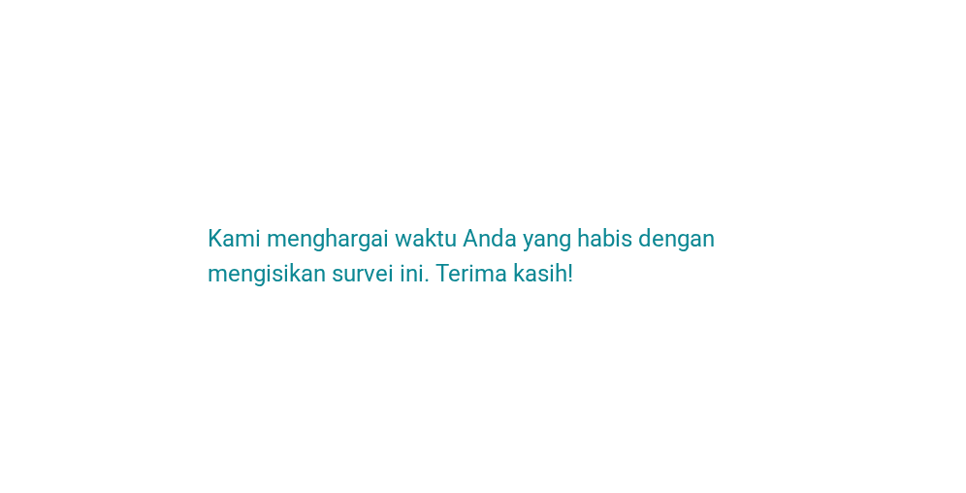
scroll to position [0, 0]
